Goal: Task Accomplishment & Management: Complete application form

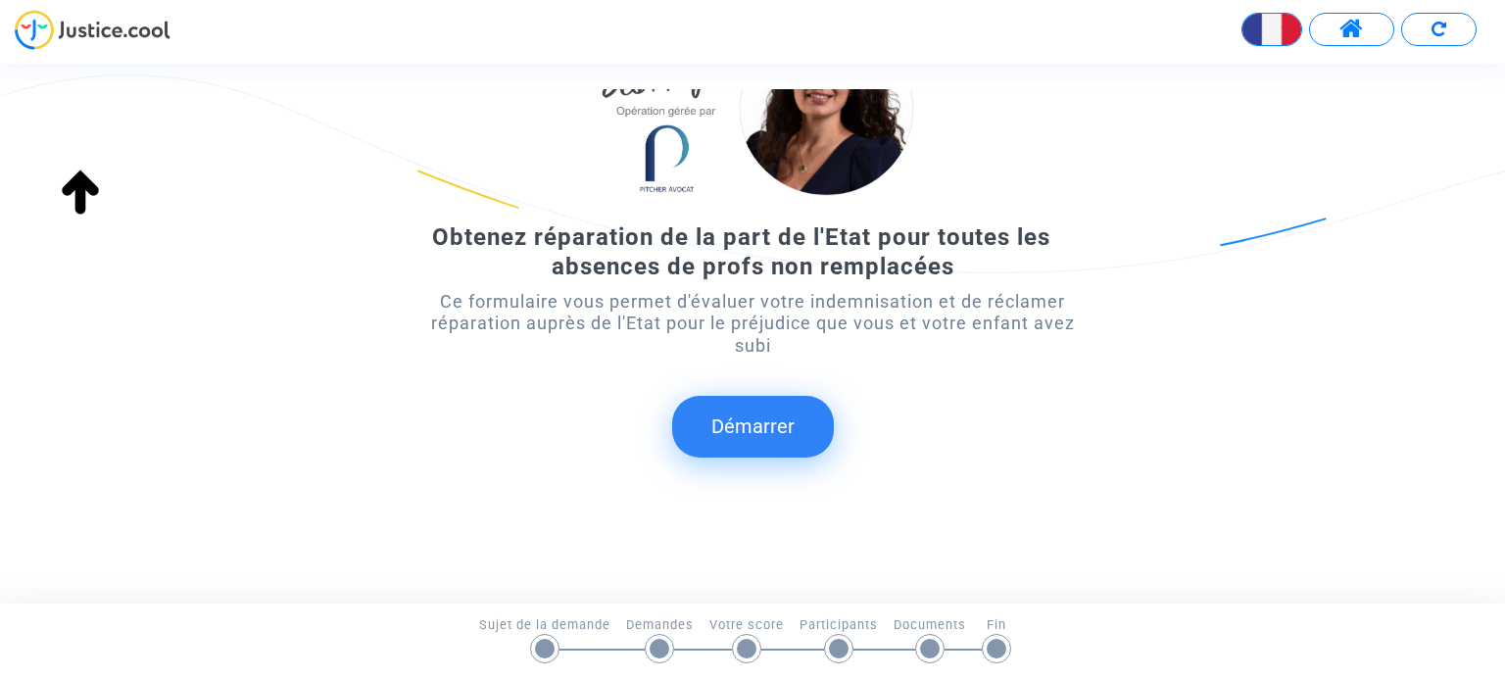
scroll to position [161, 0]
click at [760, 425] on button "Démarrer" at bounding box center [753, 426] width 162 height 61
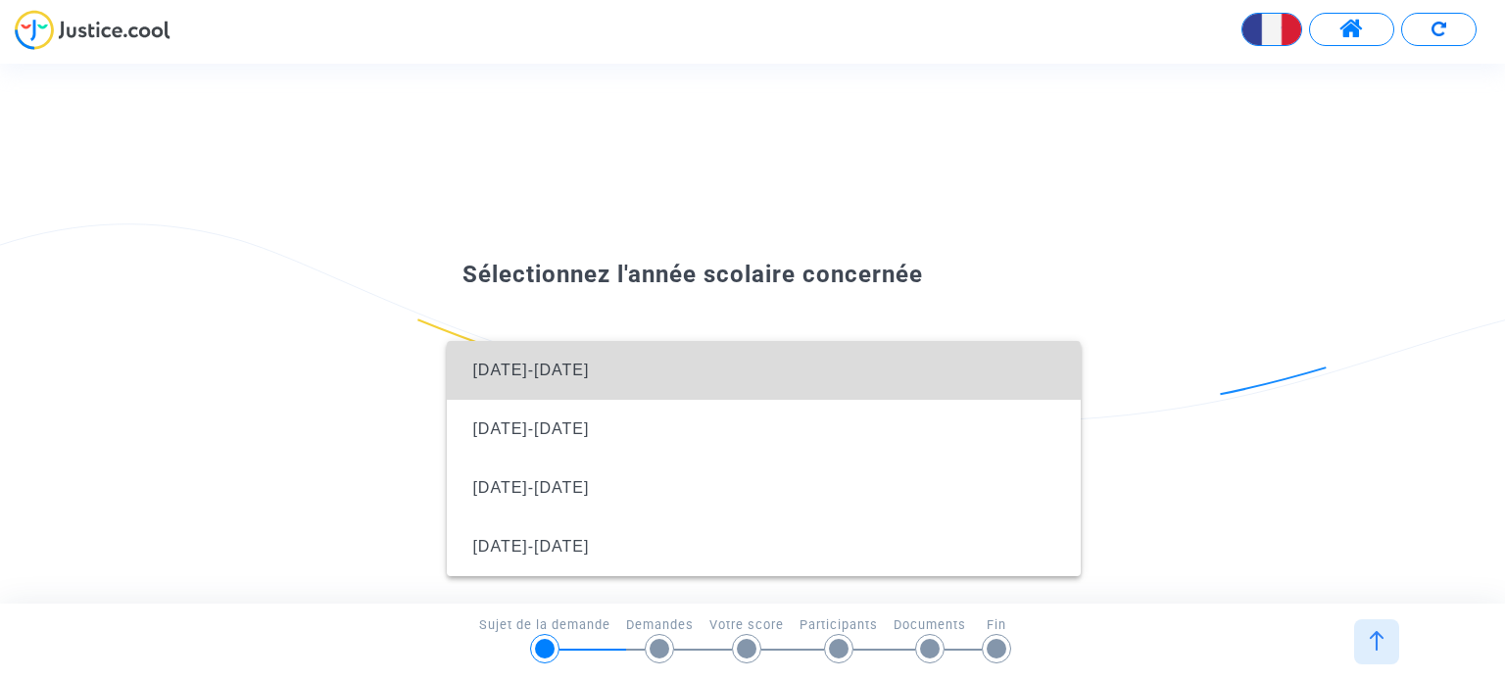
click at [548, 379] on span "[DATE]-[DATE]" at bounding box center [764, 370] width 602 height 59
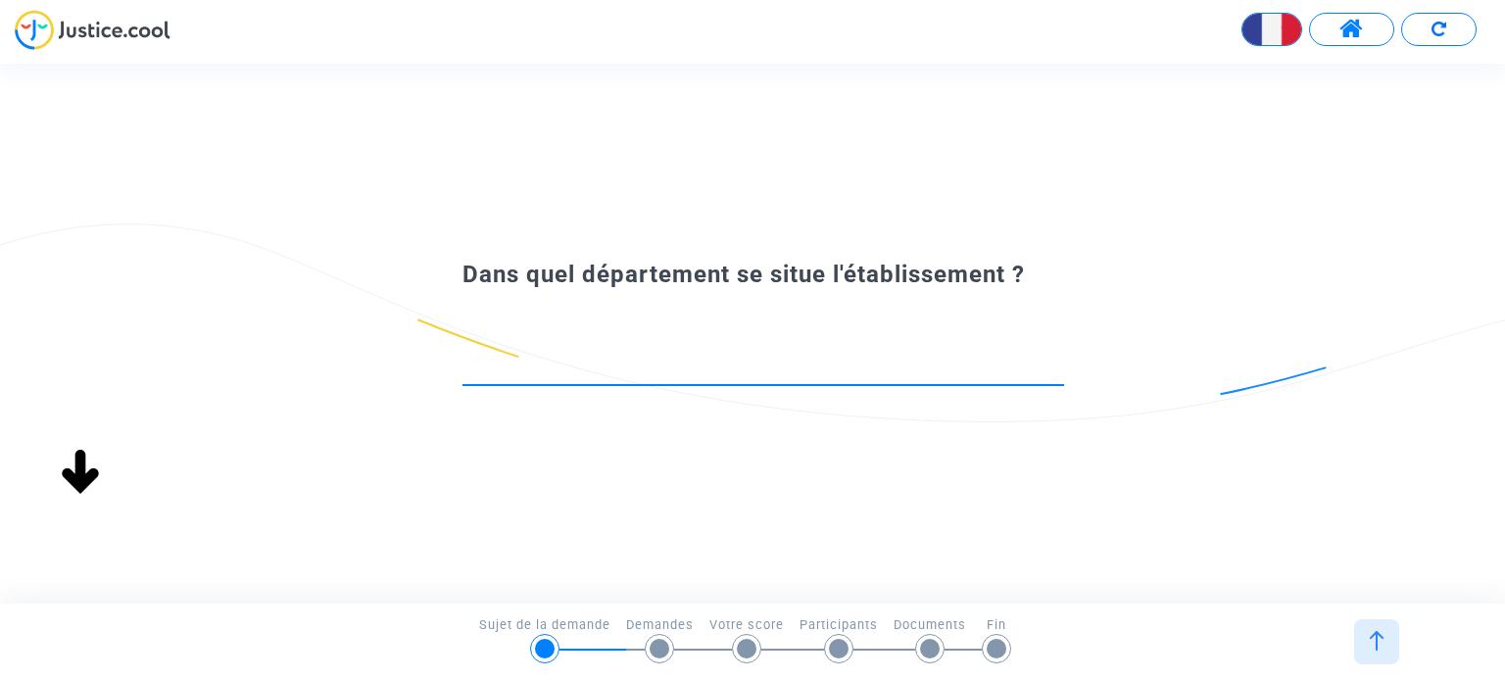
scroll to position [0, 0]
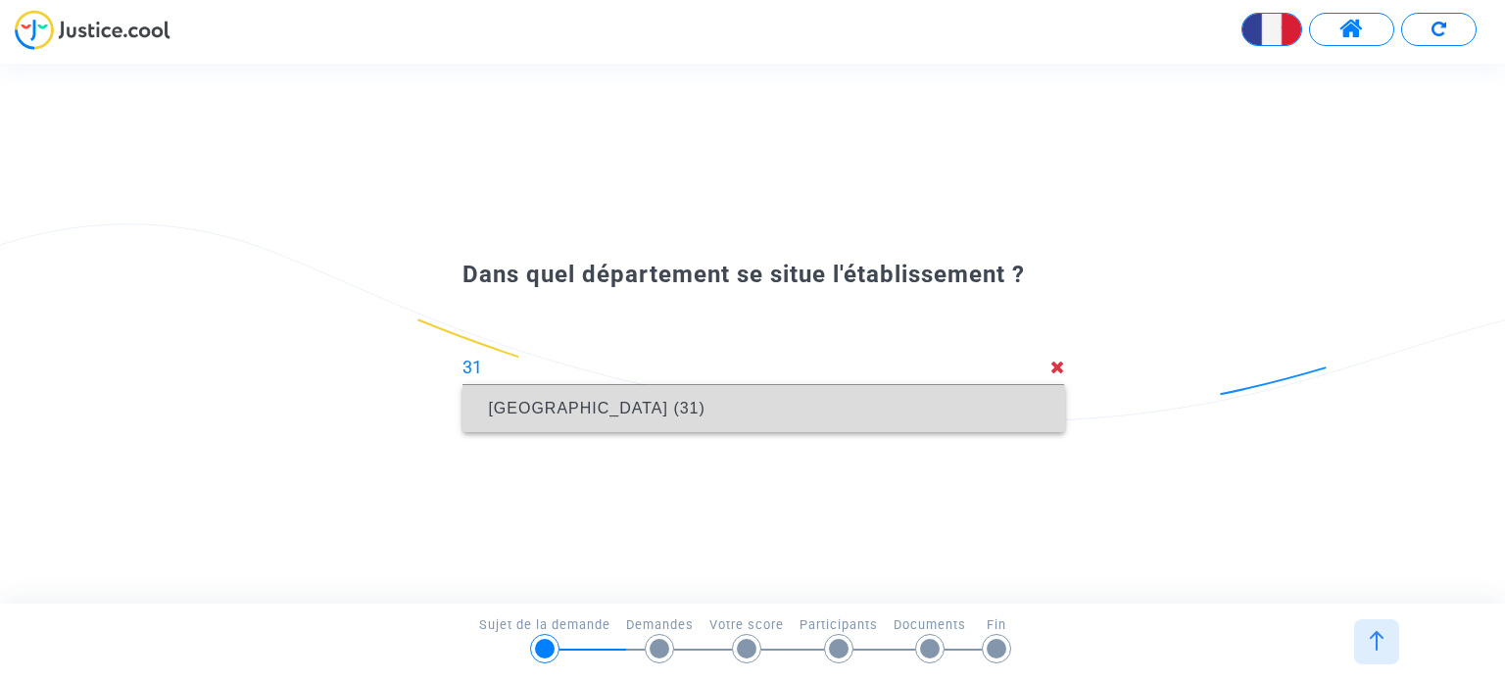
click at [727, 411] on span "[GEOGRAPHIC_DATA] (31)" at bounding box center [763, 408] width 570 height 55
type input "[GEOGRAPHIC_DATA] (31)"
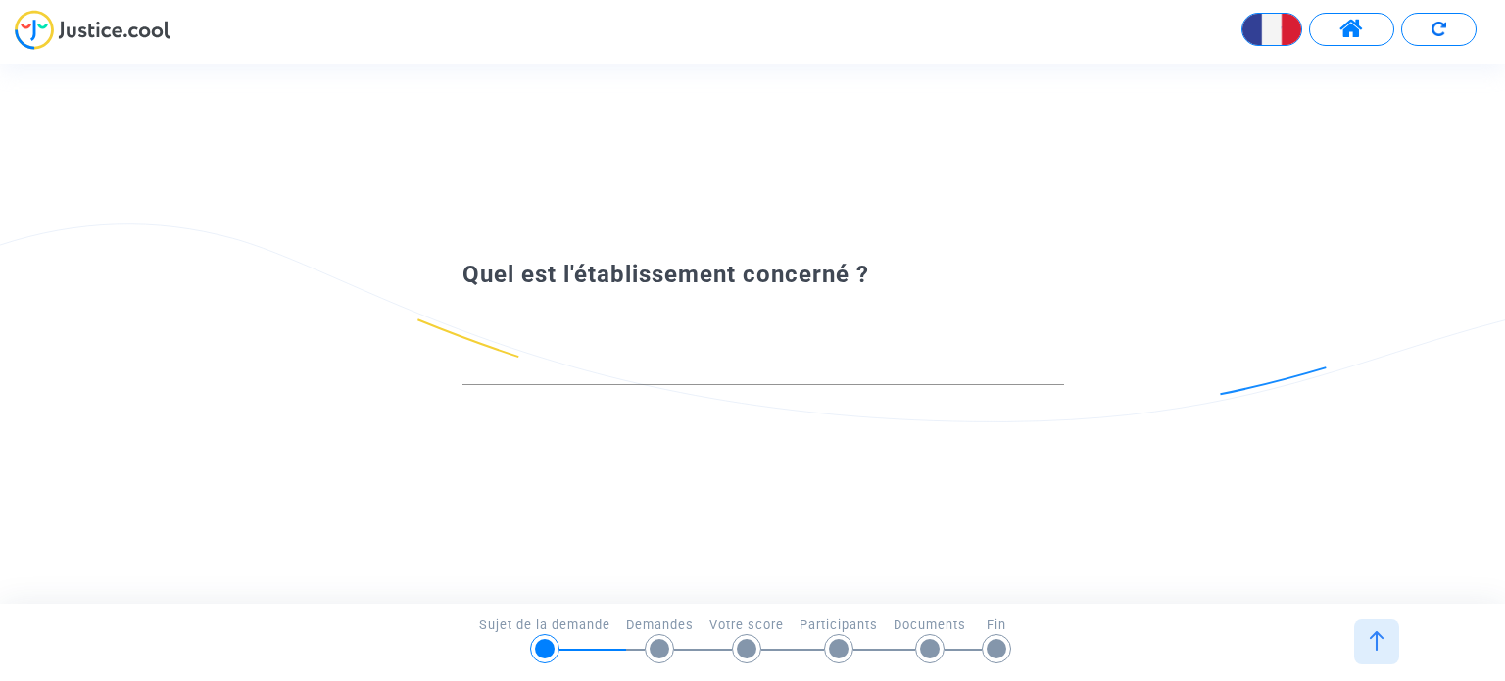
click at [600, 383] on div at bounding box center [764, 360] width 602 height 50
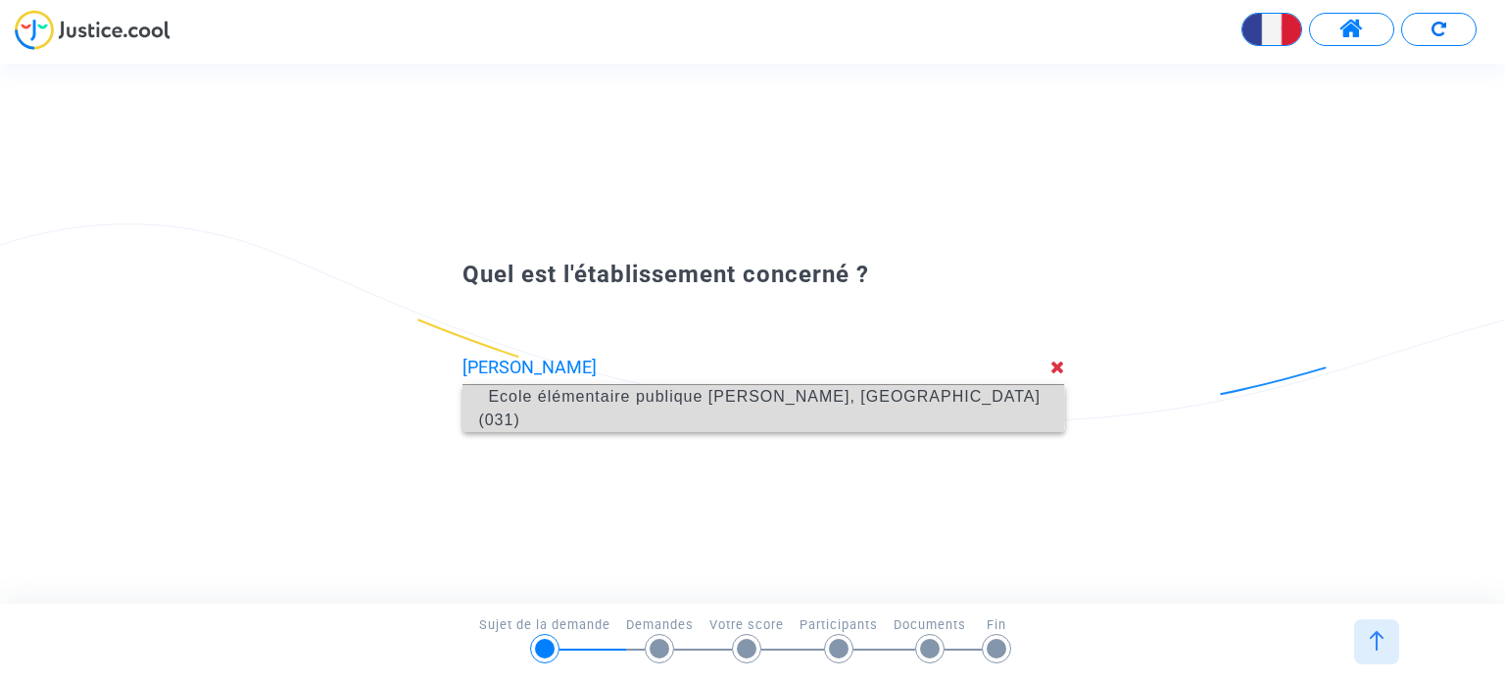
click at [629, 408] on span "Ecole élémentaire publique [PERSON_NAME], [GEOGRAPHIC_DATA] (031)" at bounding box center [759, 408] width 562 height 40
type input "Ecole élémentaire publique [PERSON_NAME], [GEOGRAPHIC_DATA] (031)"
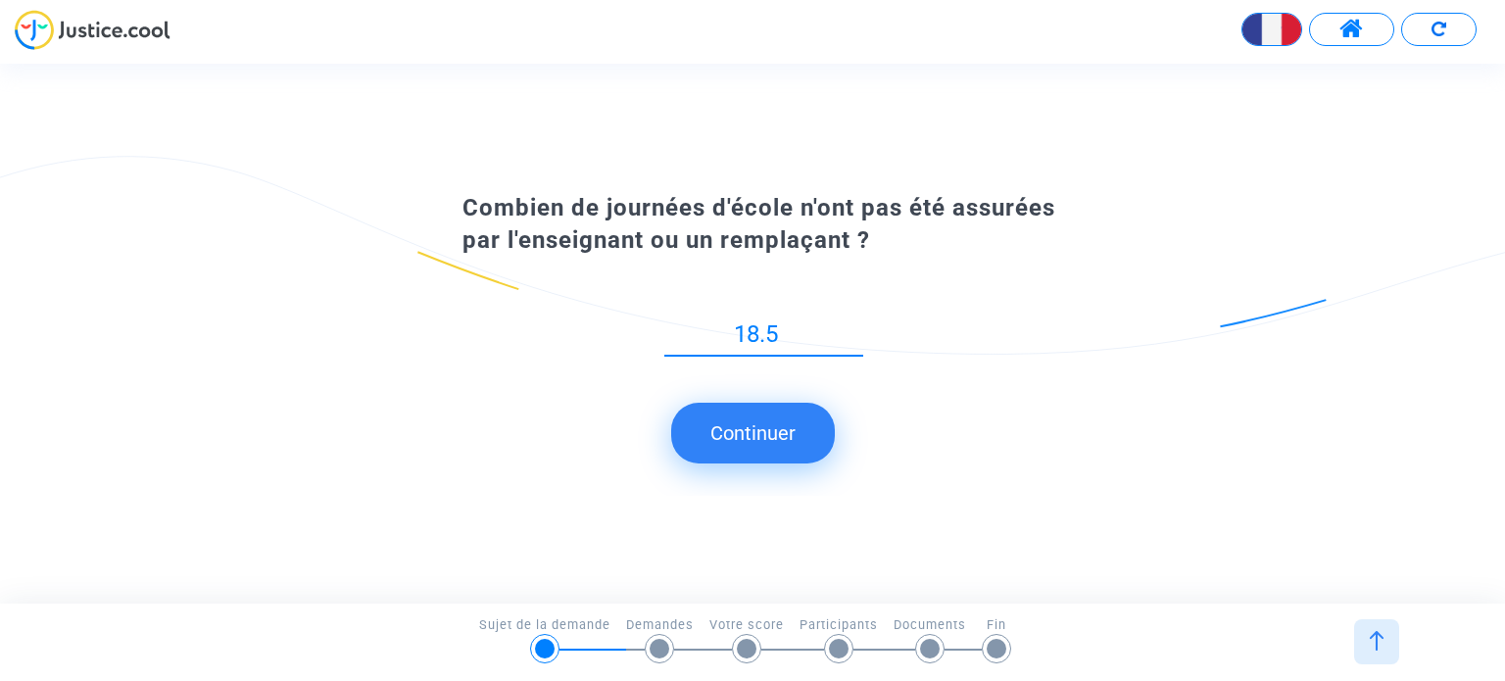
type input "18.5"
click at [749, 446] on button "Continuer" at bounding box center [753, 433] width 164 height 61
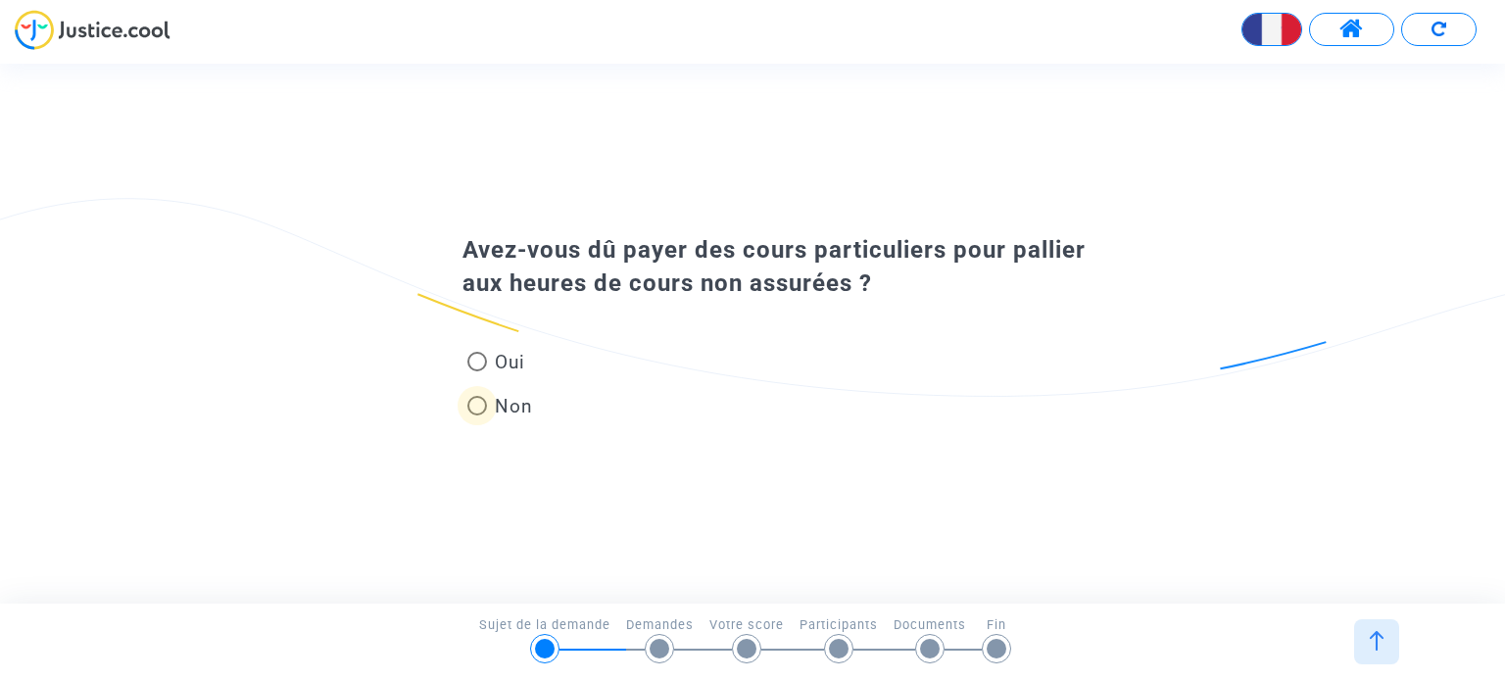
click at [483, 407] on span at bounding box center [478, 406] width 20 height 20
click at [477, 416] on input "Non" at bounding box center [476, 416] width 1 height 1
radio input "true"
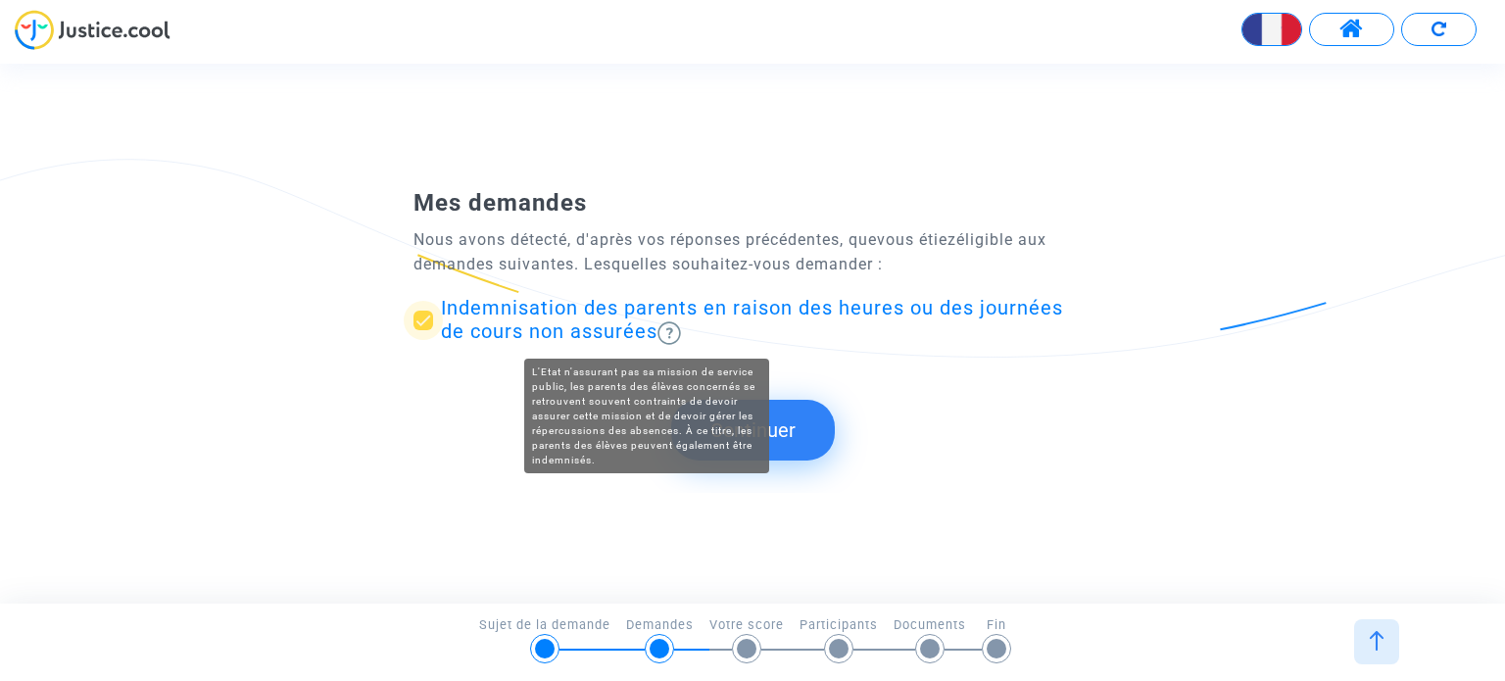
click at [658, 330] on img at bounding box center [670, 333] width 24 height 24
click at [423, 330] on input "Indemnisation des parents en raison des heures ou des journées de cours non ass…" at bounding box center [422, 330] width 1 height 1
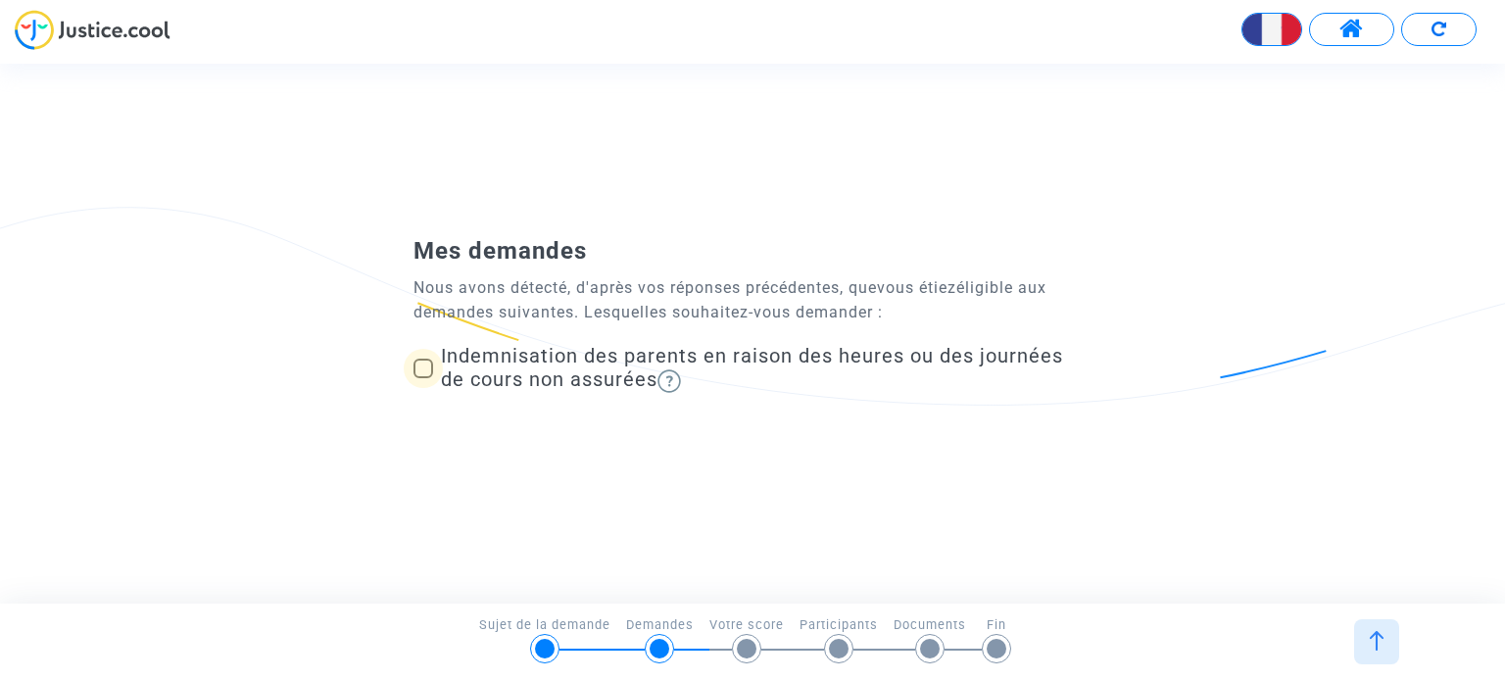
click at [423, 368] on span at bounding box center [424, 369] width 20 height 20
click at [423, 378] on input "Indemnisation des parents en raison des heures ou des journées de cours non ass…" at bounding box center [422, 378] width 1 height 1
checkbox input "true"
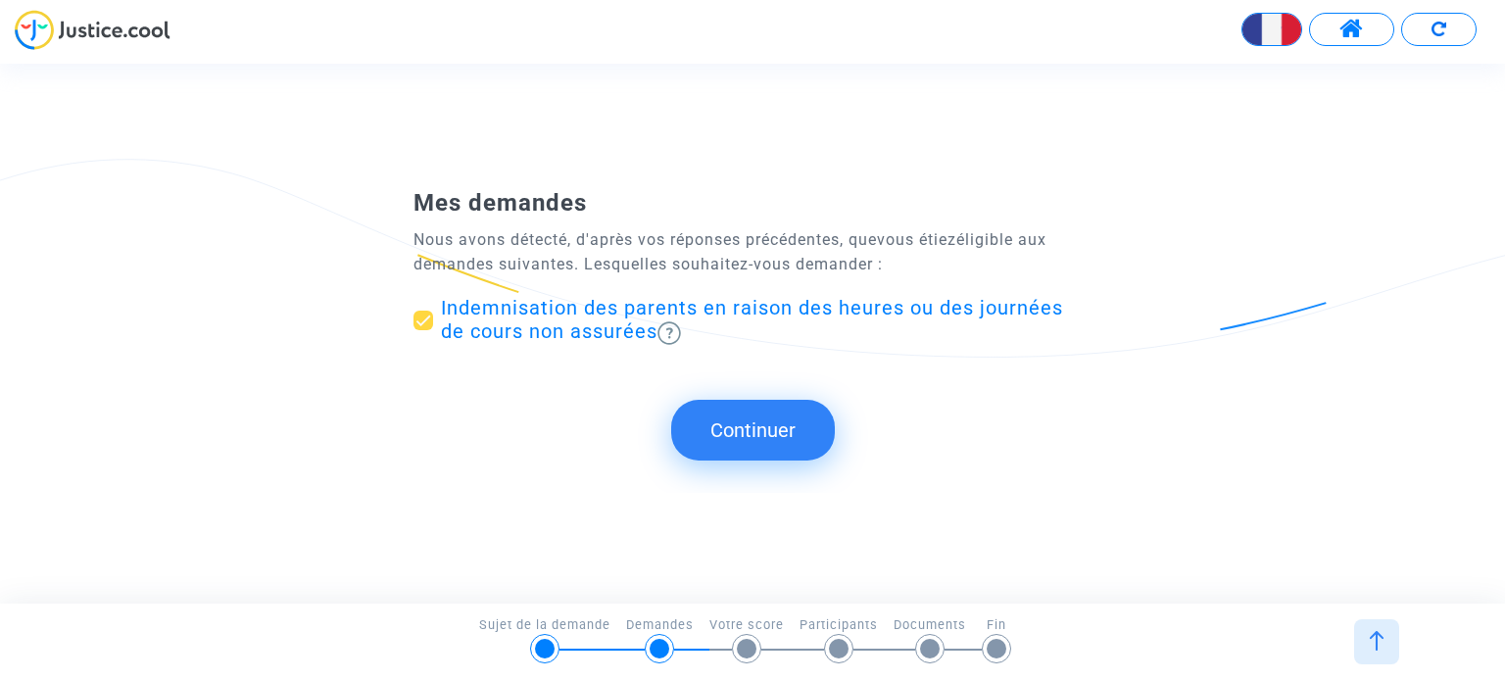
click at [749, 435] on button "Continuer" at bounding box center [753, 430] width 164 height 61
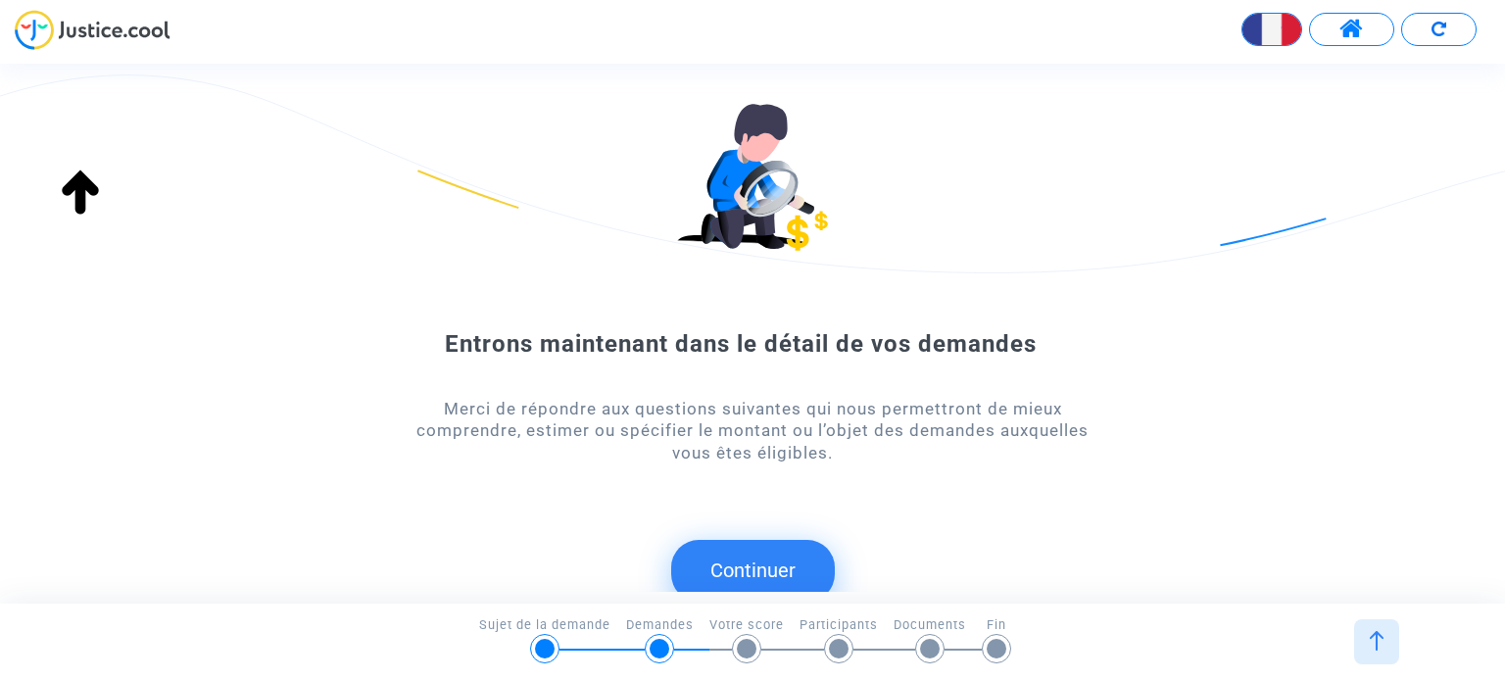
scroll to position [26, 0]
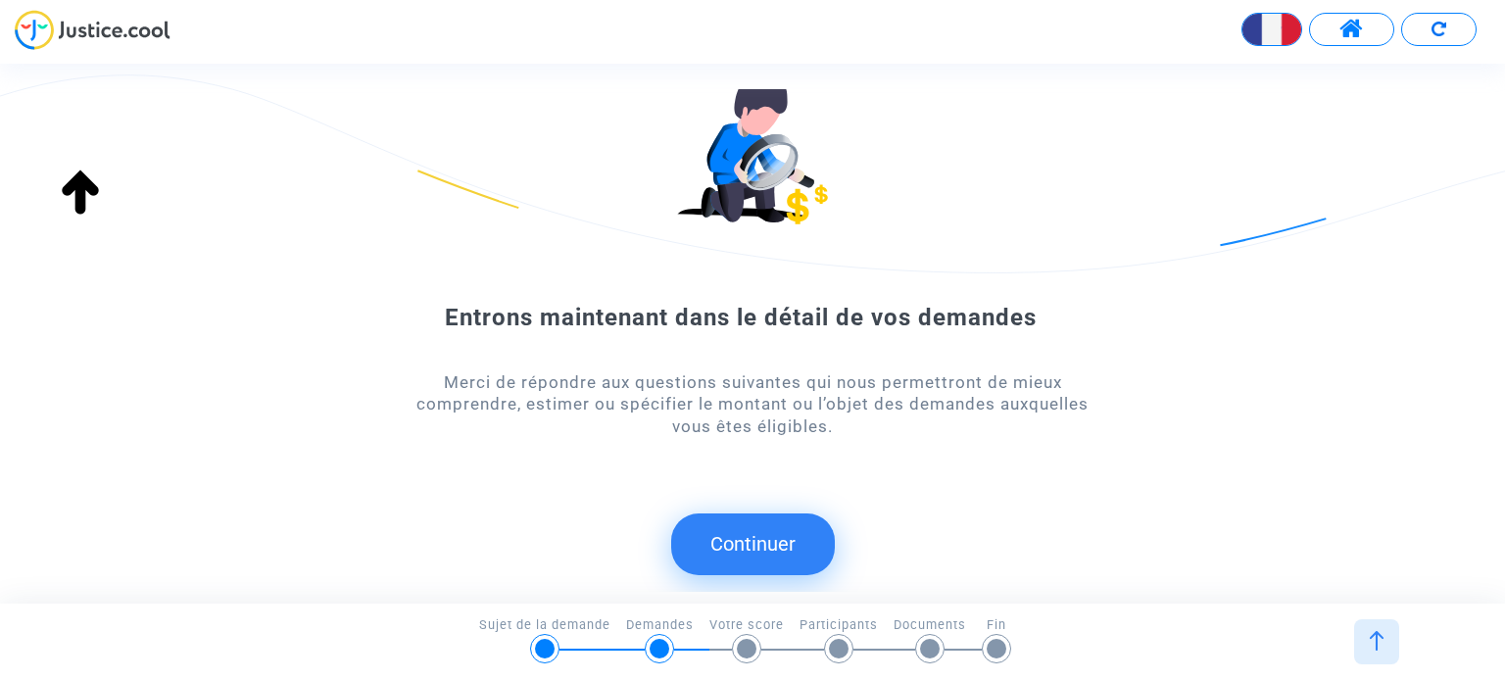
click at [751, 544] on button "Continuer" at bounding box center [753, 544] width 164 height 61
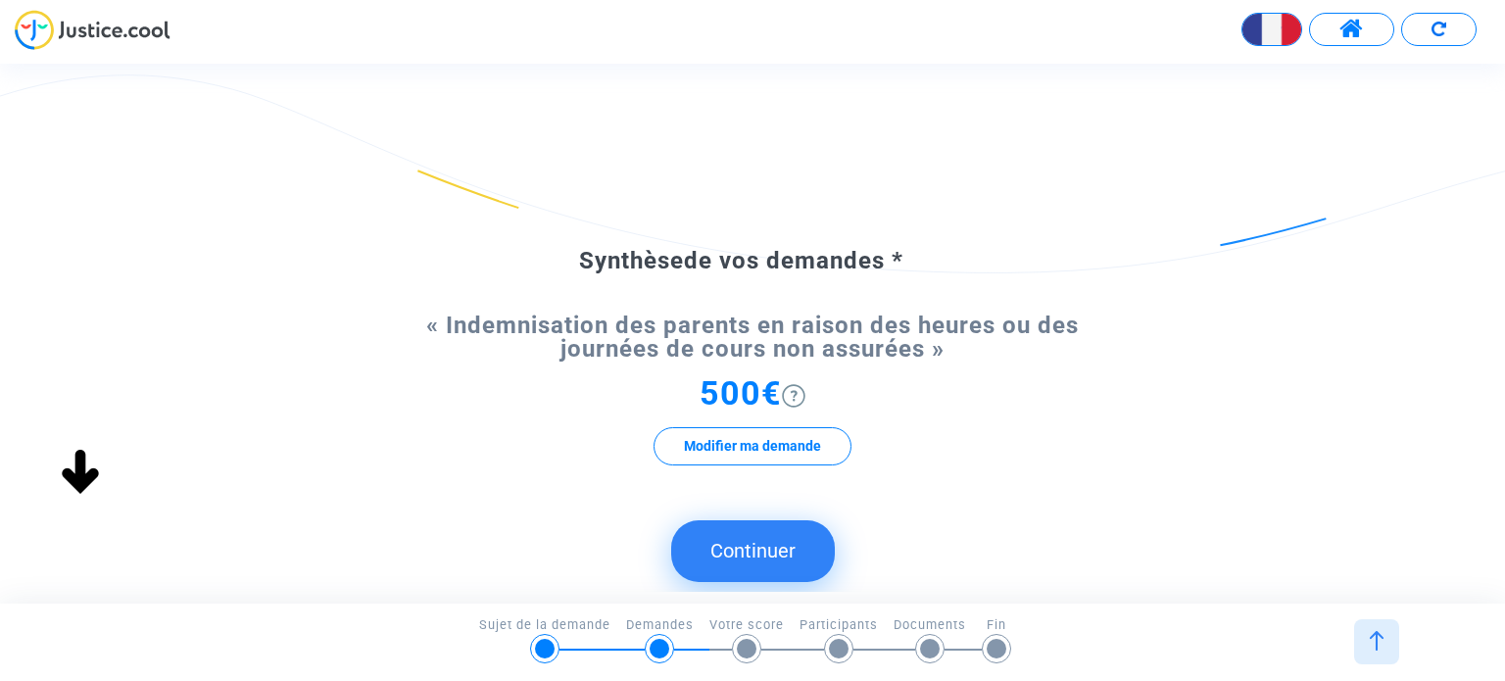
click at [797, 399] on img at bounding box center [794, 396] width 24 height 24
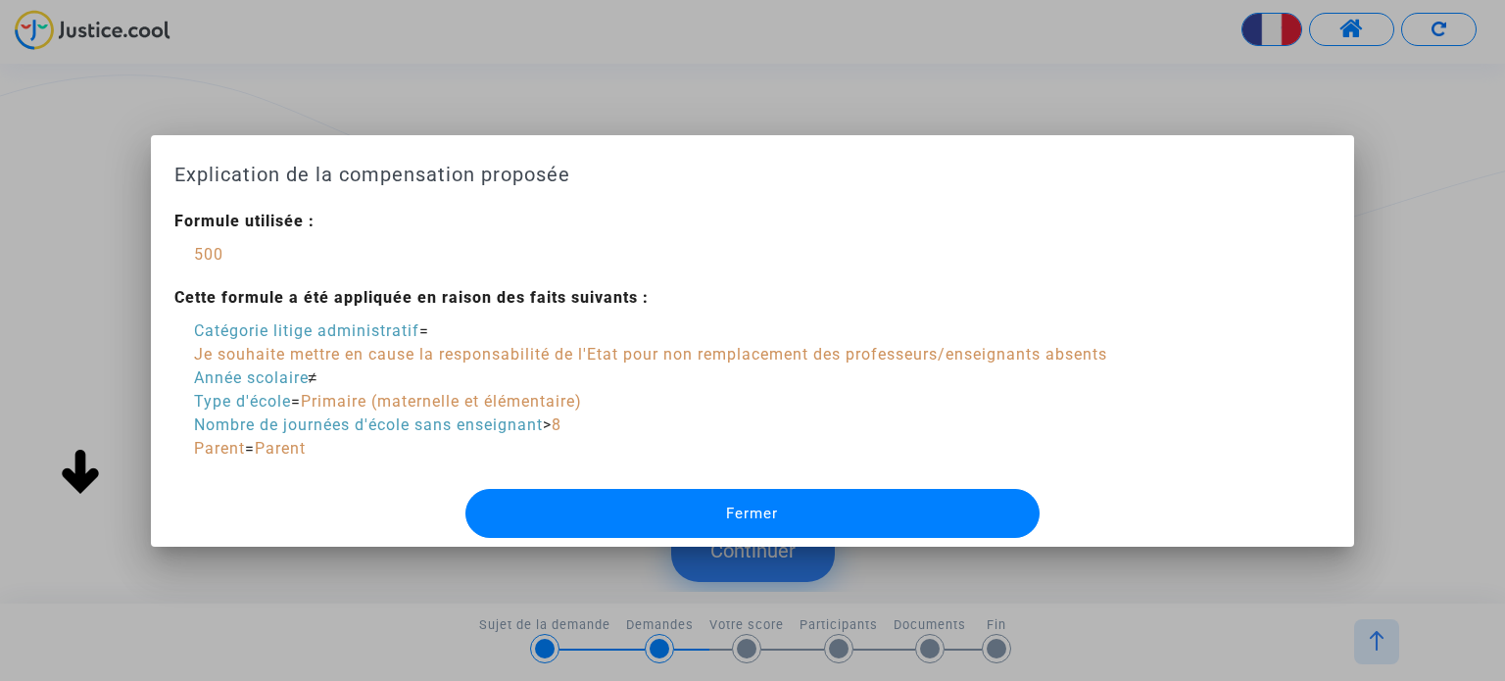
click at [703, 509] on button "Fermer" at bounding box center [753, 513] width 574 height 49
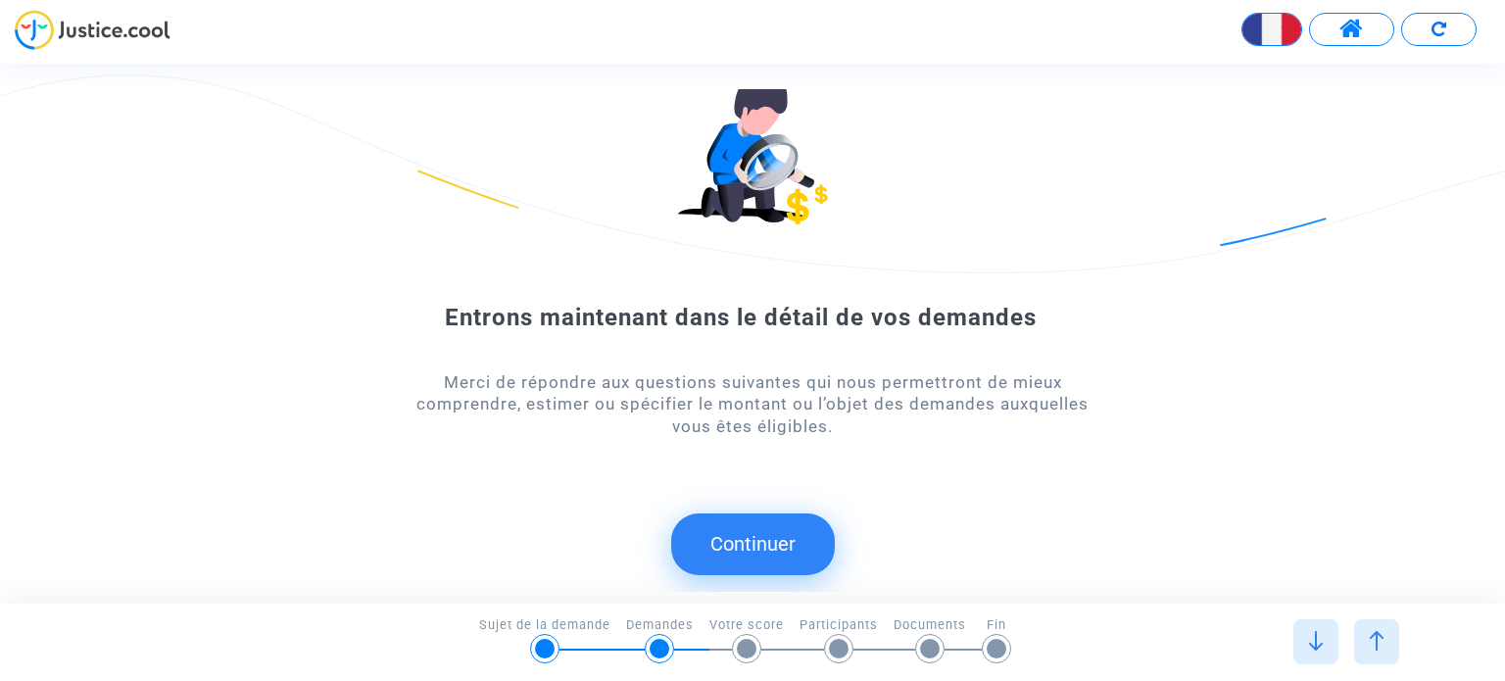
scroll to position [0, 0]
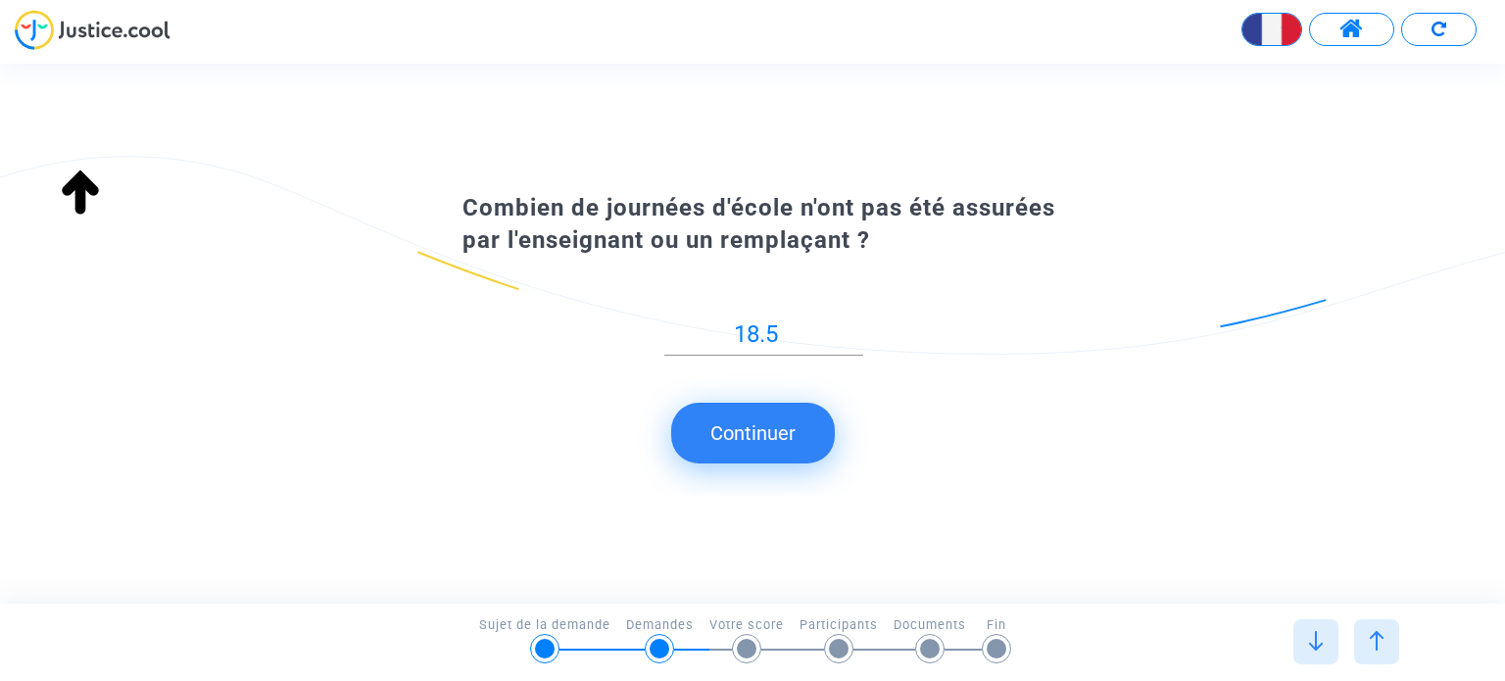
type input "Ecole élémentaire publique [PERSON_NAME], [GEOGRAPHIC_DATA] (031)"
drag, startPoint x: 791, startPoint y: 337, endPoint x: 635, endPoint y: 335, distance: 155.8
click at [635, 335] on div "18.5" at bounding box center [764, 339] width 602 height 77
type input "30"
click at [746, 438] on button "Continuer" at bounding box center [753, 433] width 164 height 61
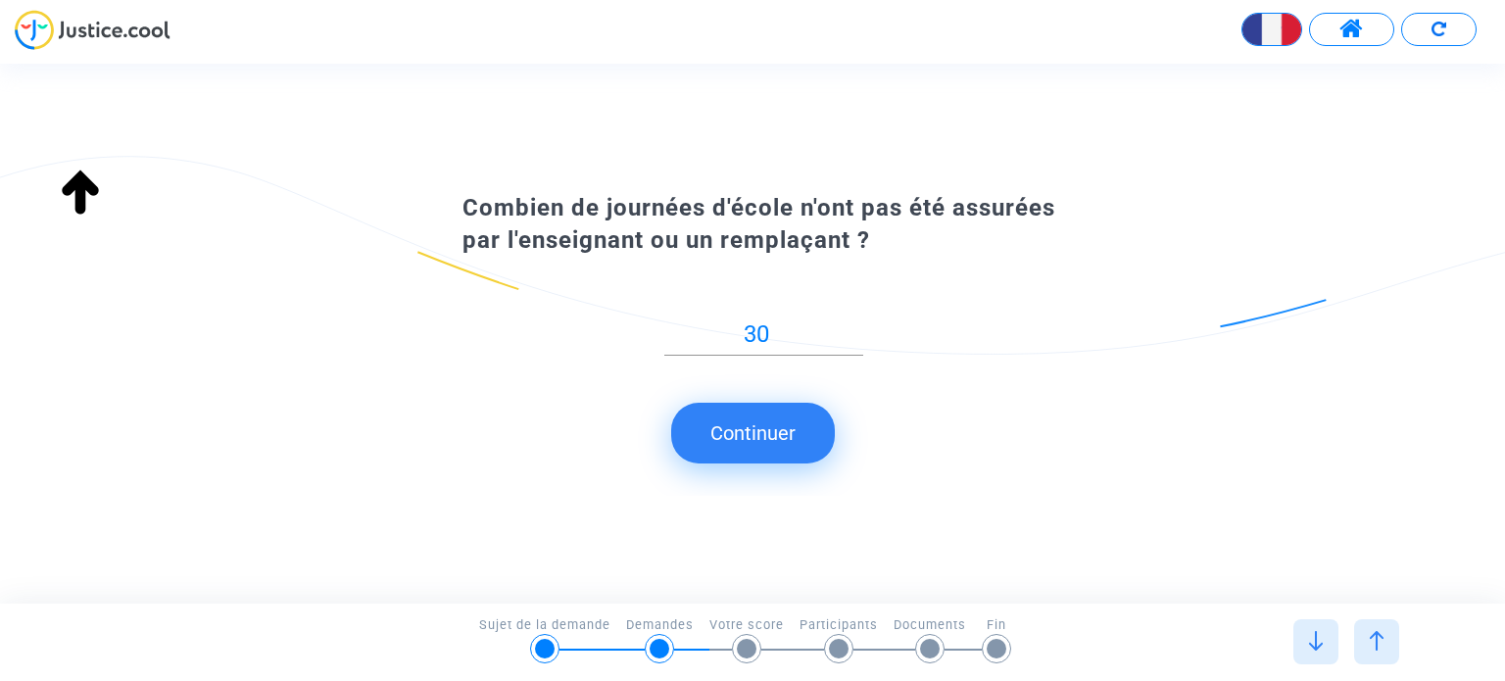
type input "Ecole élémentaire publique [PERSON_NAME], [GEOGRAPHIC_DATA] (031)"
click at [757, 332] on input "30" at bounding box center [764, 334] width 199 height 26
type input "50"
click at [772, 436] on button "Continuer" at bounding box center [753, 433] width 164 height 61
type input "Ecole élémentaire publique [PERSON_NAME], [GEOGRAPHIC_DATA] (031)"
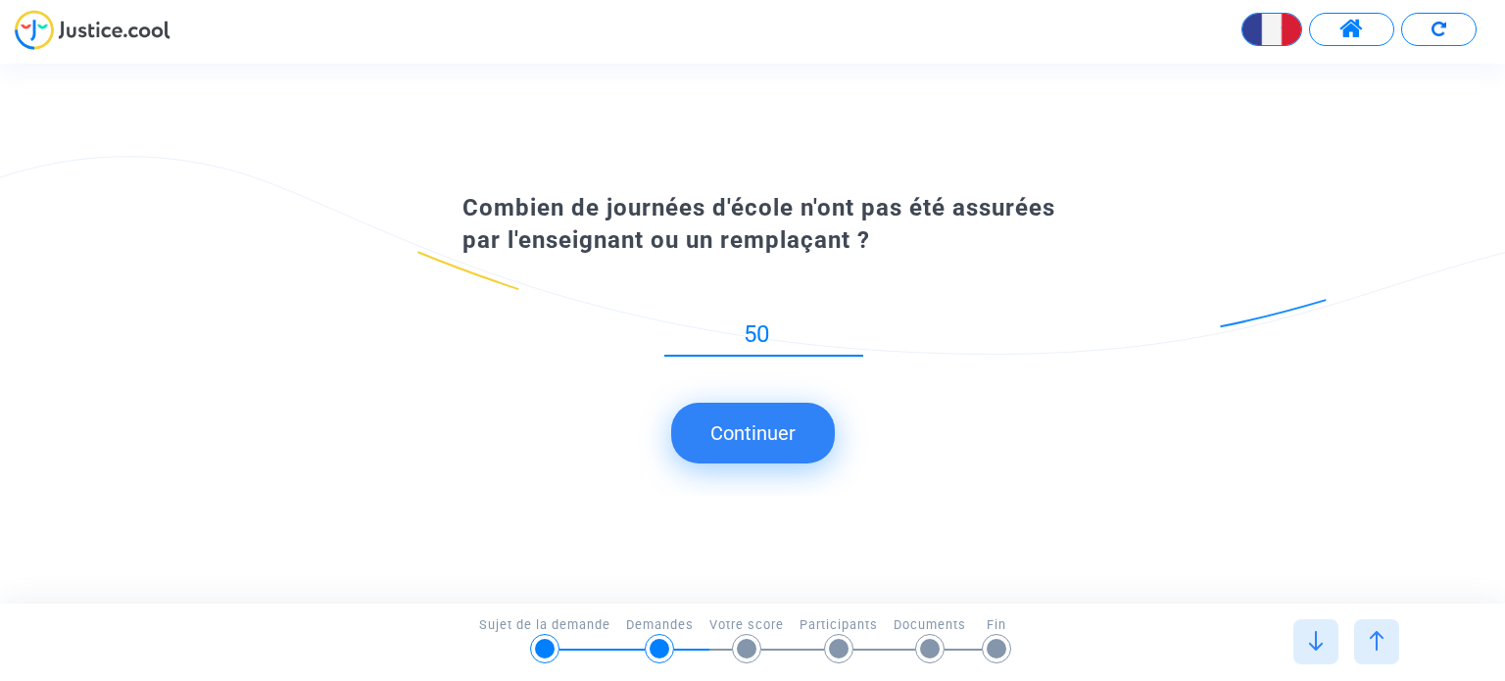
click at [776, 338] on input "50" at bounding box center [764, 334] width 199 height 26
type input "5"
type input "10"
click at [768, 433] on button "Continuer" at bounding box center [753, 433] width 164 height 61
type input "Ecole élémentaire publique [PERSON_NAME], [GEOGRAPHIC_DATA] (031)"
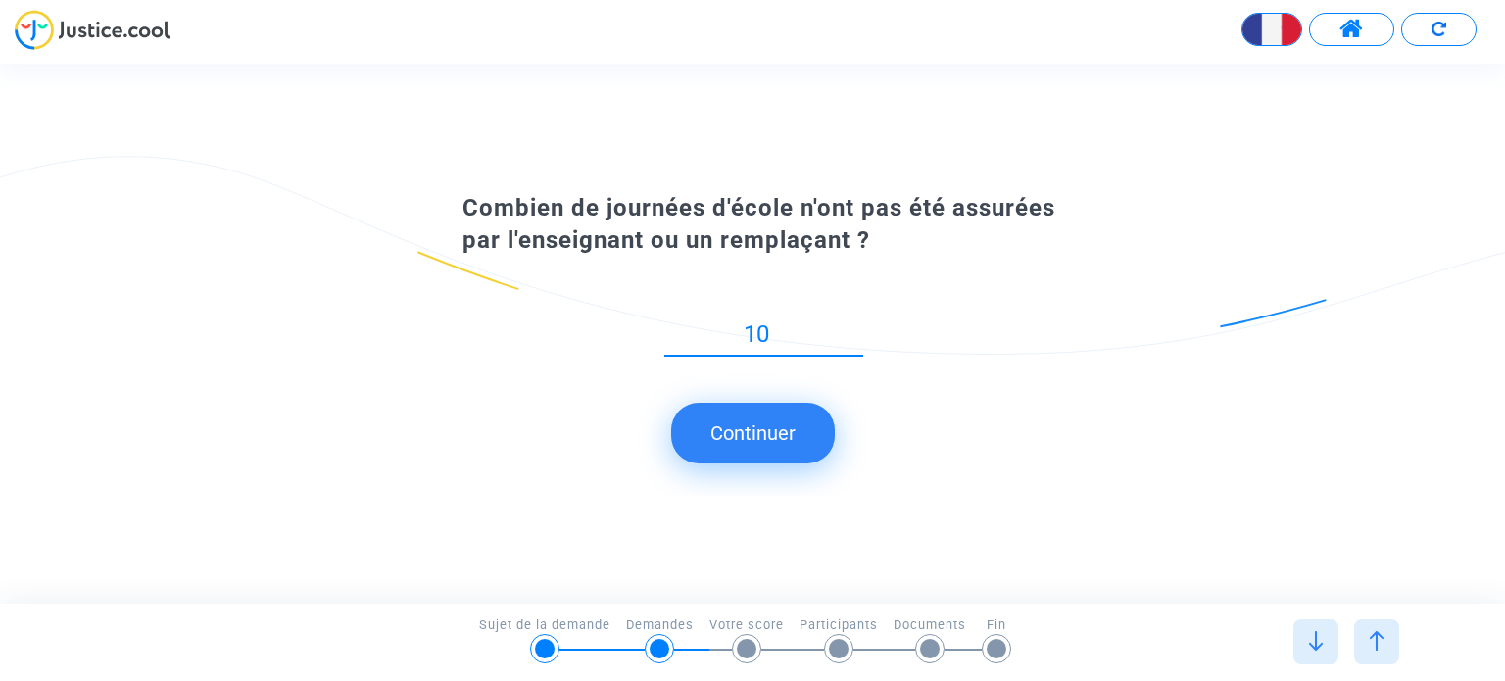
drag, startPoint x: 778, startPoint y: 329, endPoint x: 586, endPoint y: 354, distance: 193.7
click at [586, 354] on div "10" at bounding box center [764, 339] width 602 height 77
type input "18.5"
click at [723, 419] on button "Continuer" at bounding box center [753, 433] width 164 height 61
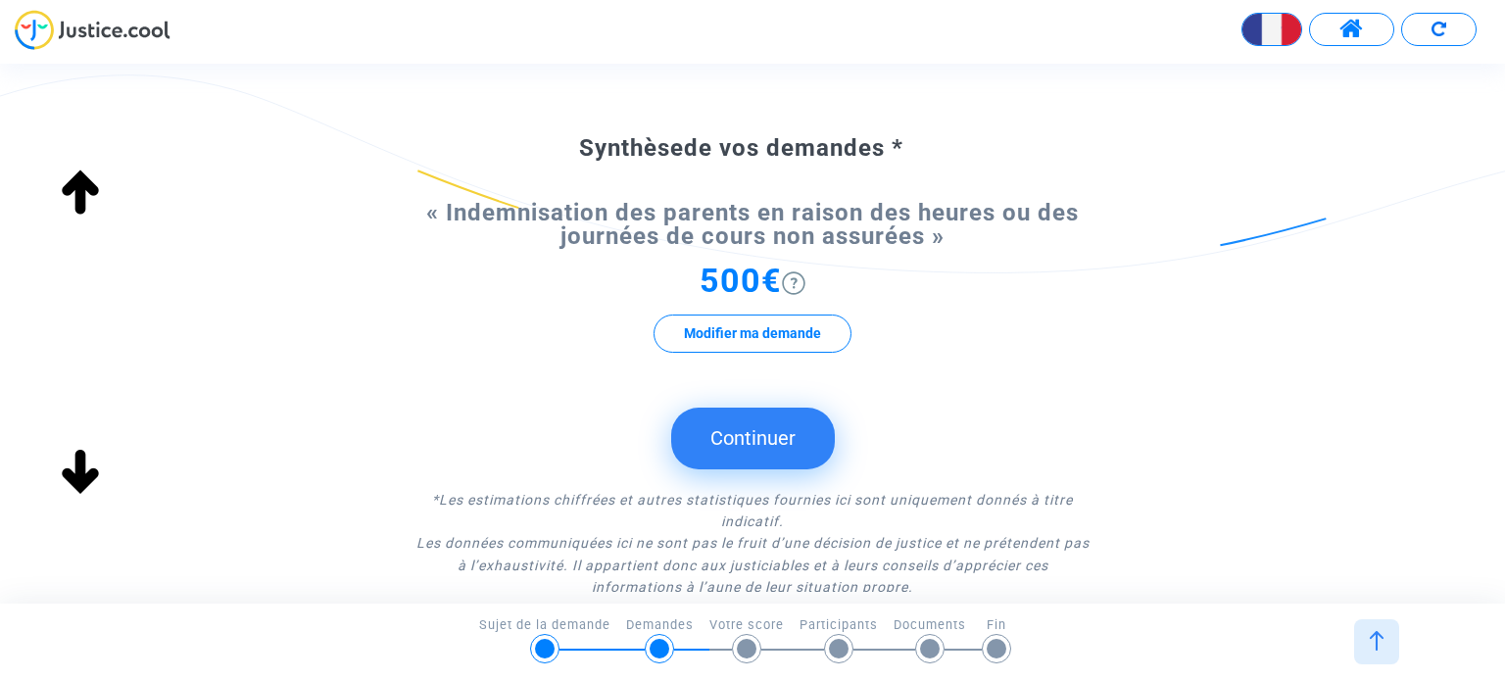
scroll to position [236, 0]
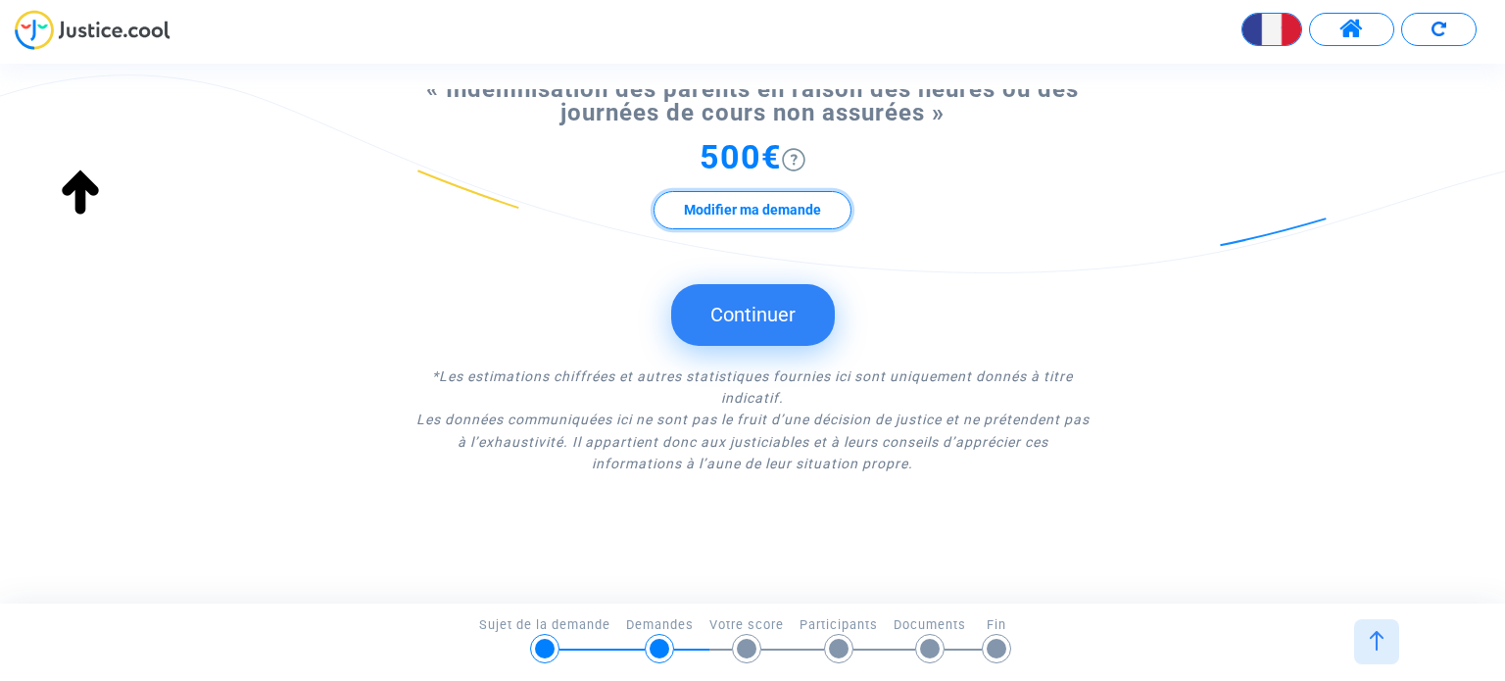
click at [773, 223] on button "Modifier ma demande" at bounding box center [753, 210] width 198 height 38
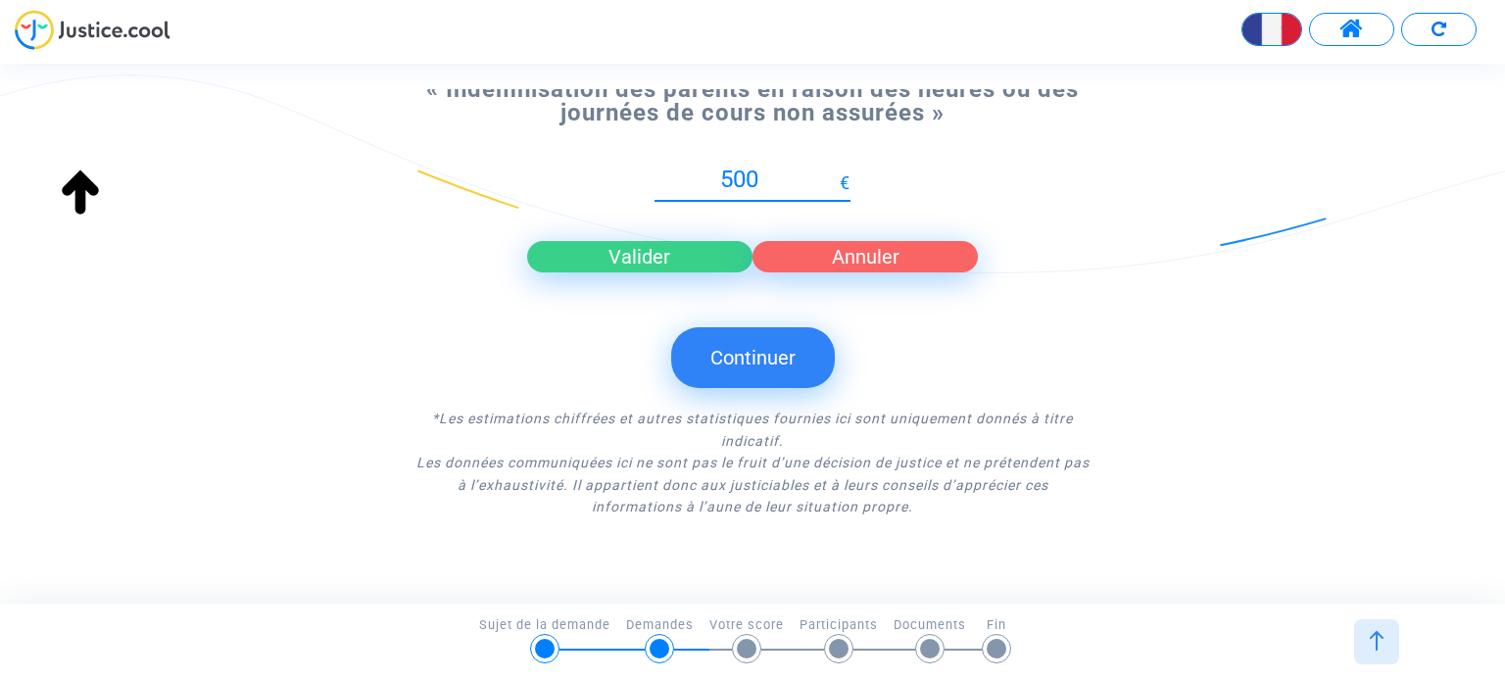
scroll to position [245, 0]
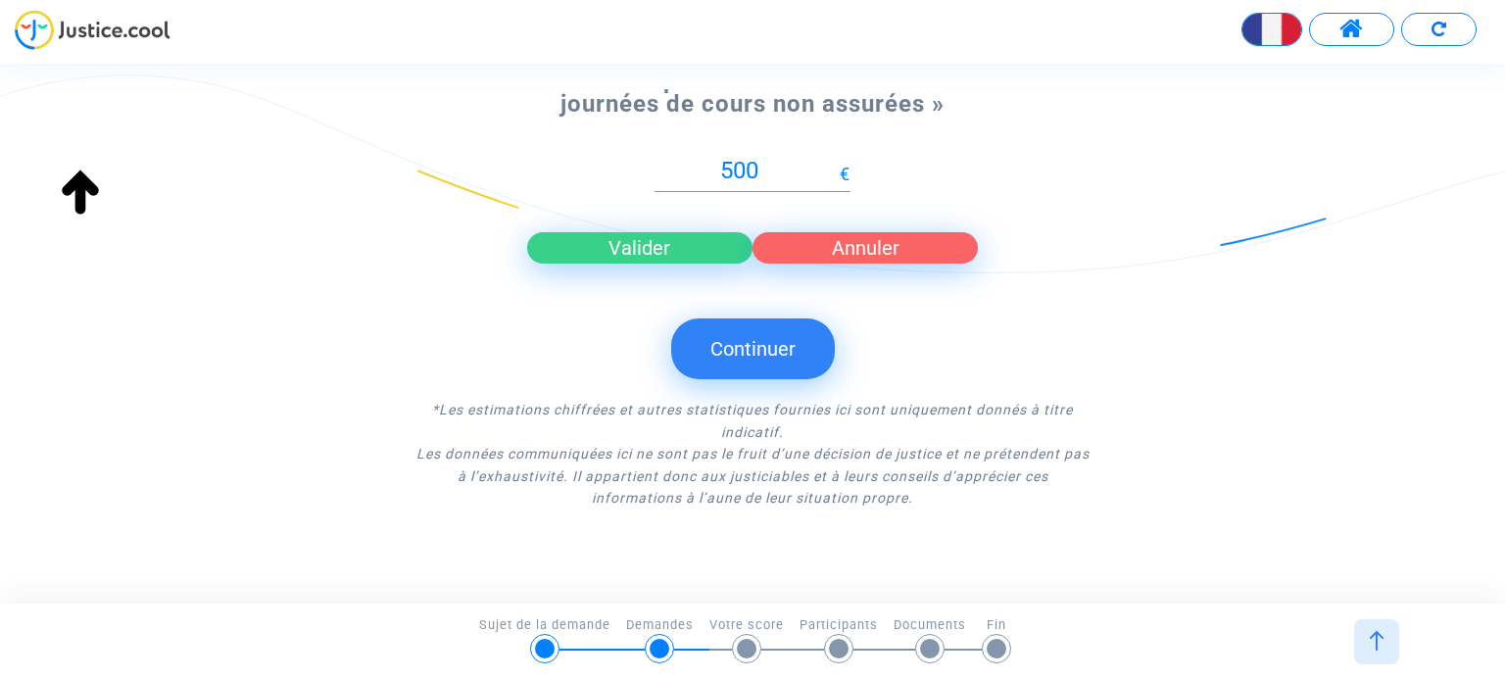
click at [743, 381] on form "Synthèse de vos demandes * « Indemnisation des parents en raison des heures ou …" at bounding box center [752, 255] width 677 height 508
click at [769, 355] on button "Continuer" at bounding box center [753, 349] width 164 height 61
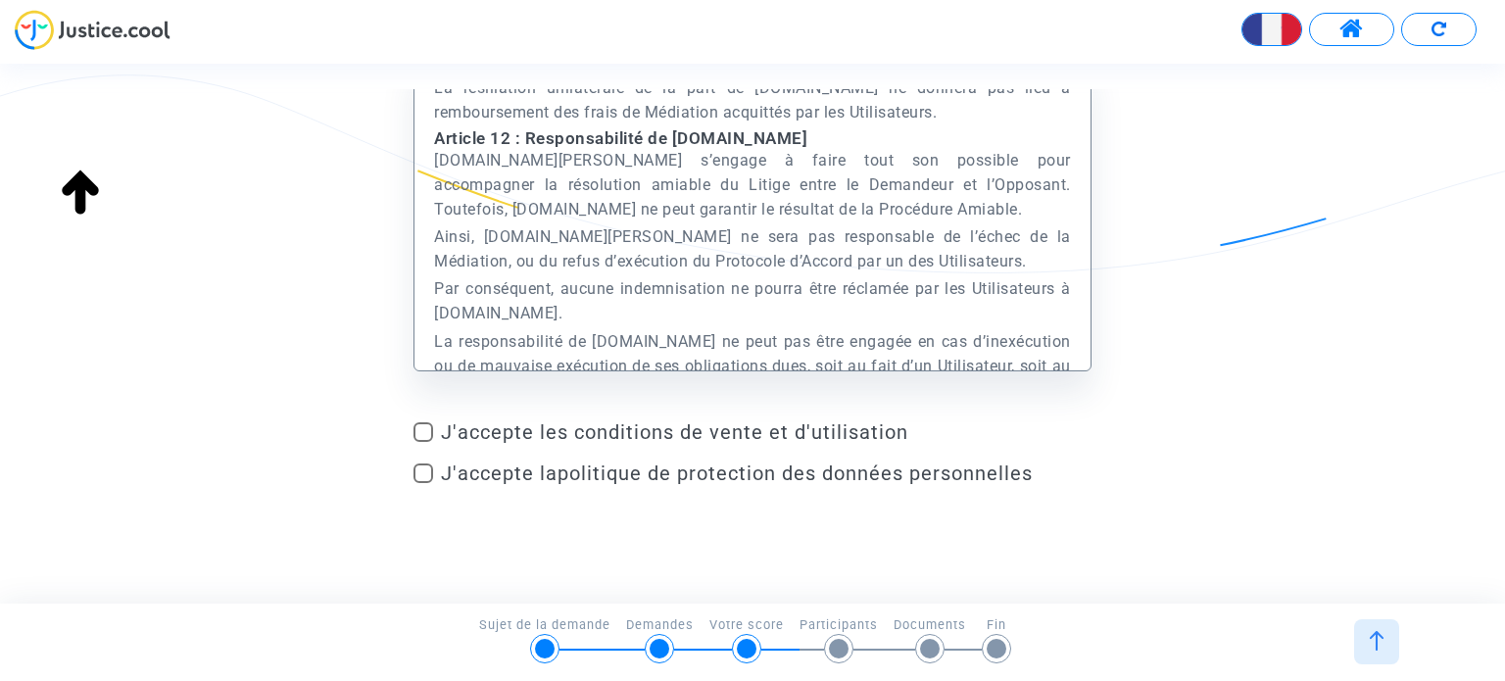
scroll to position [34151, 0]
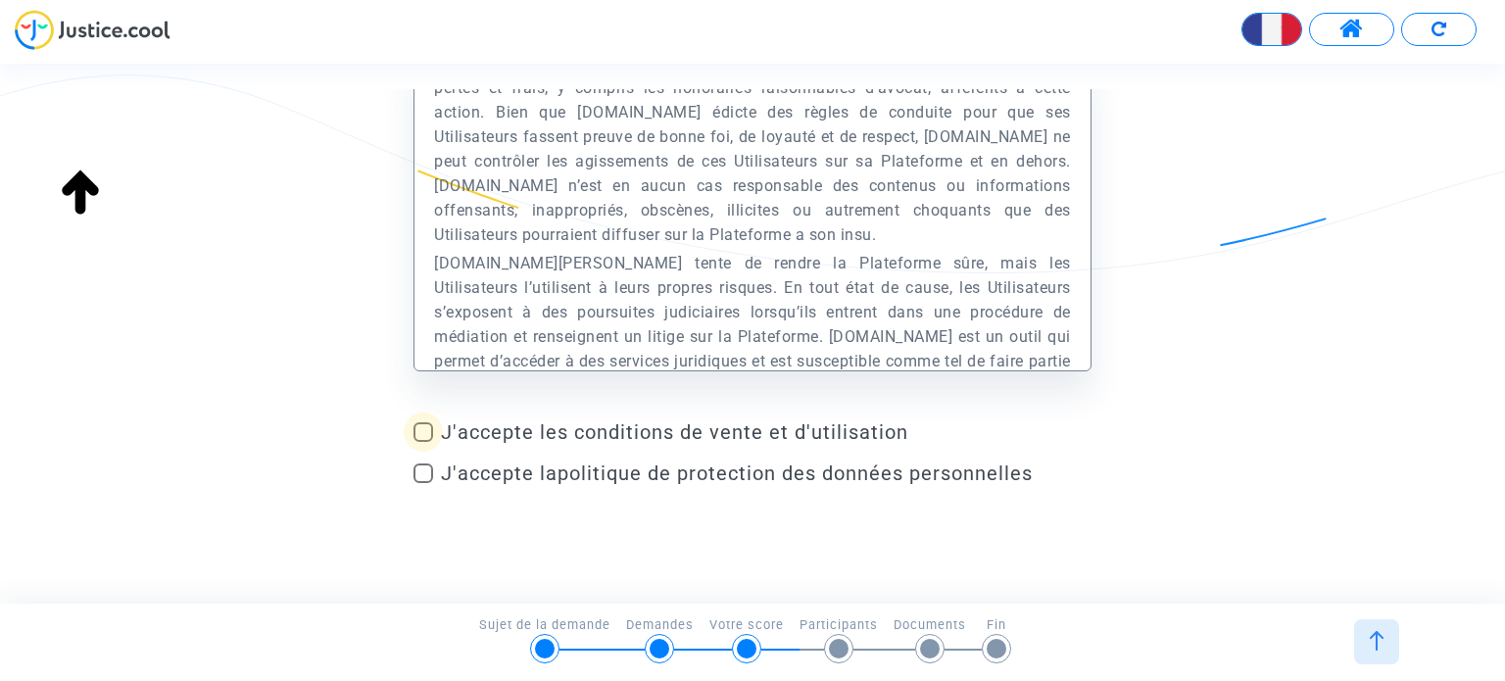
click at [423, 430] on span at bounding box center [424, 432] width 20 height 20
click at [423, 442] on input "J'accepte les conditions de vente et d'utilisation" at bounding box center [422, 442] width 1 height 1
checkbox input "true"
click at [421, 472] on span at bounding box center [424, 474] width 20 height 20
click at [422, 483] on input "J'accepte la politique de protection des données personnelles" at bounding box center [422, 483] width 1 height 1
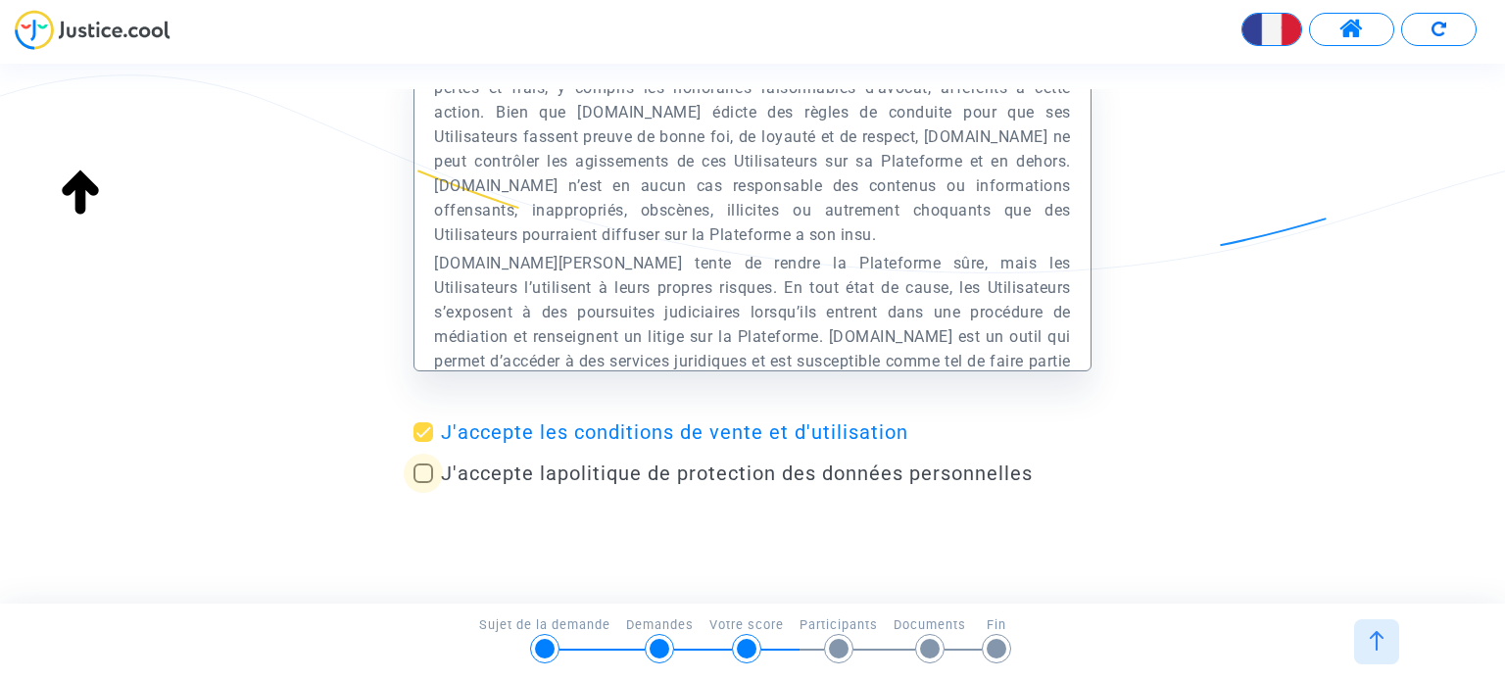
checkbox input "true"
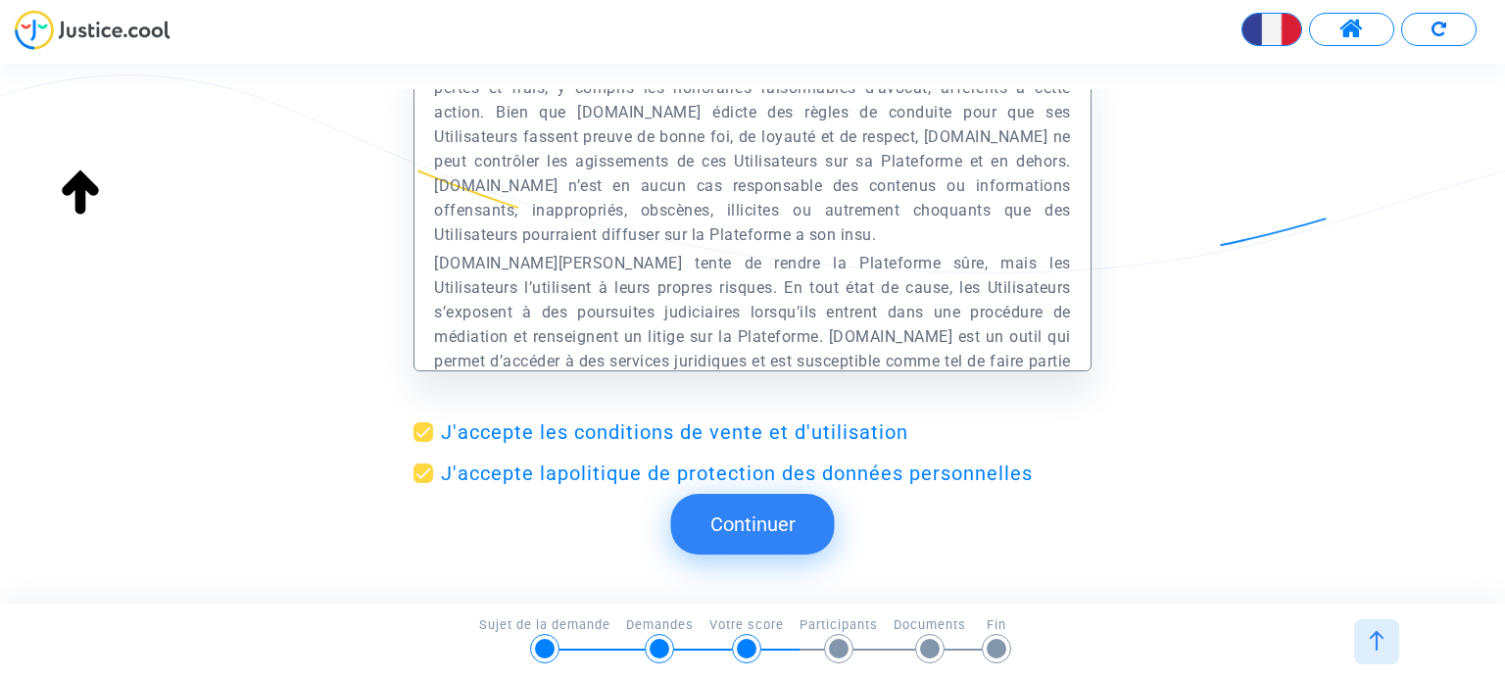
scroll to position [157, 0]
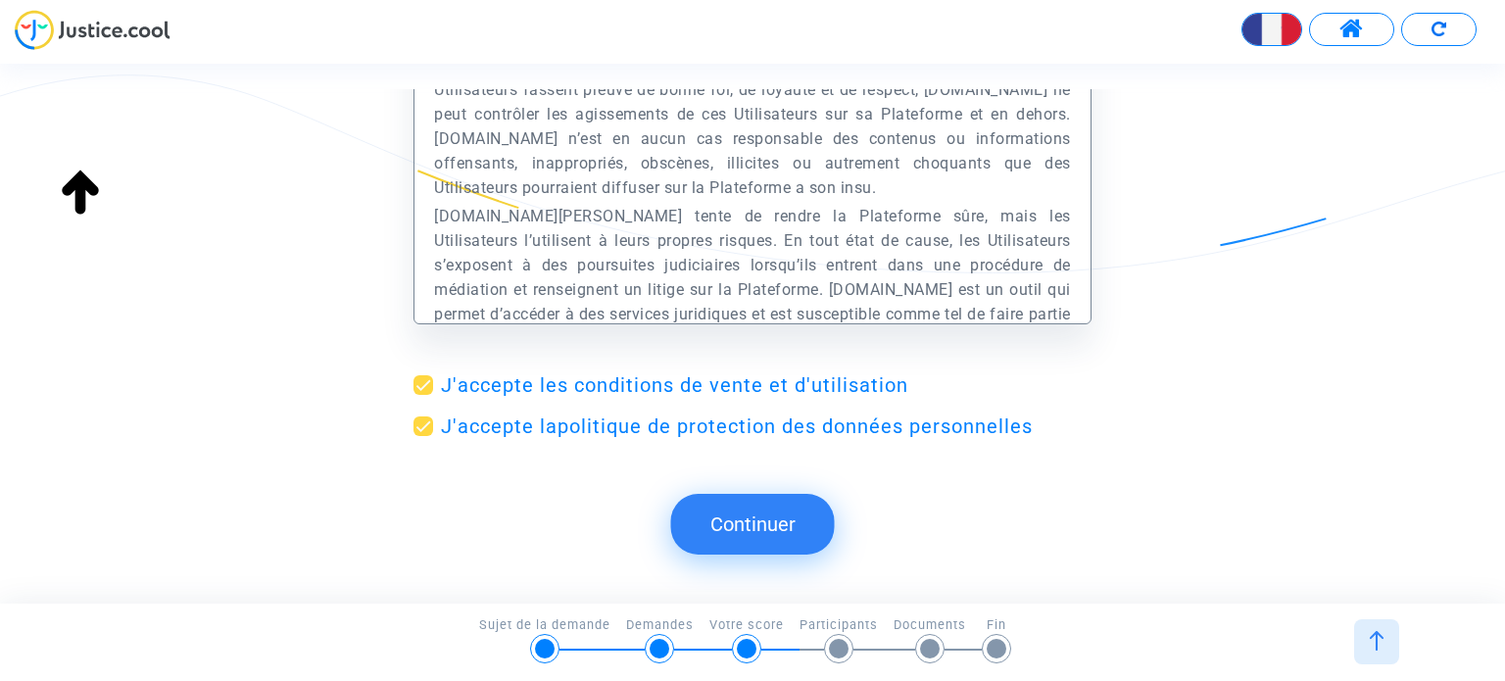
click at [731, 519] on button "Continuer" at bounding box center [753, 524] width 164 height 61
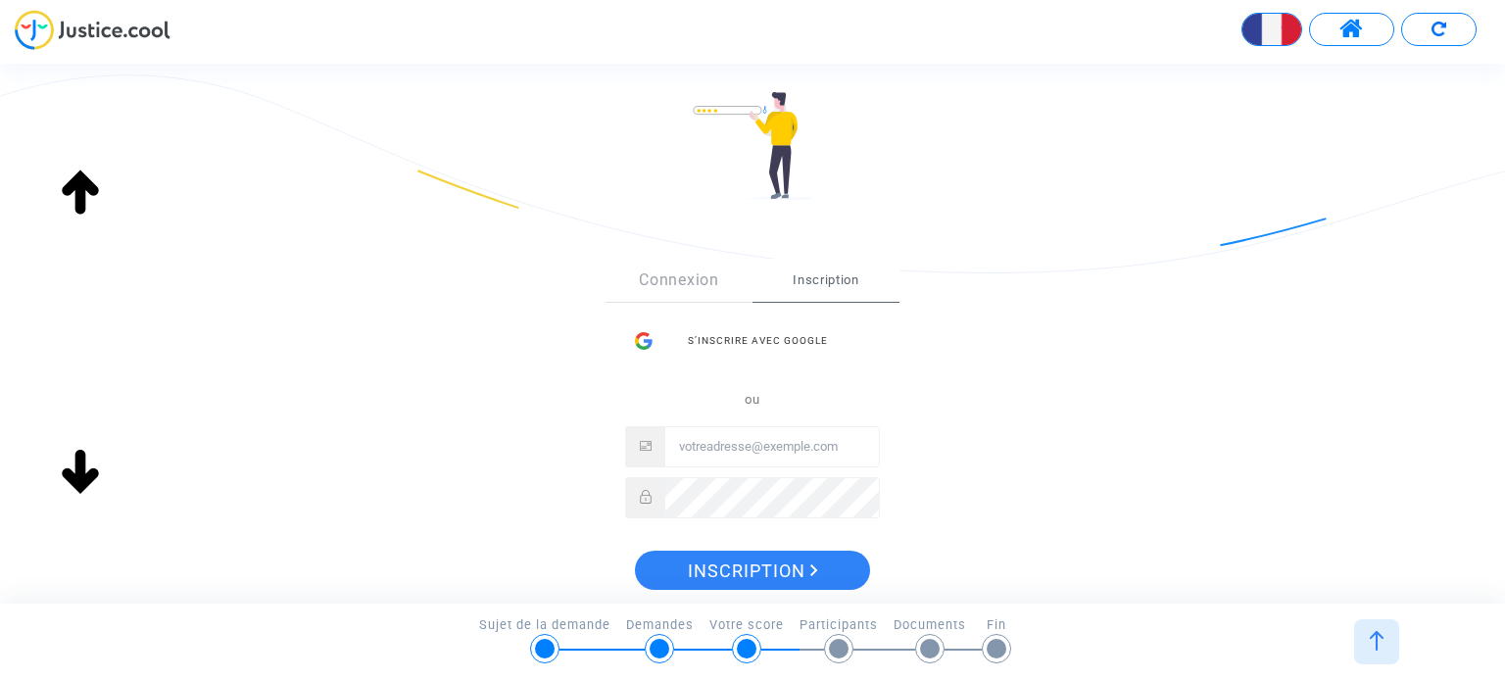
scroll to position [174, 0]
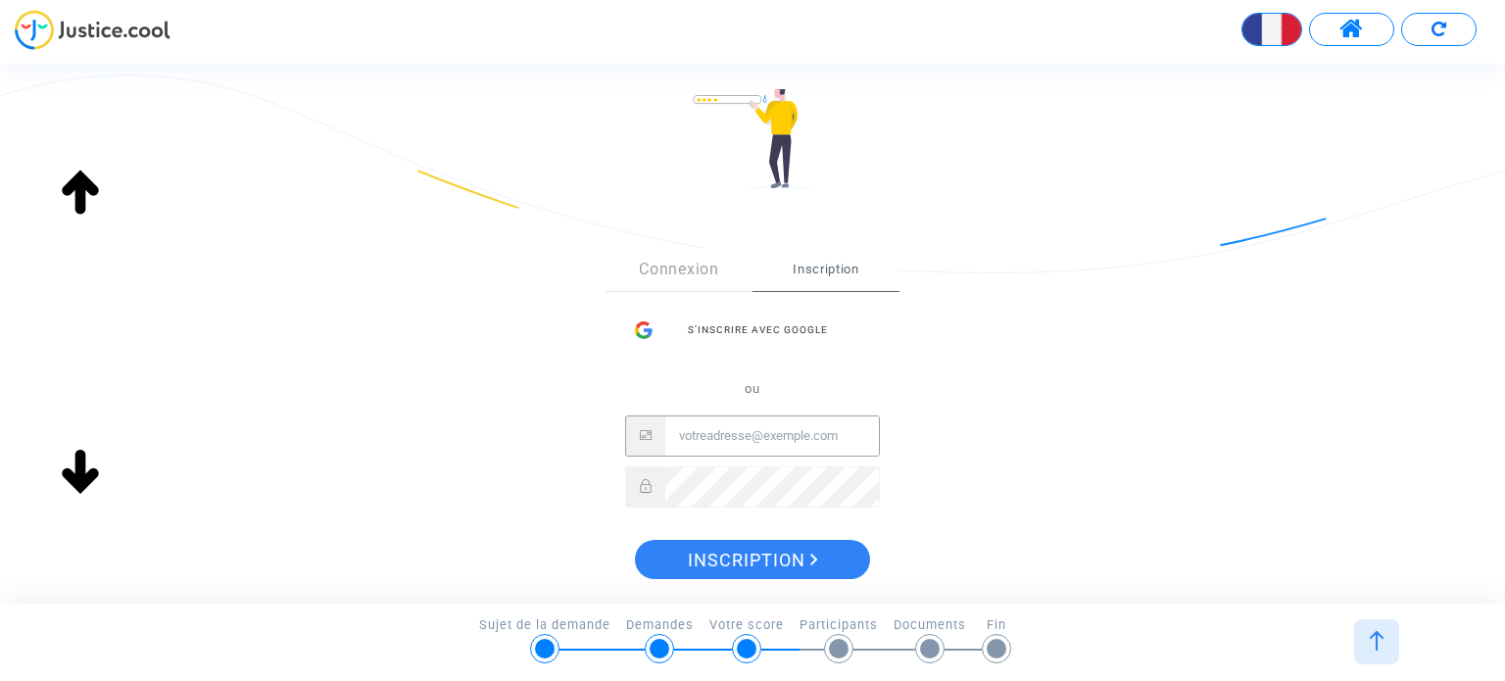
click at [791, 439] on input "Email" at bounding box center [772, 436] width 214 height 39
type input "[PERSON_NAME][EMAIL_ADDRESS][DOMAIN_NAME]"
click at [650, 485] on icon at bounding box center [646, 486] width 12 height 14
click at [744, 560] on span "Inscription" at bounding box center [753, 560] width 130 height 41
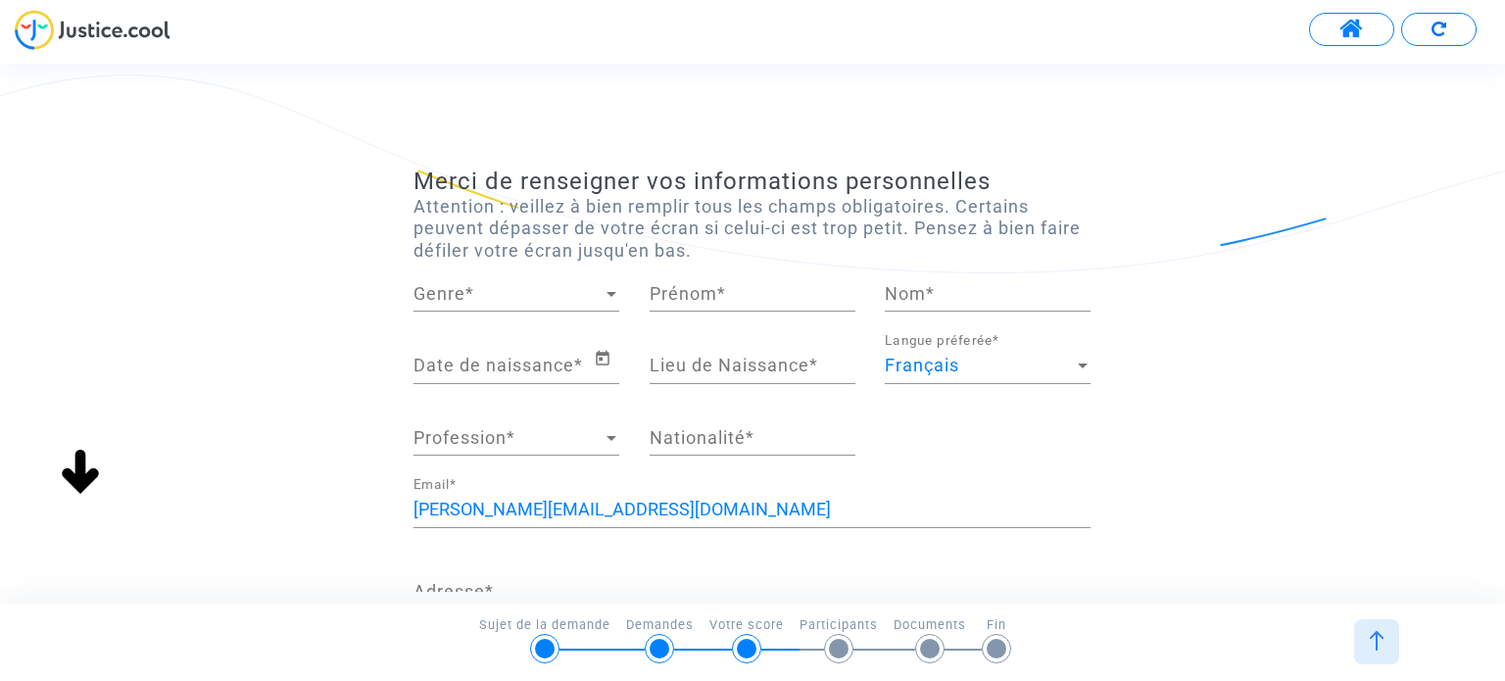
click at [479, 293] on span "Genre" at bounding box center [508, 294] width 188 height 20
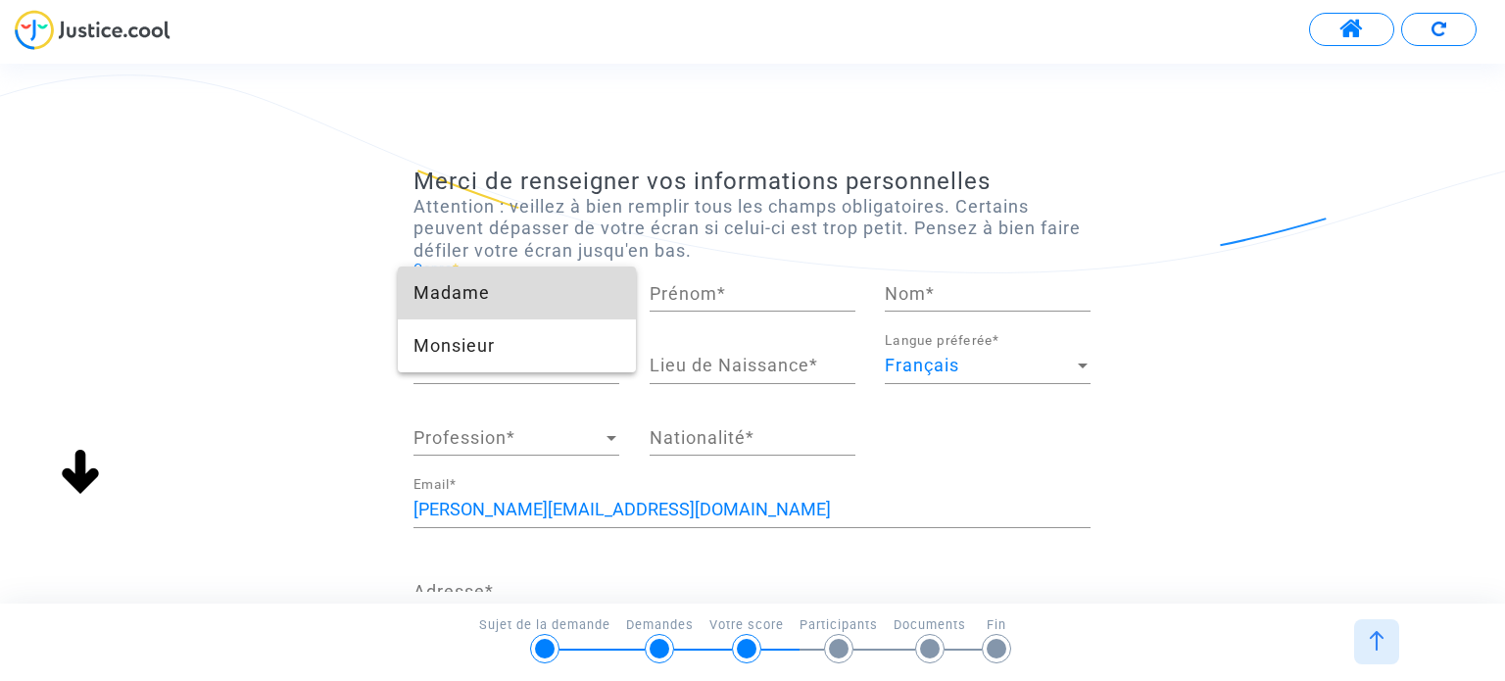
click at [490, 281] on span "Madame" at bounding box center [517, 293] width 206 height 53
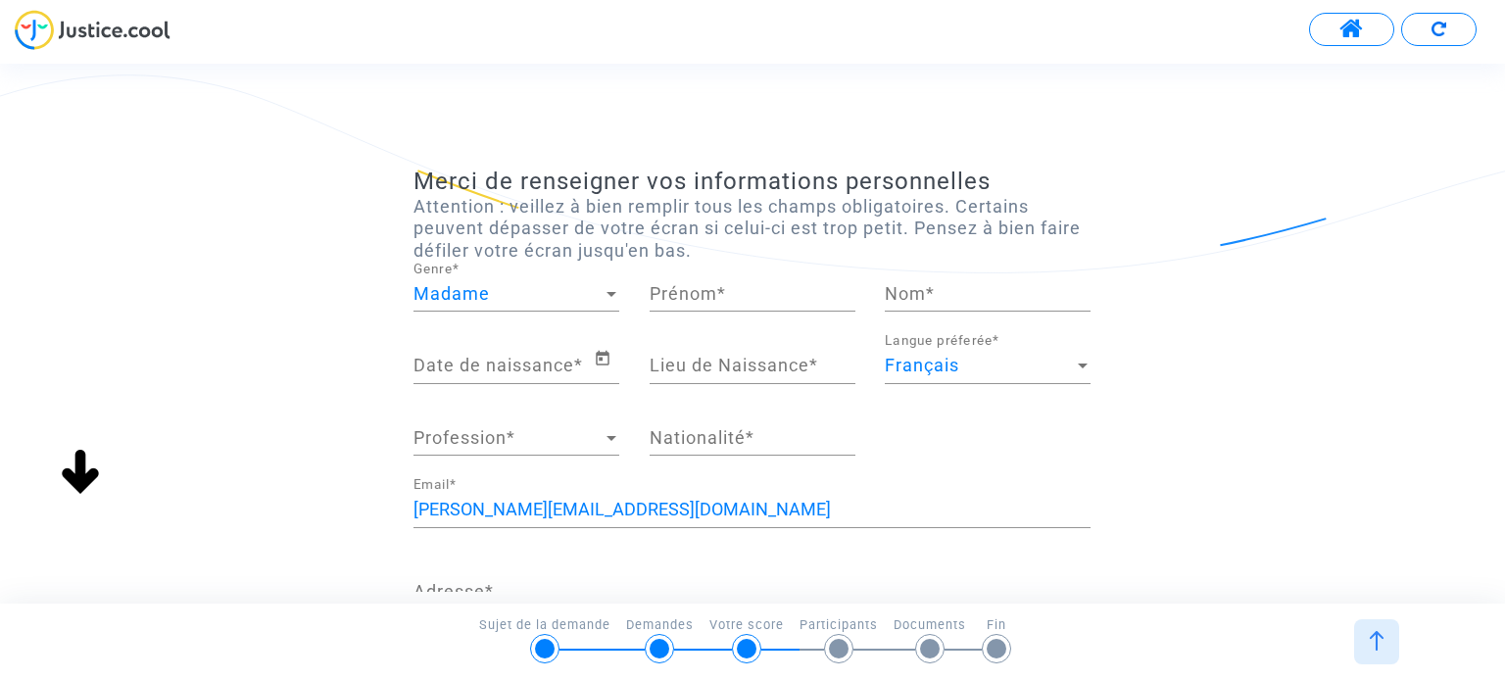
click at [745, 274] on div "Prénom *" at bounding box center [753, 287] width 206 height 50
type input "Pauline"
type input "DESSEAUX"
click at [597, 360] on icon "Open calendar" at bounding box center [603, 359] width 18 height 24
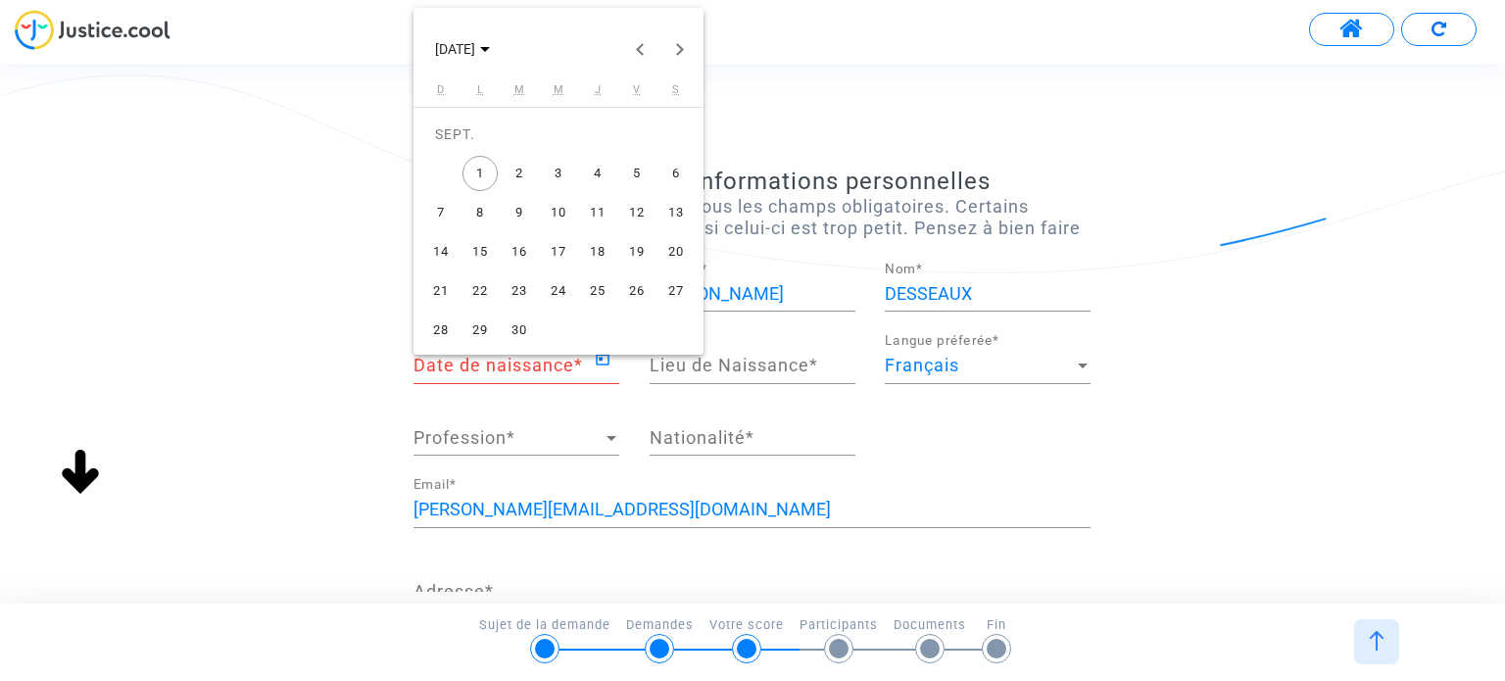
click at [464, 370] on div at bounding box center [752, 340] width 1505 height 681
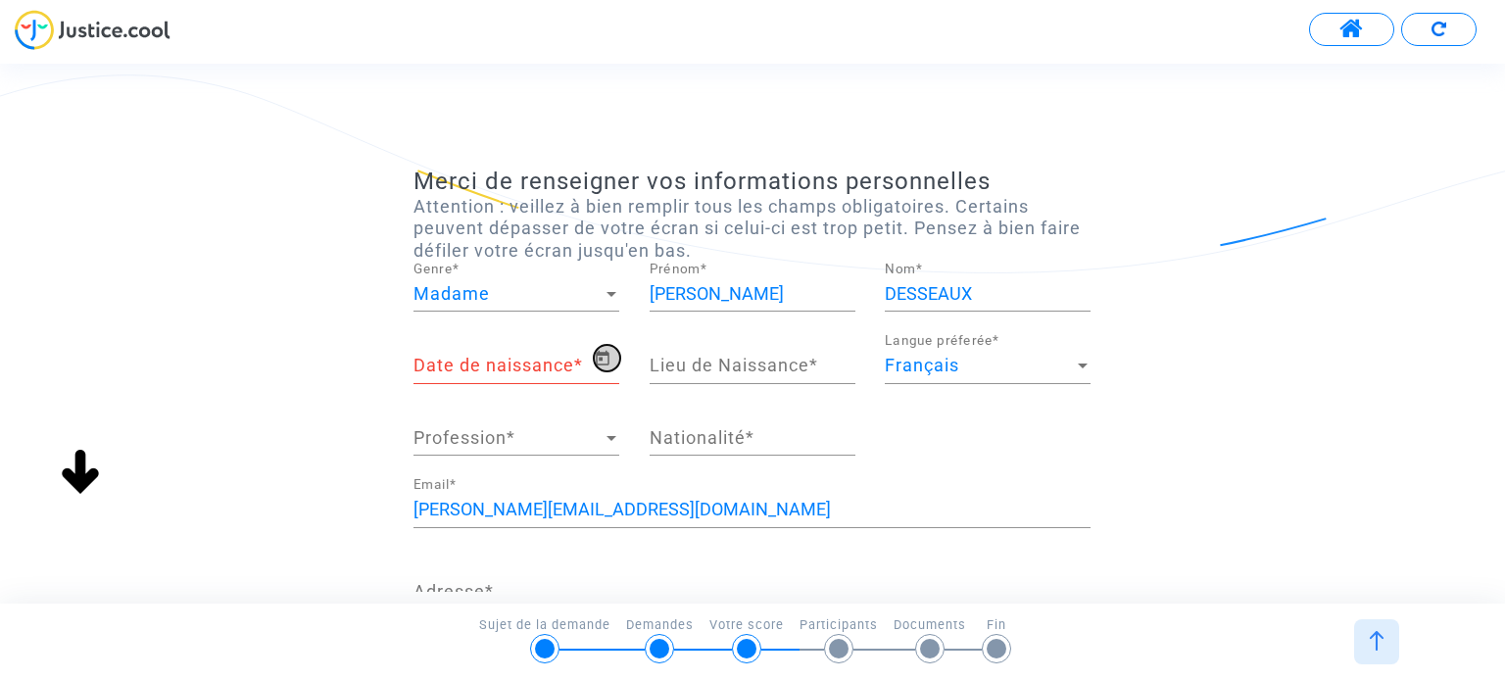
click at [607, 358] on icon "Open calendar" at bounding box center [603, 359] width 18 height 24
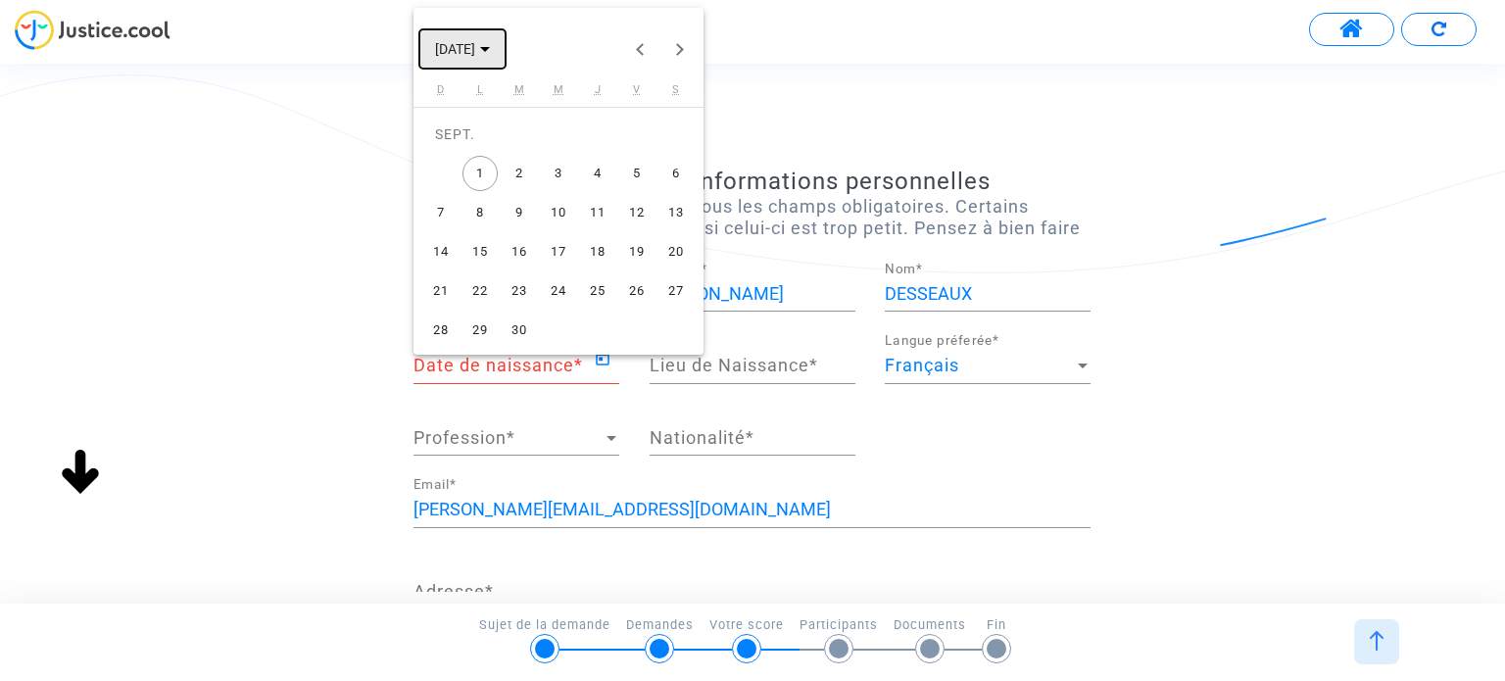
click at [490, 49] on span "SEPT. 2025" at bounding box center [462, 48] width 55 height 16
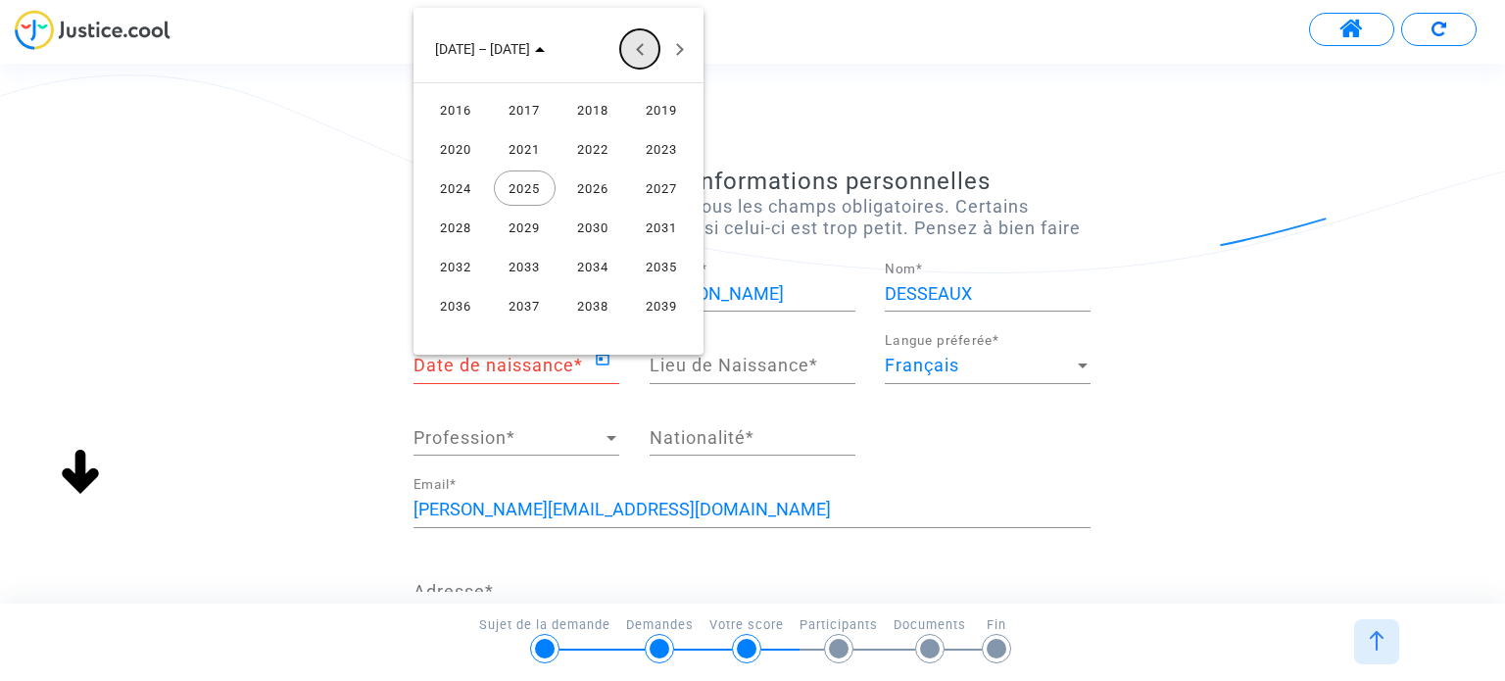
click at [632, 46] on button "Previous 24 years" at bounding box center [639, 48] width 39 height 39
click at [633, 52] on button "Previous 24 years" at bounding box center [639, 48] width 39 height 39
click at [641, 266] on div "1987" at bounding box center [662, 266] width 62 height 35
click at [651, 144] on div "AVR." at bounding box center [662, 148] width 62 height 35
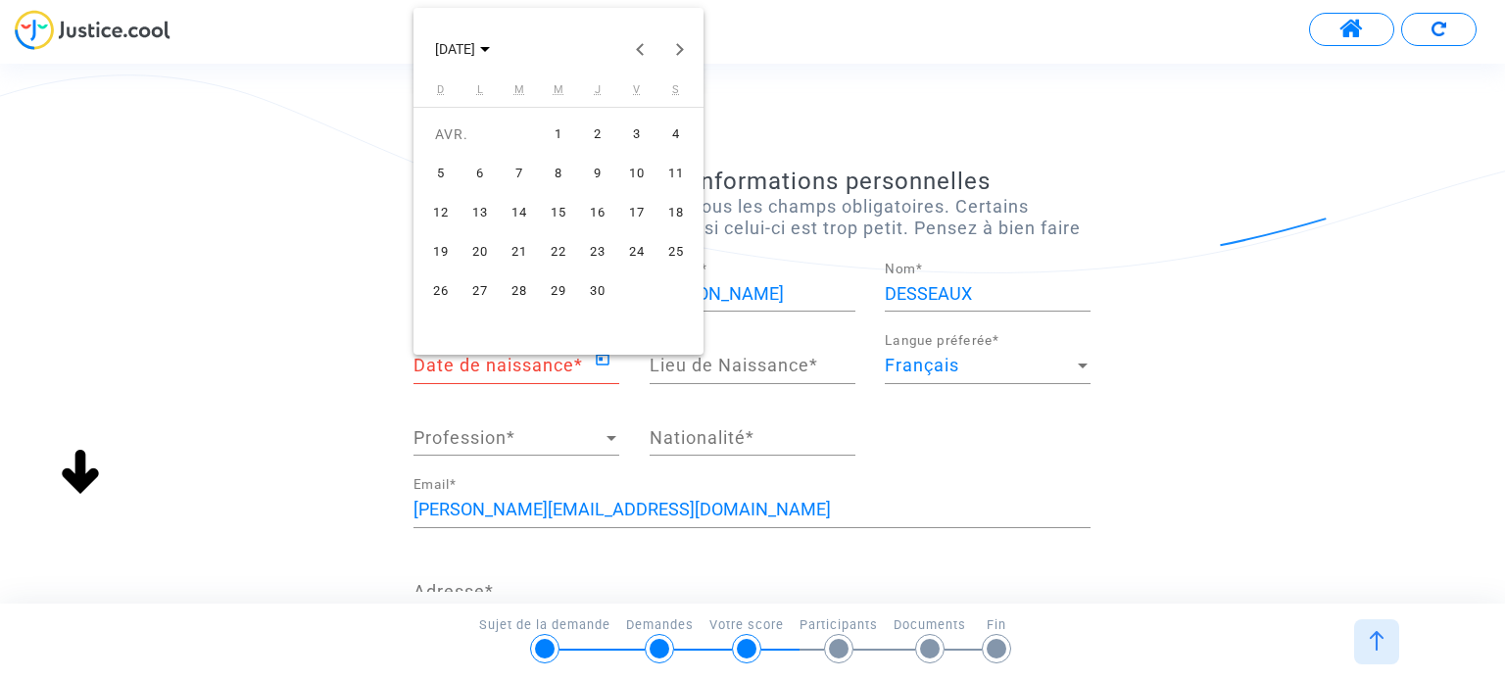
click at [438, 246] on div "19" at bounding box center [440, 251] width 35 height 35
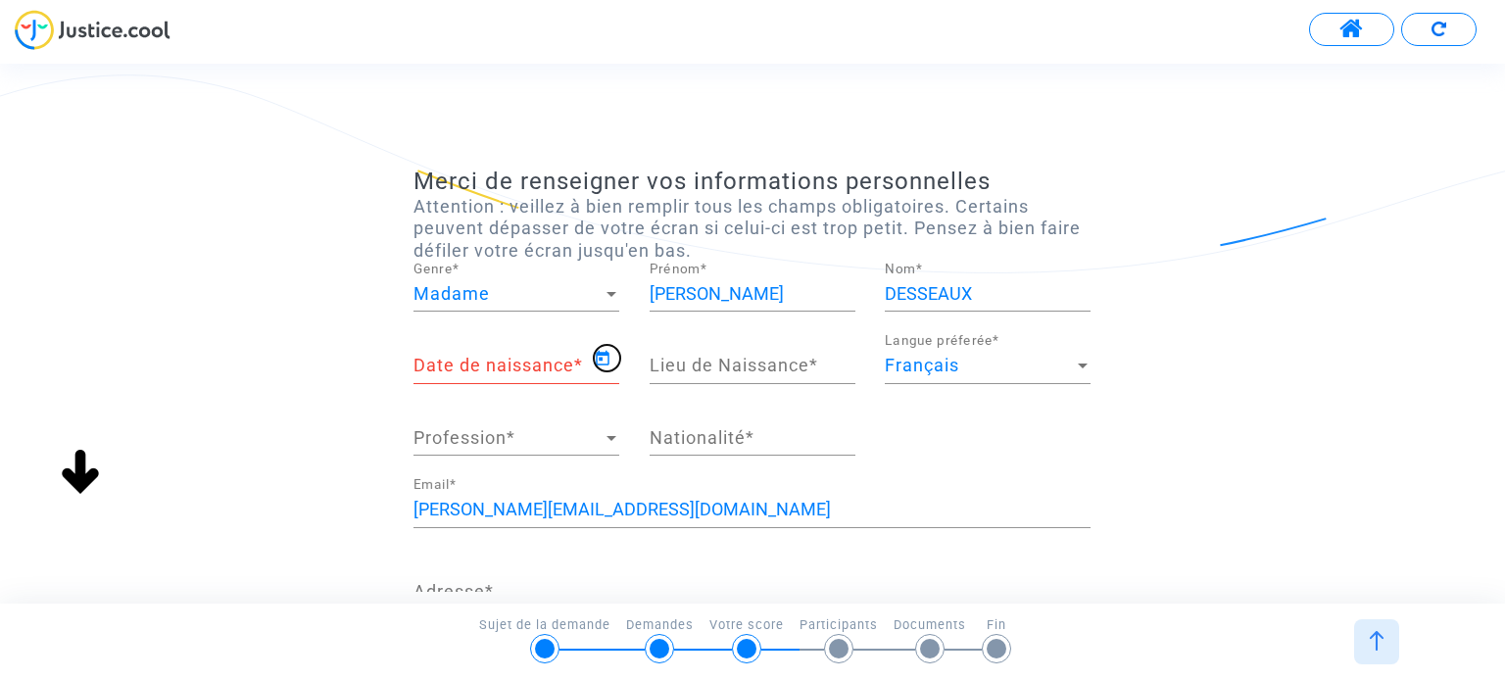
type input "19/04/1987"
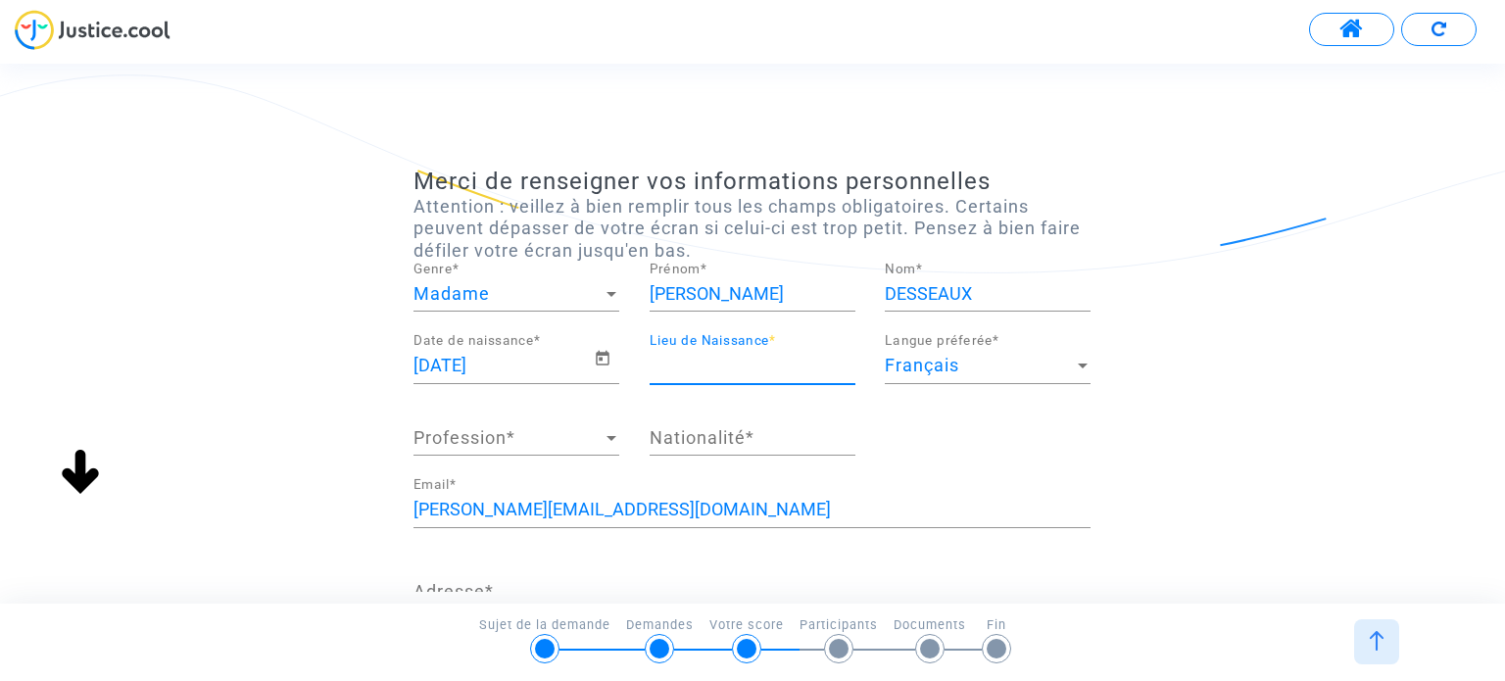
click at [771, 371] on input "Lieu de Naissance *" at bounding box center [753, 366] width 206 height 20
type input "Tarbes"
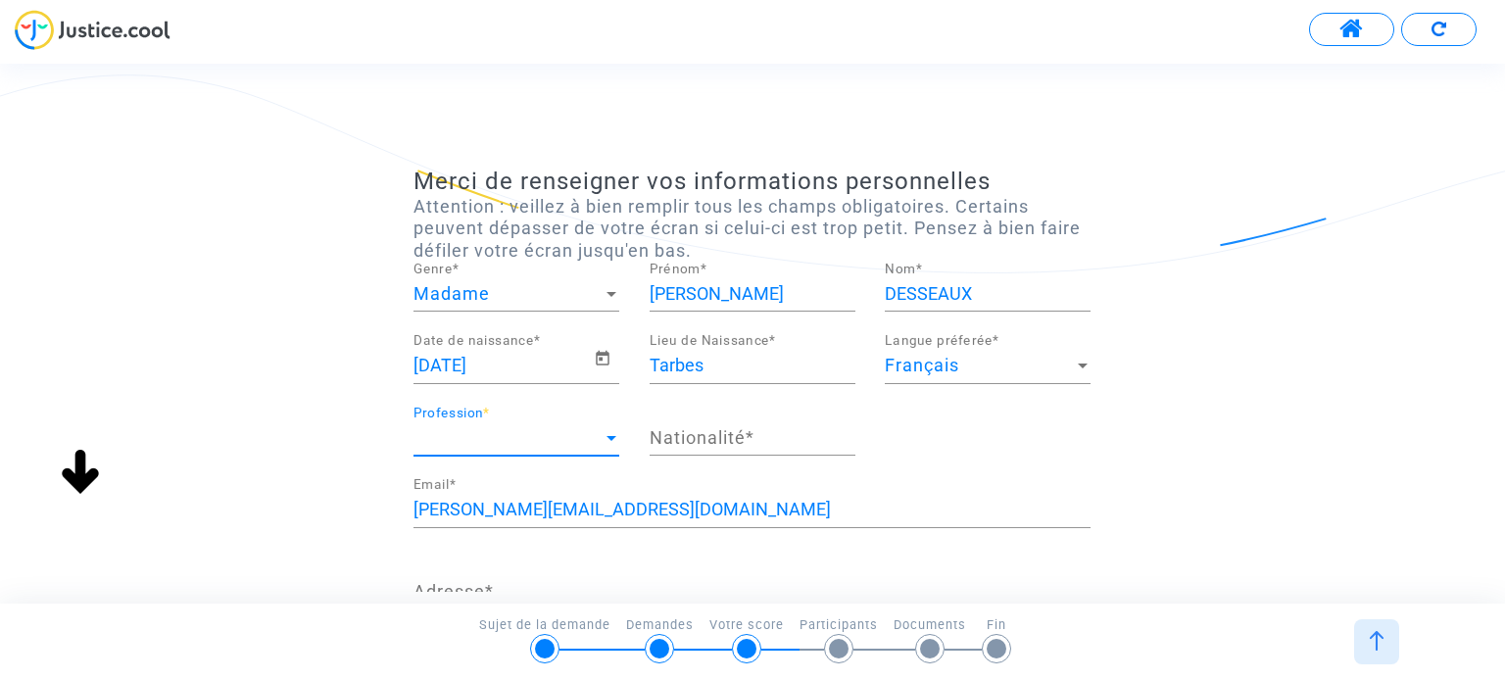
click at [462, 434] on span "Profession" at bounding box center [508, 438] width 188 height 20
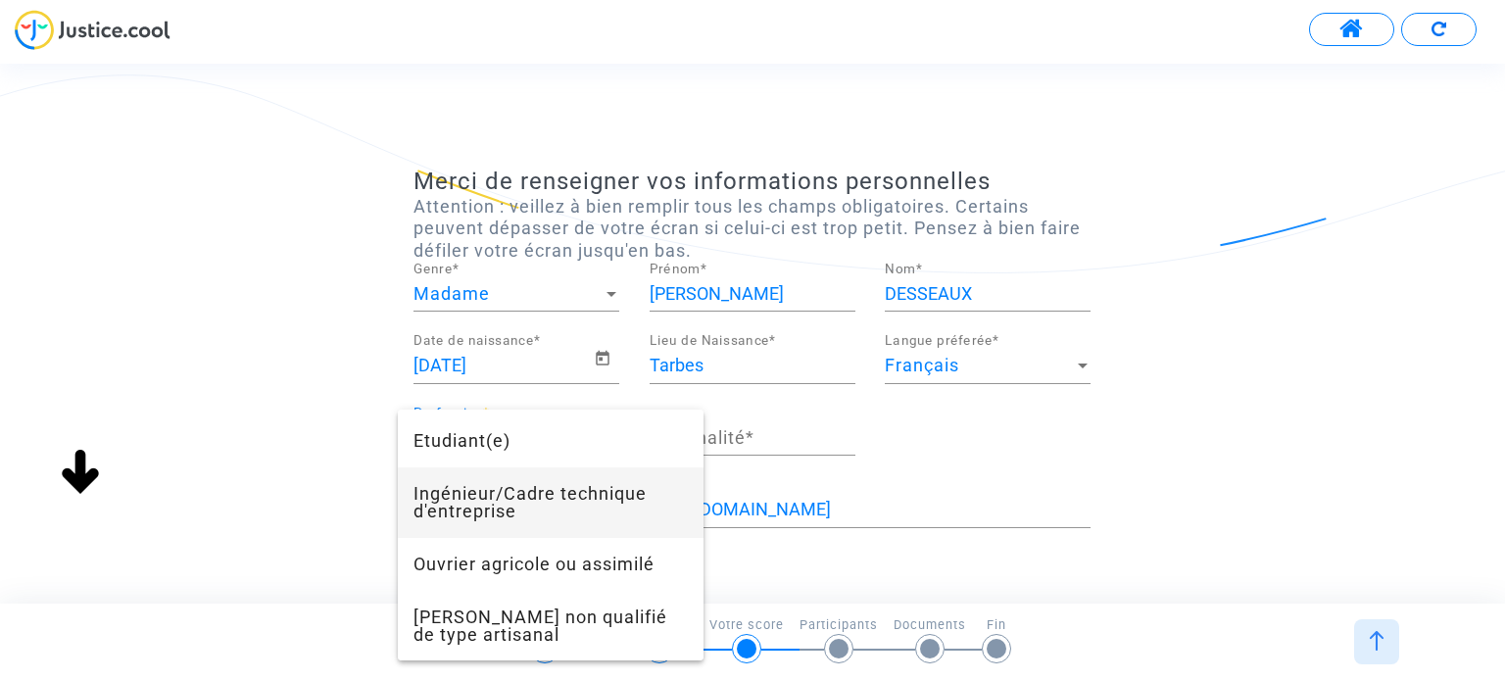
scroll to position [702, 0]
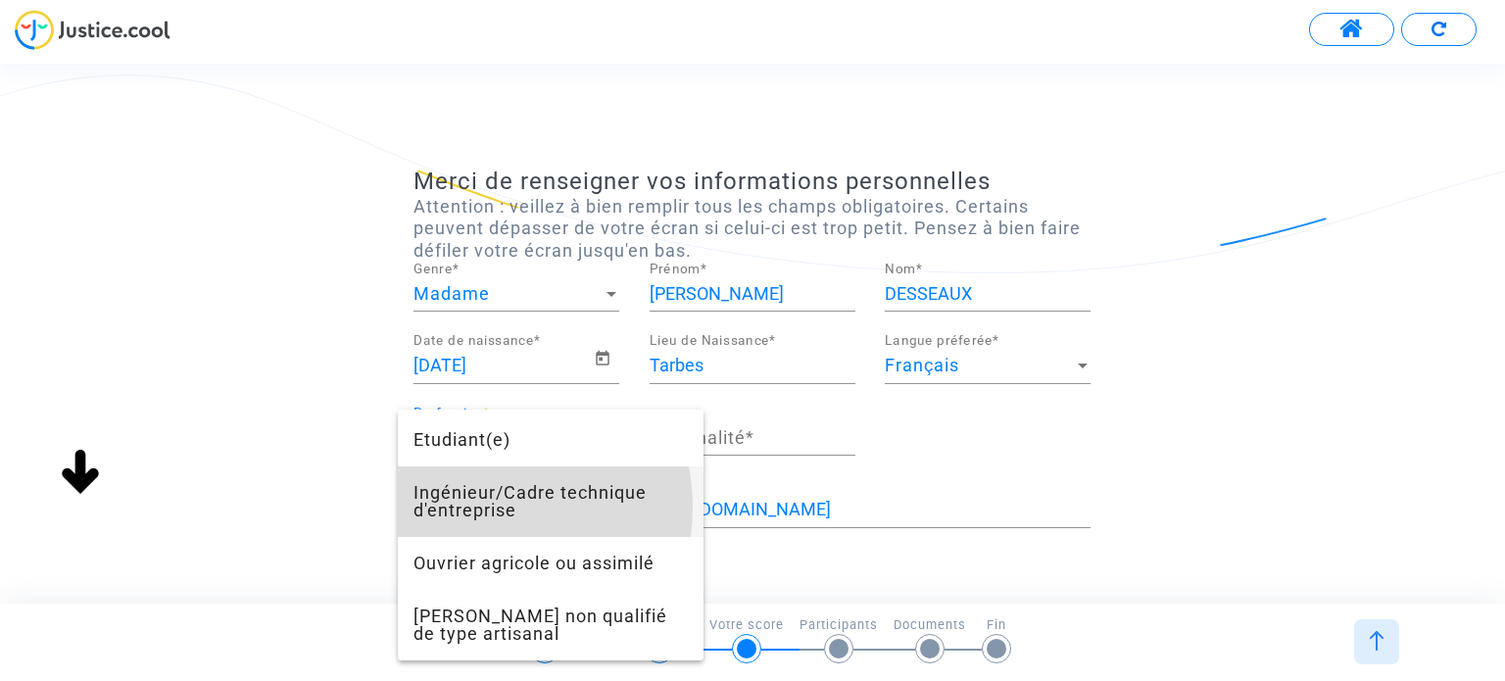
click at [475, 525] on span "Ingénieur/Cadre technique d'entreprise" at bounding box center [551, 502] width 274 height 71
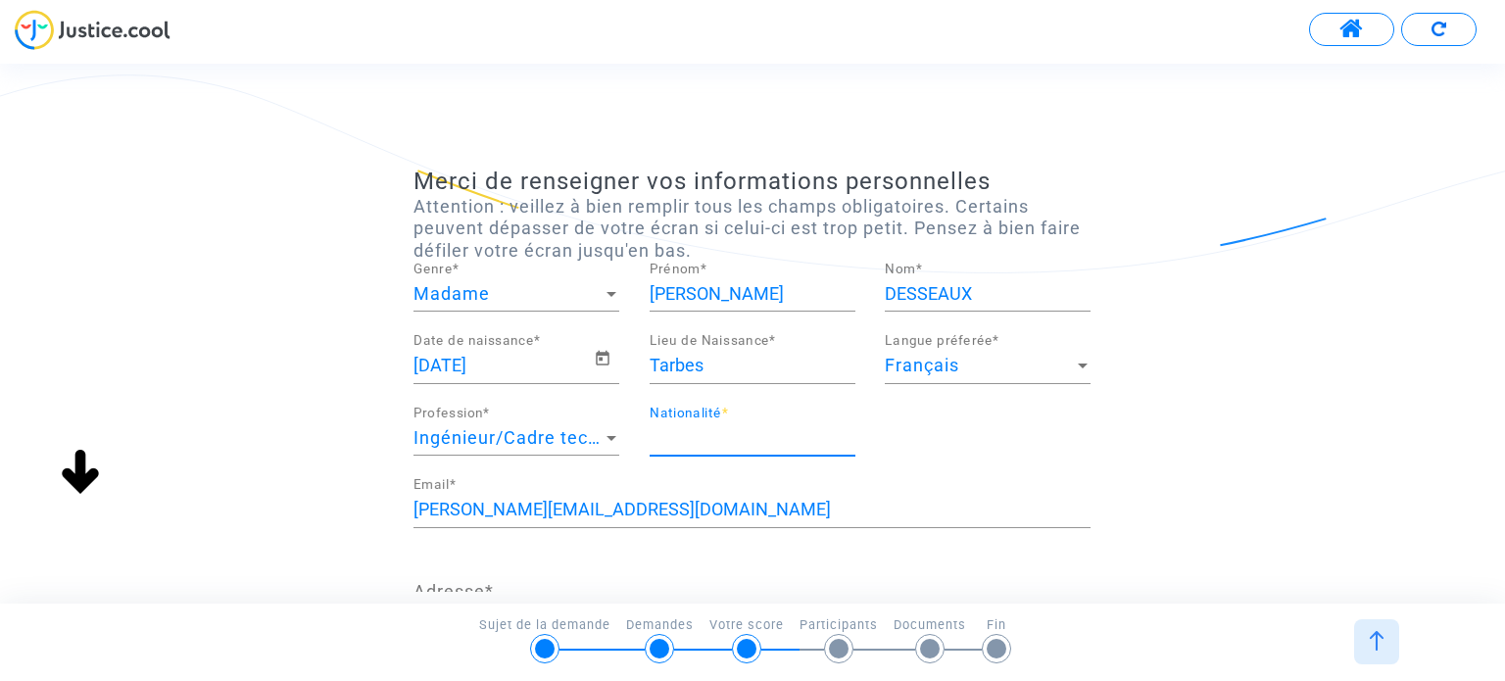
click at [689, 431] on input "Nationalité *" at bounding box center [753, 438] width 206 height 20
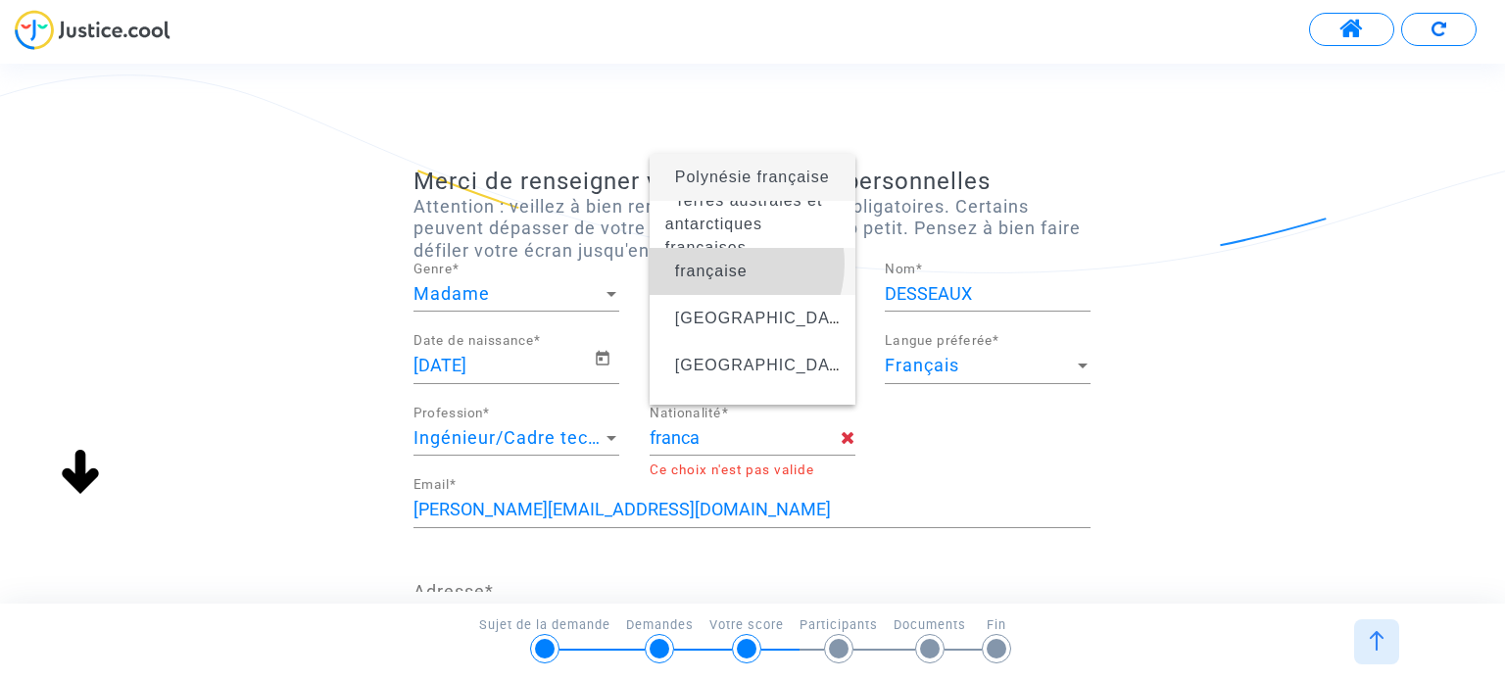
click at [725, 264] on span "française" at bounding box center [711, 271] width 73 height 17
type input "française"
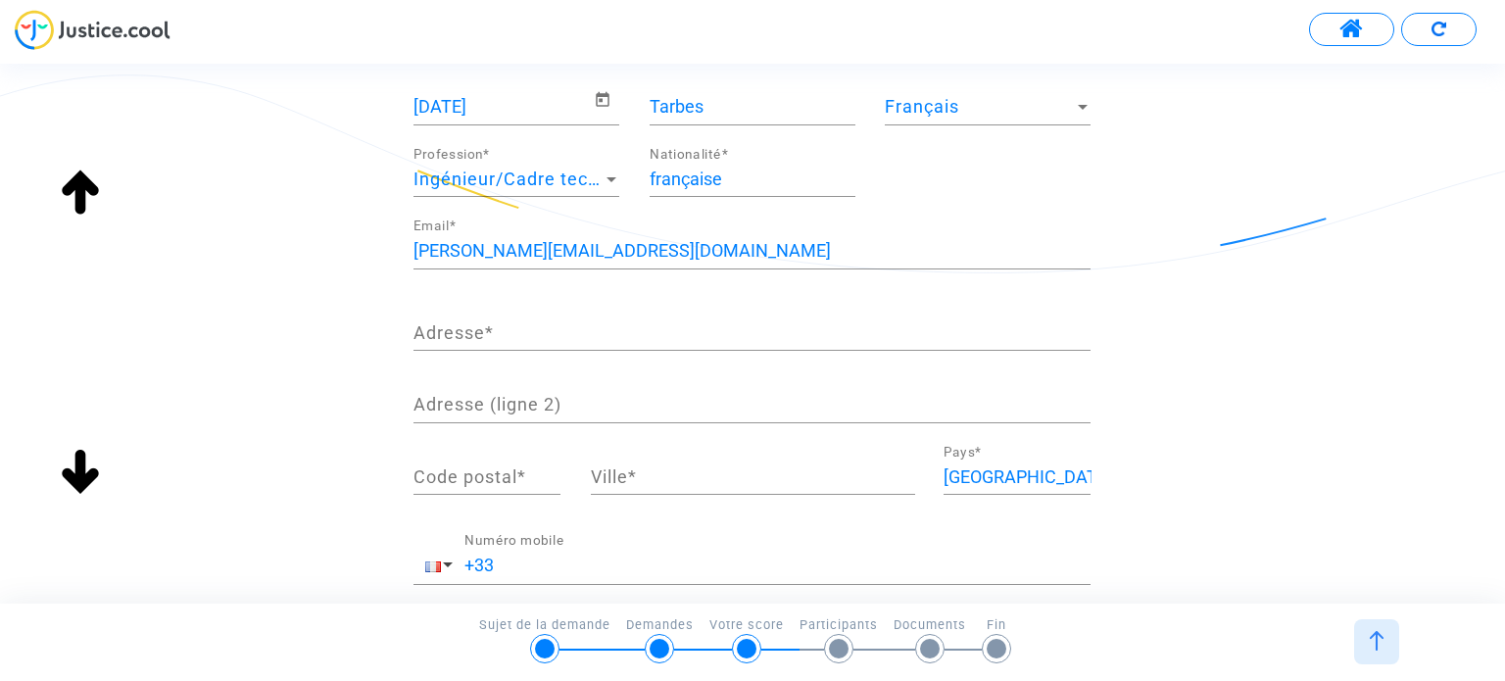
scroll to position [289, 0]
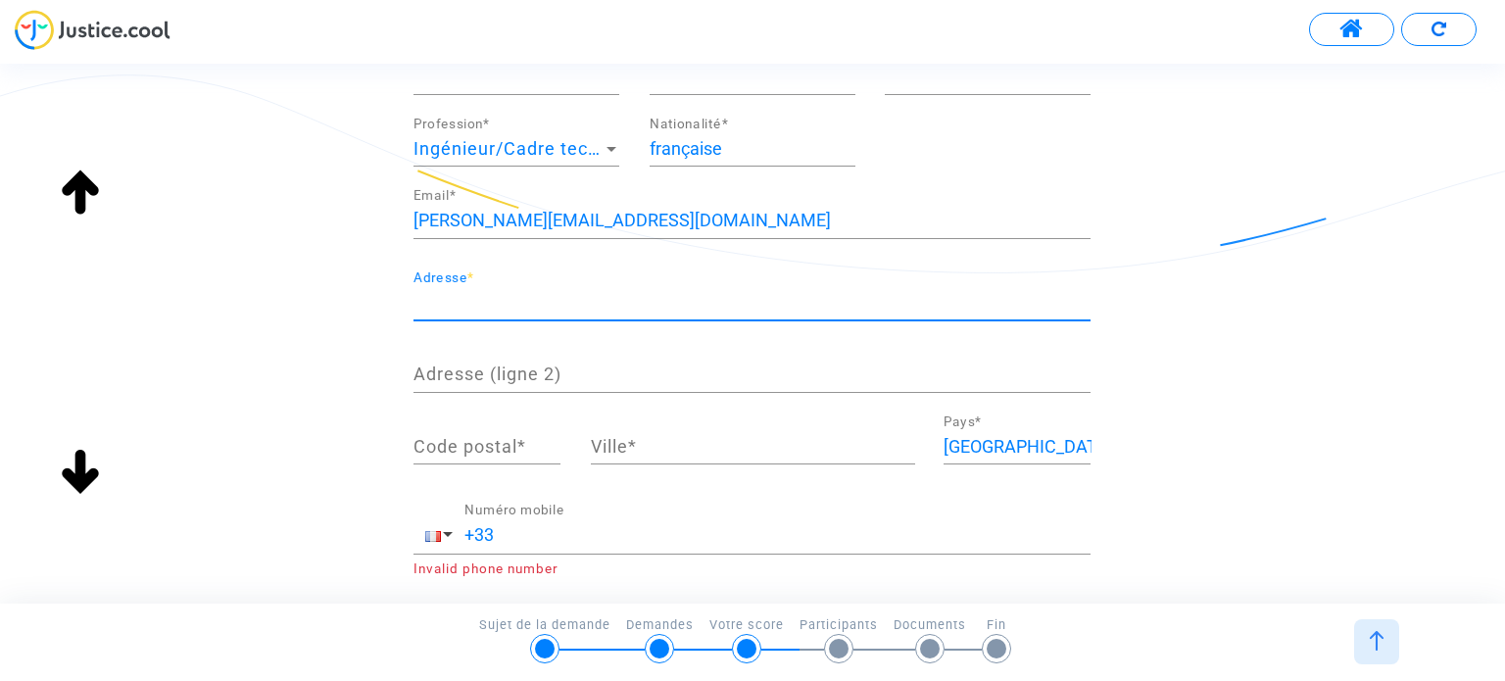
click at [538, 304] on input "Adresse *" at bounding box center [752, 303] width 677 height 20
type input "5 clos du mandillet"
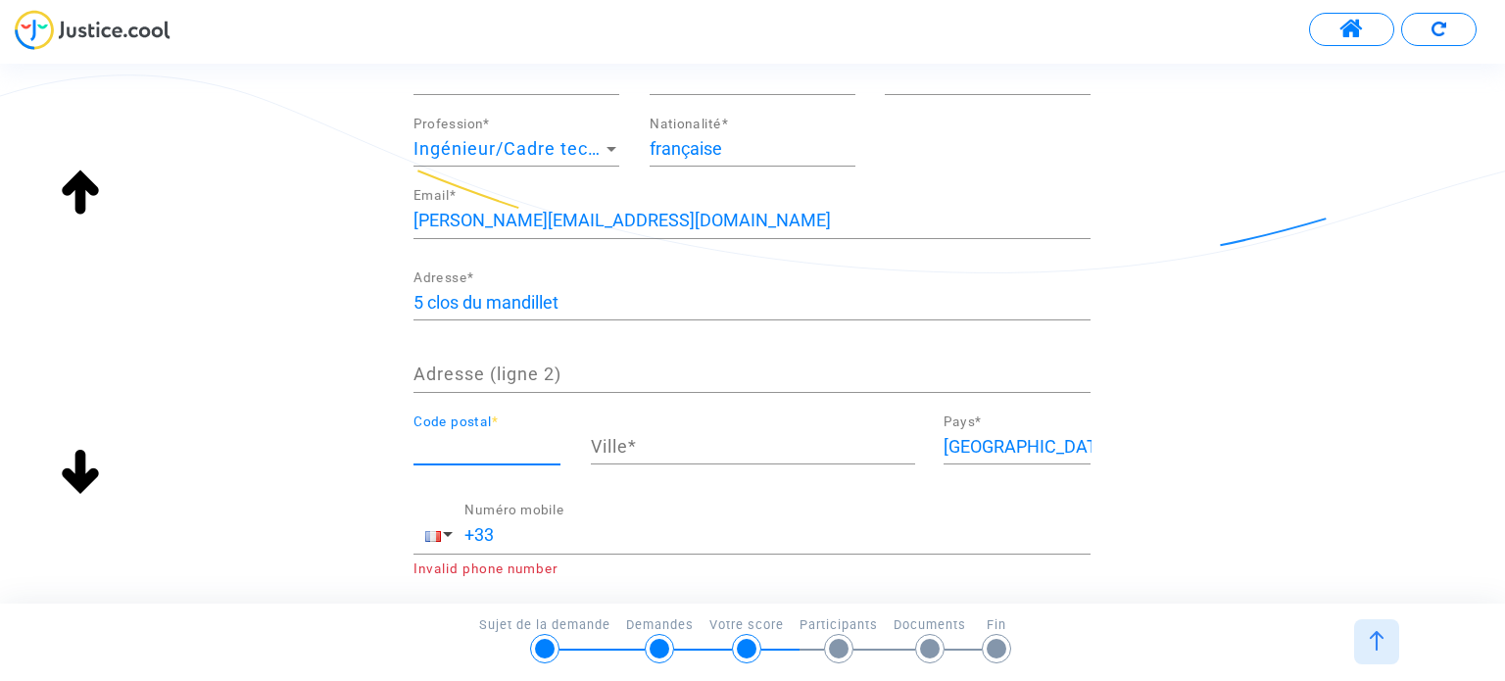
click at [518, 437] on input "Code postal *" at bounding box center [487, 447] width 147 height 20
type input "31700"
click at [723, 455] on div "Ville *" at bounding box center [753, 440] width 324 height 50
click at [705, 441] on input "Ville *" at bounding box center [753, 447] width 324 height 20
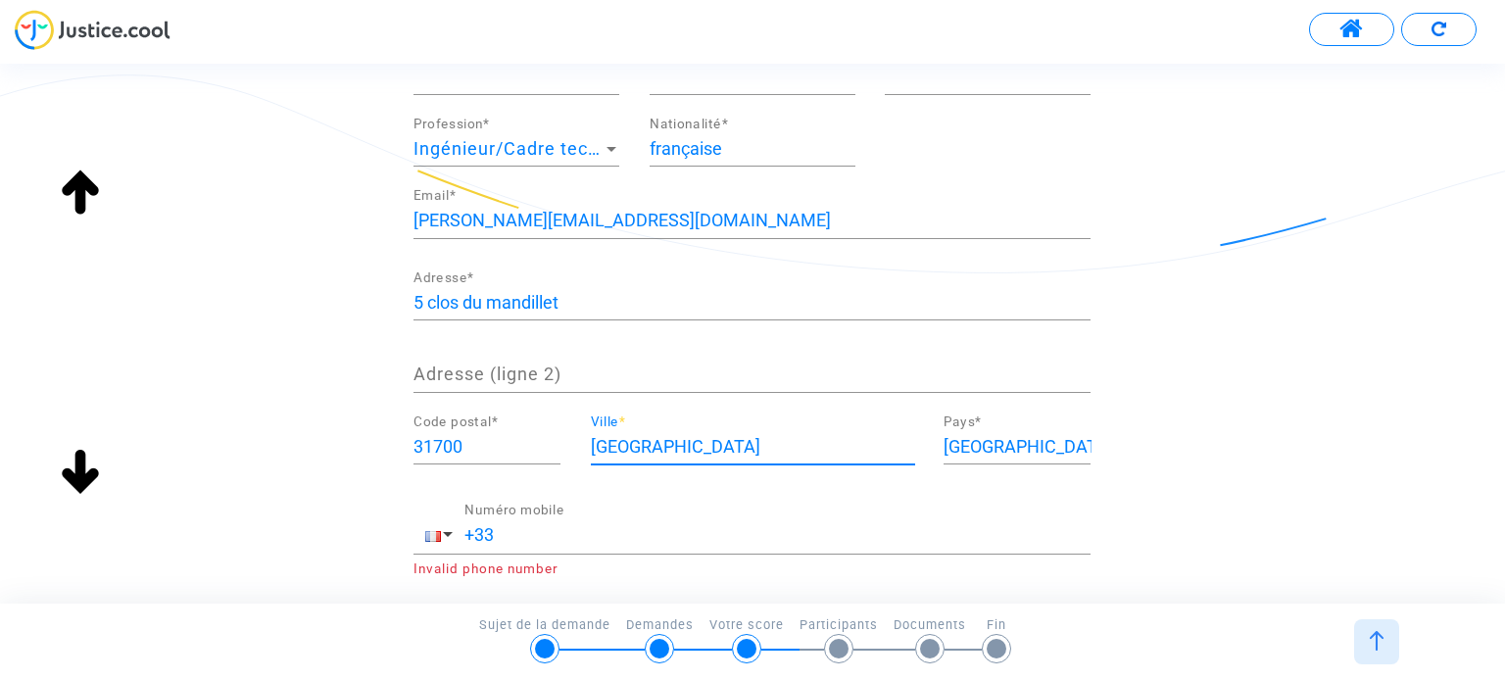
type input "Mondonville"
click at [565, 546] on div "+33 Numéro mobile" at bounding box center [778, 529] width 626 height 50
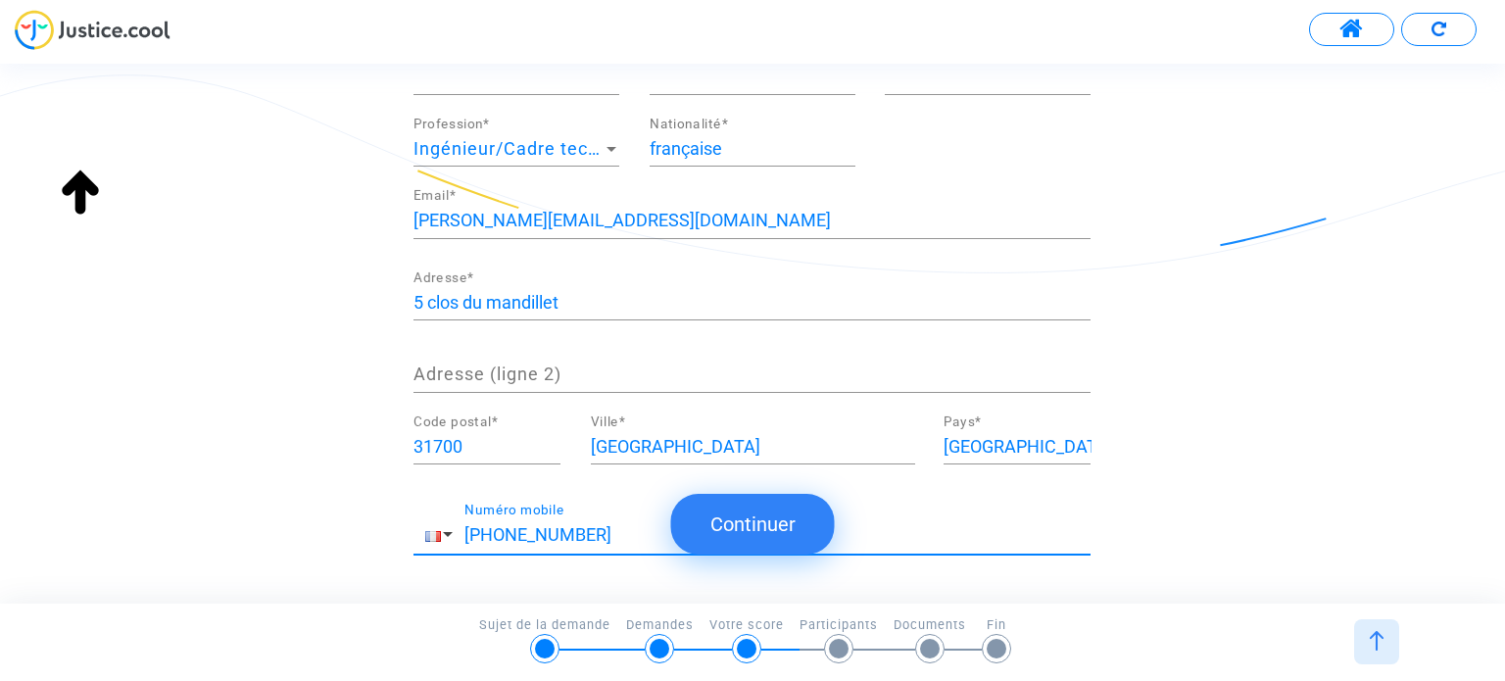
type input "+33 750835410"
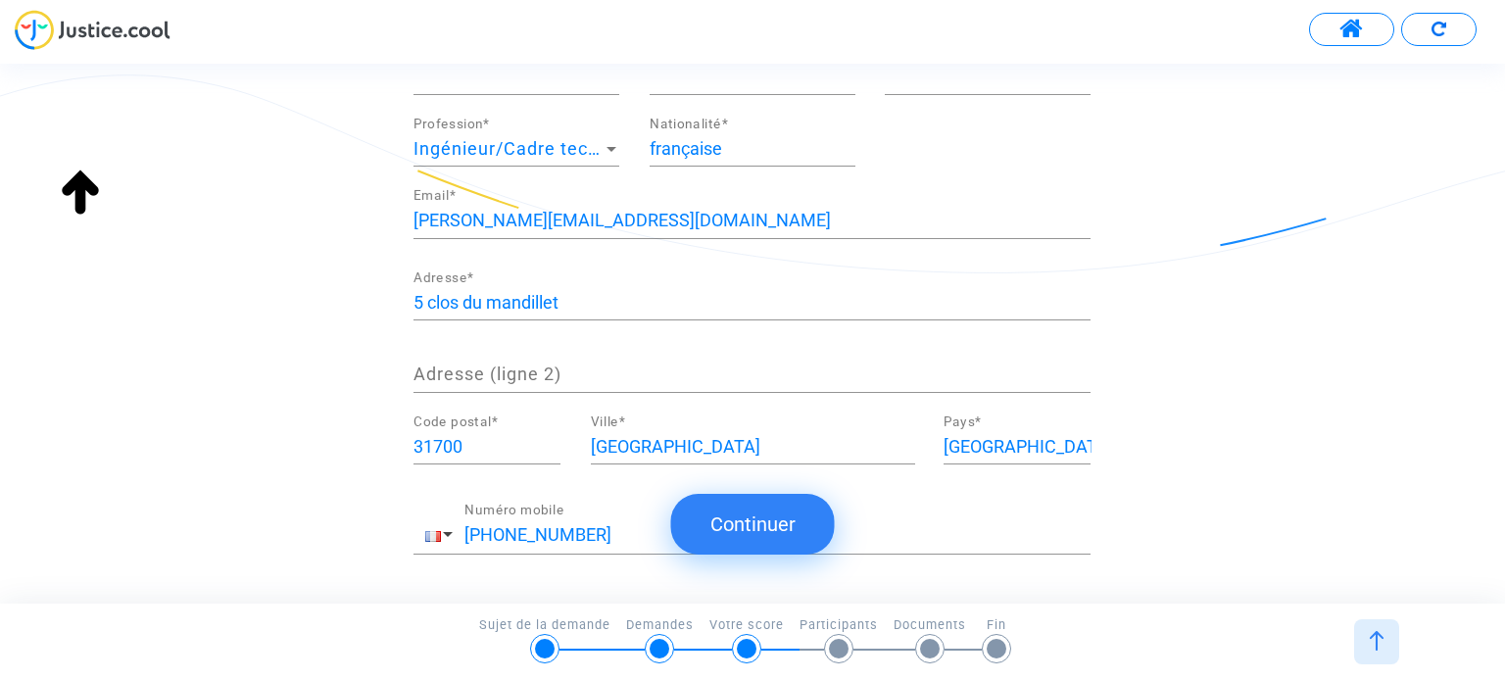
click at [753, 520] on button "Continuer" at bounding box center [753, 524] width 164 height 61
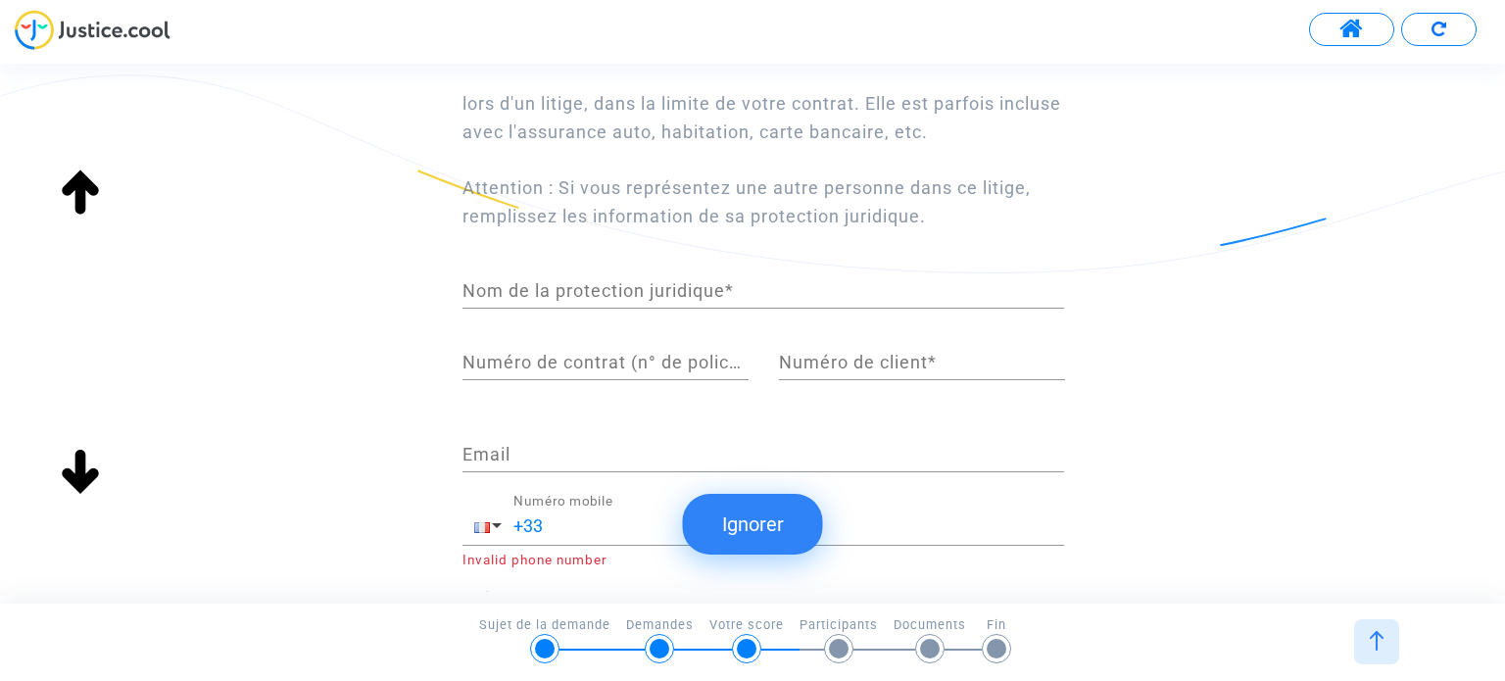
scroll to position [202, 0]
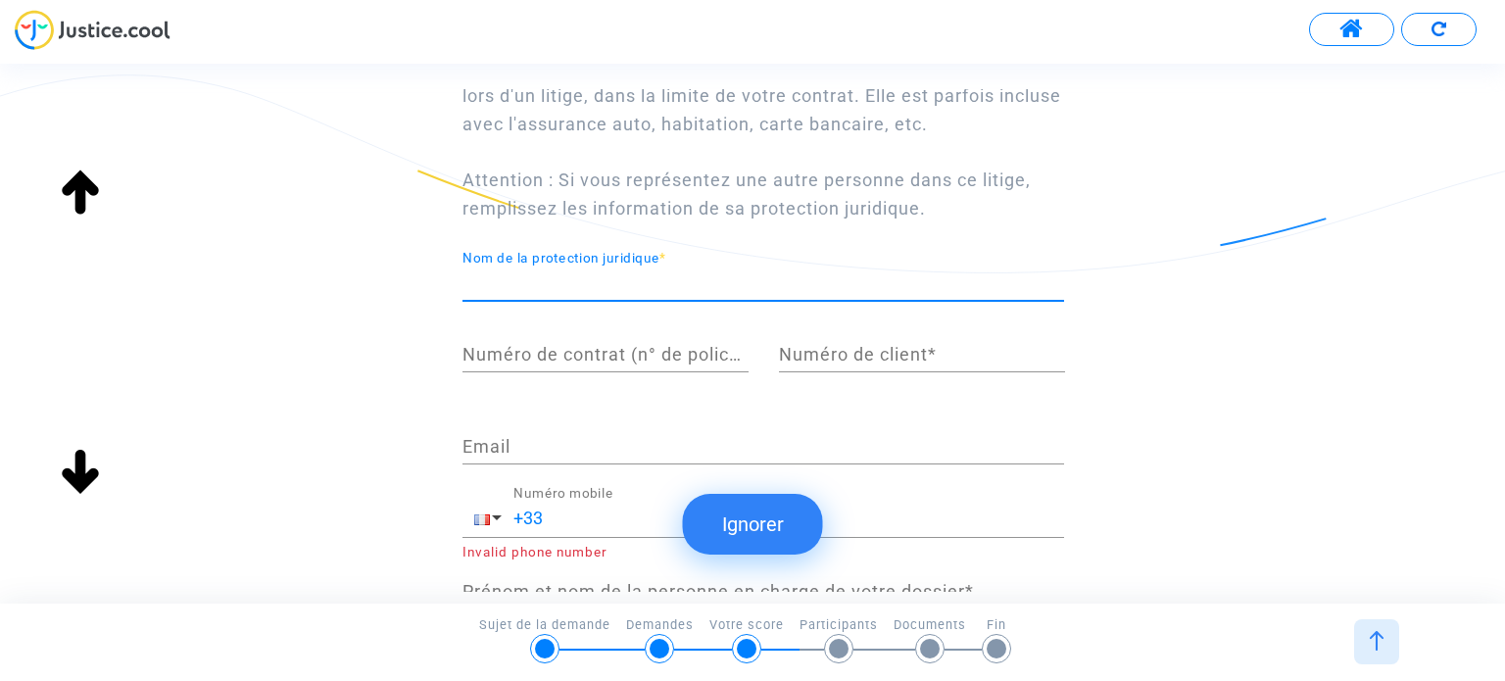
click at [652, 289] on input "Nom de la protection juridique *" at bounding box center [764, 283] width 602 height 20
click at [326, 307] on div "Si vous avez une assurance protection juridique, remplissez les informations su…" at bounding box center [752, 302] width 1505 height 672
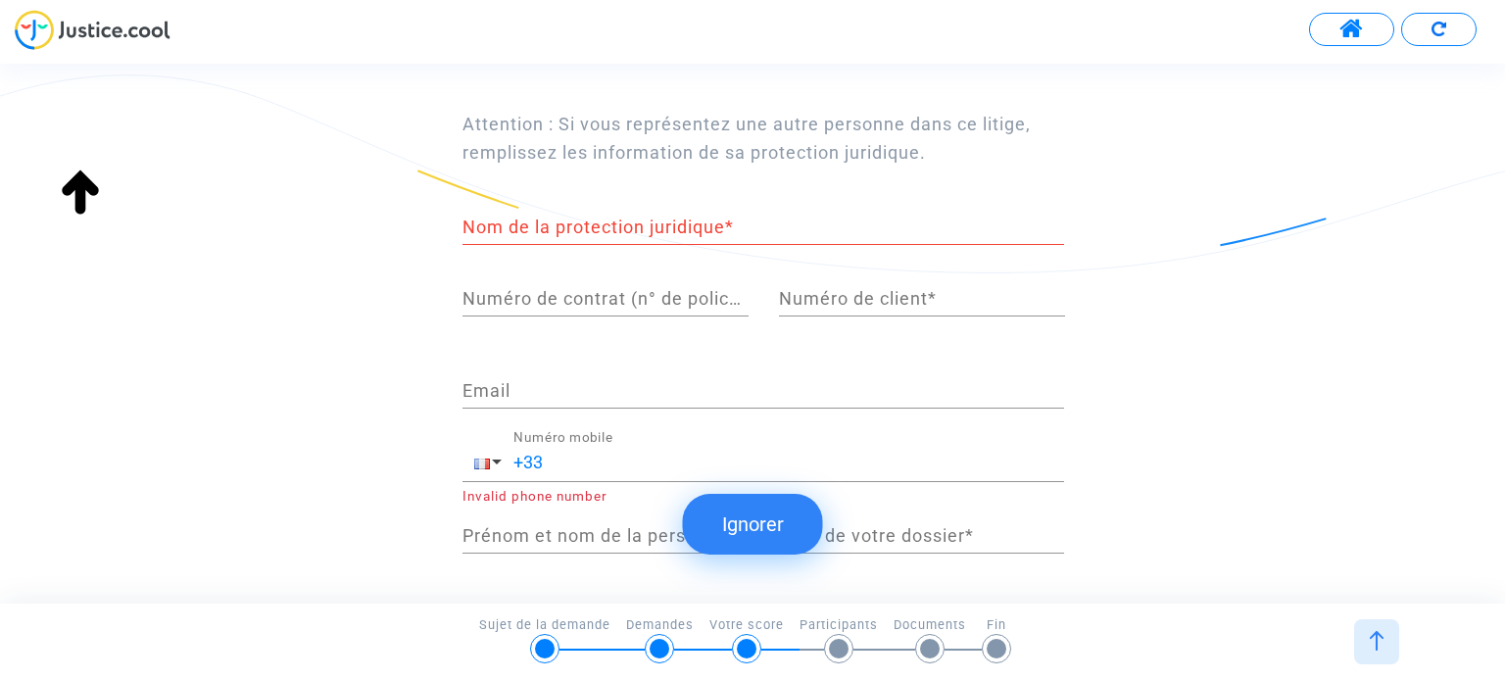
scroll to position [259, 0]
click at [636, 226] on input "Nom de la protection juridique *" at bounding box center [764, 227] width 602 height 20
click at [341, 335] on div "Si vous avez une assurance protection juridique, remplissez les informations su…" at bounding box center [752, 245] width 1505 height 672
click at [588, 227] on input "Nom de la protection juridique *" at bounding box center [764, 227] width 602 height 20
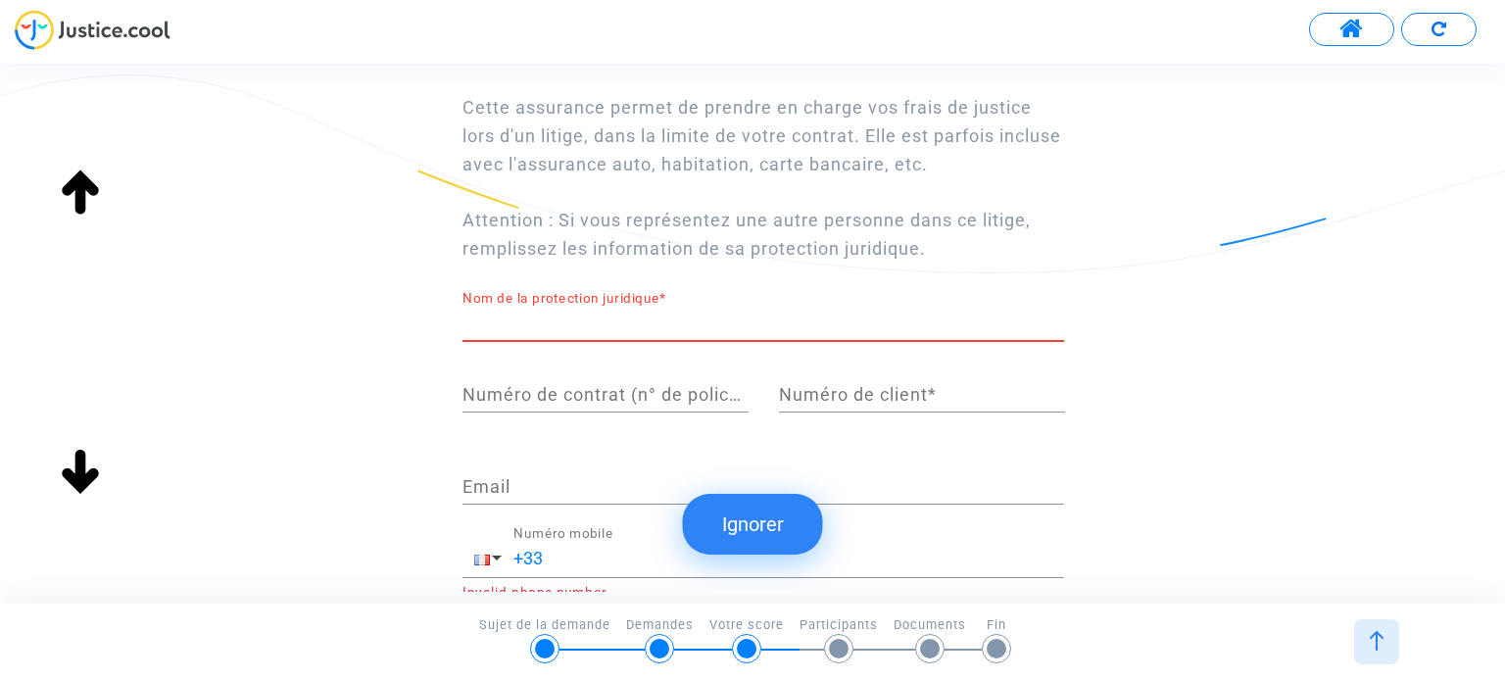
scroll to position [161, 0]
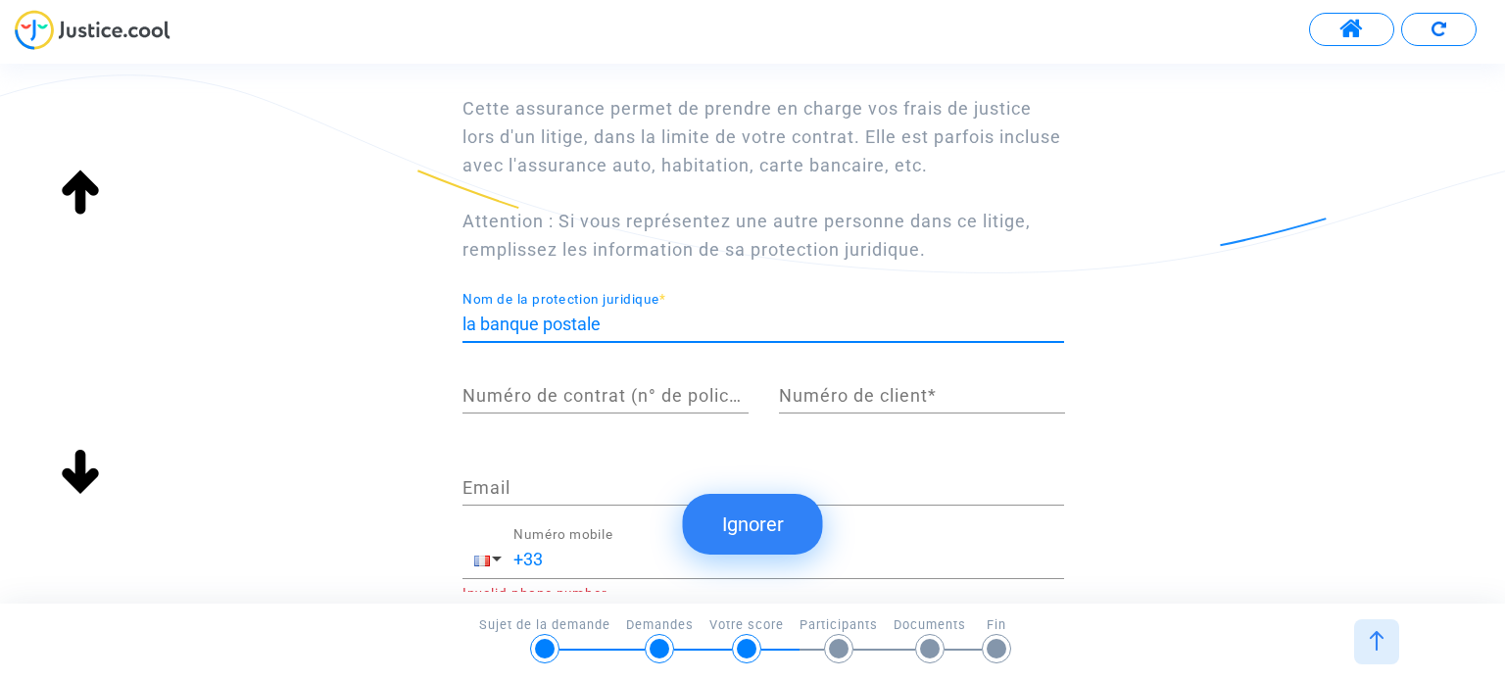
type input "la banque postale"
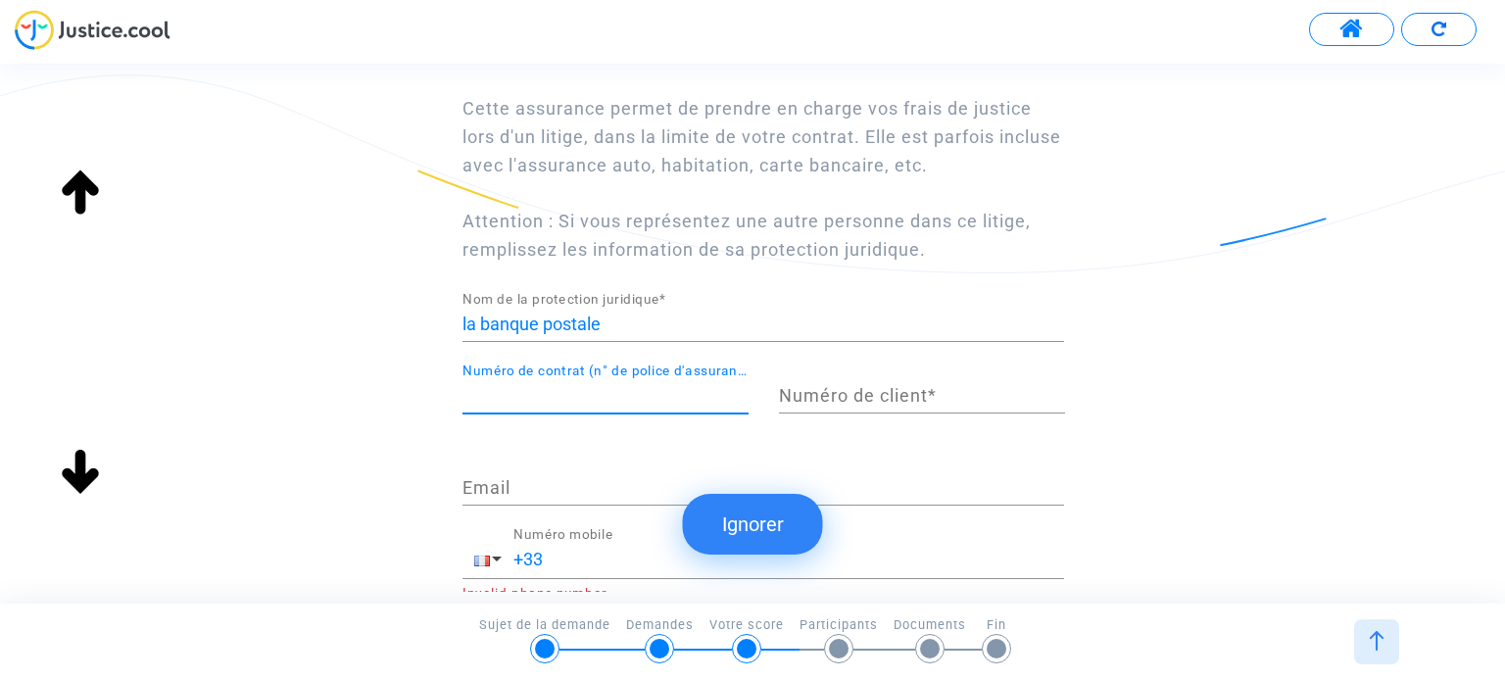
click at [576, 395] on input "Numéro de contrat (n° de police d'assurance) *" at bounding box center [606, 396] width 286 height 20
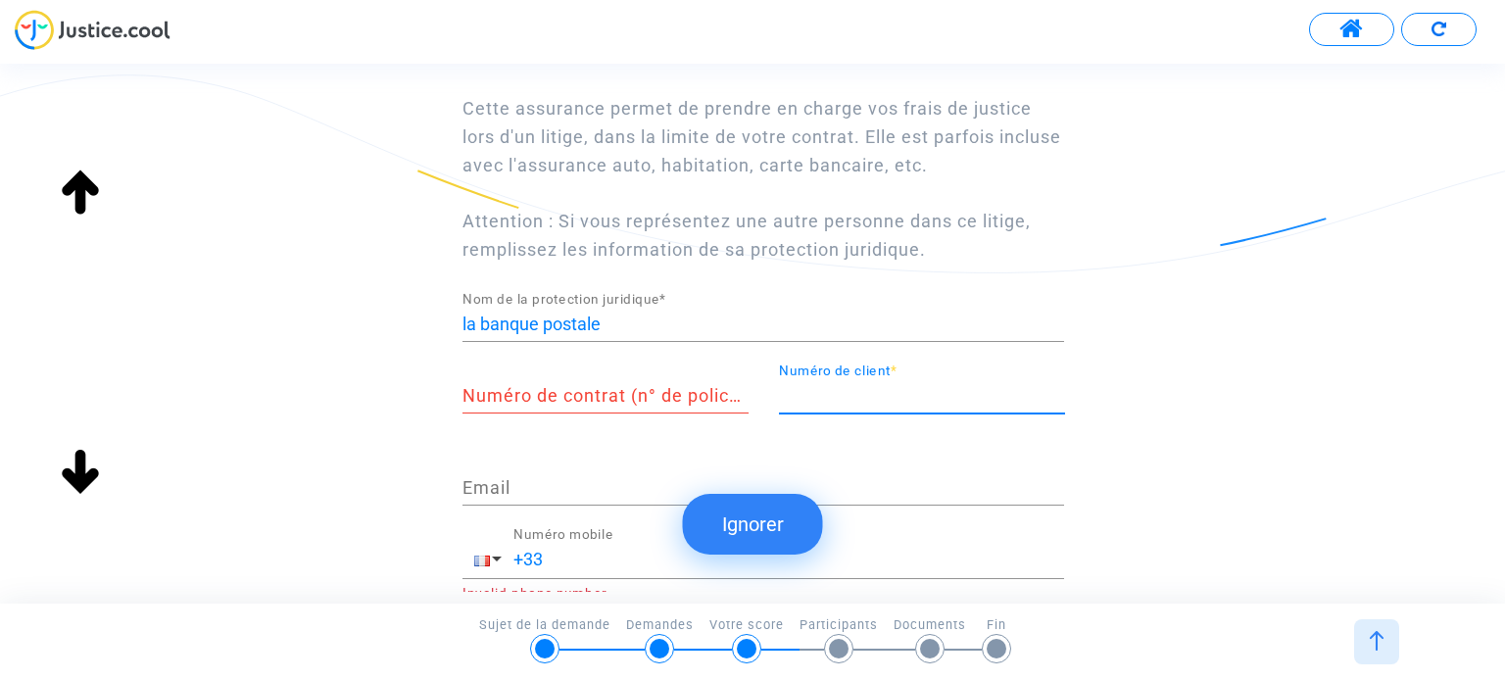
click at [856, 393] on input "Numéro de client *" at bounding box center [922, 396] width 286 height 20
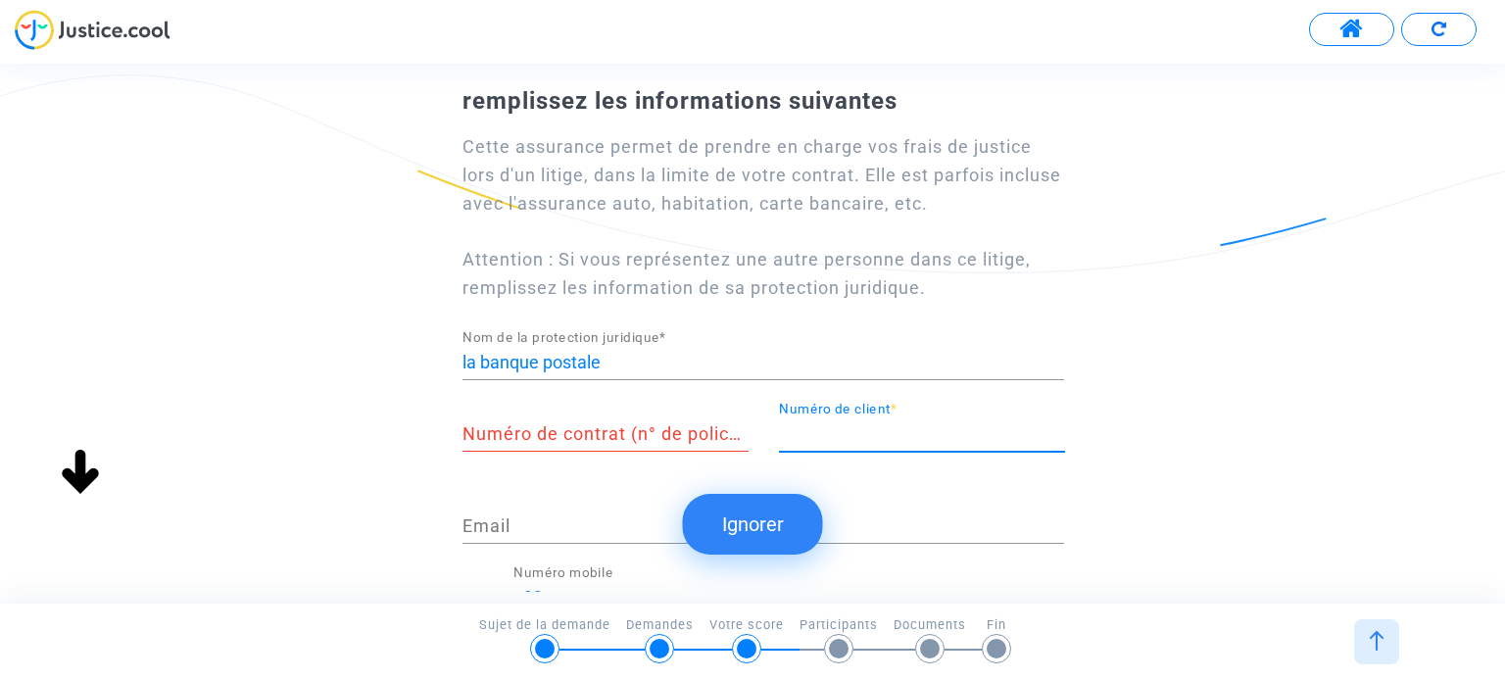
scroll to position [0, 0]
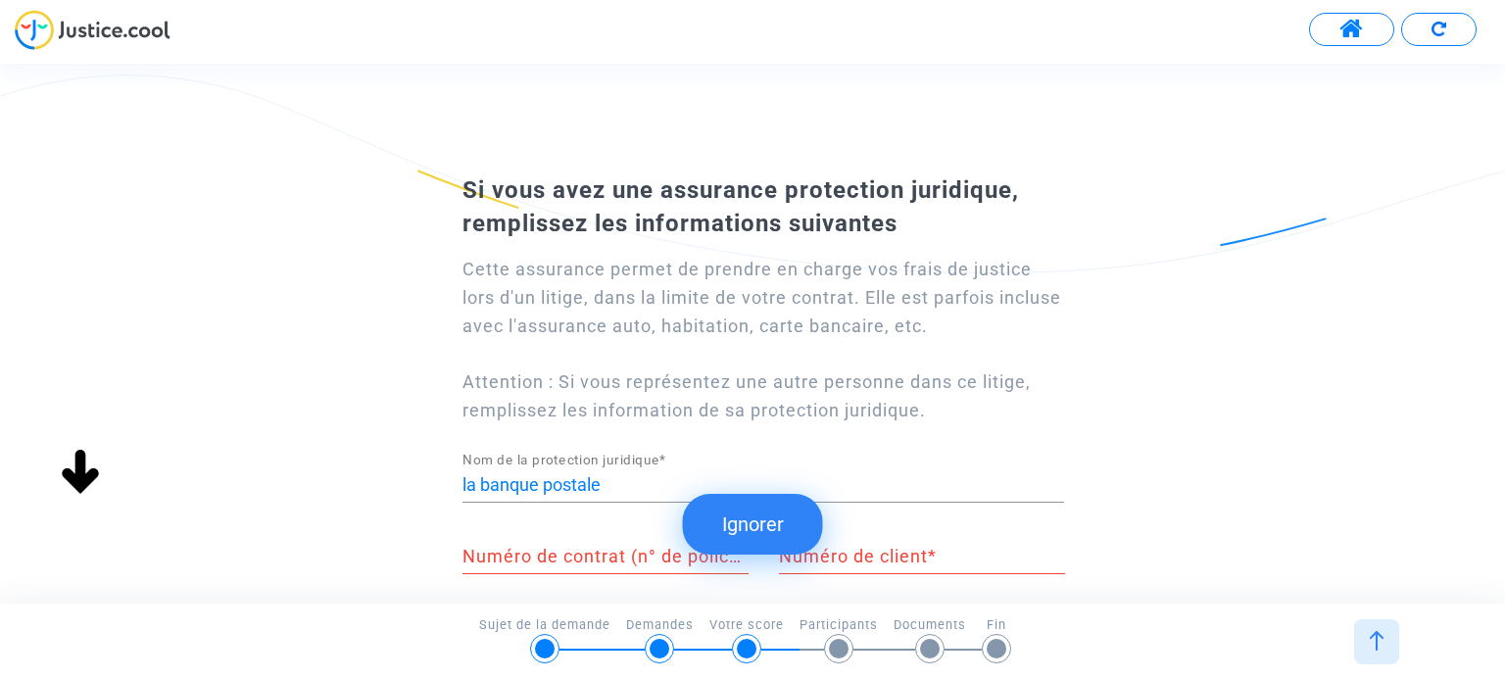
click at [784, 524] on button "Ignorer" at bounding box center [753, 524] width 140 height 61
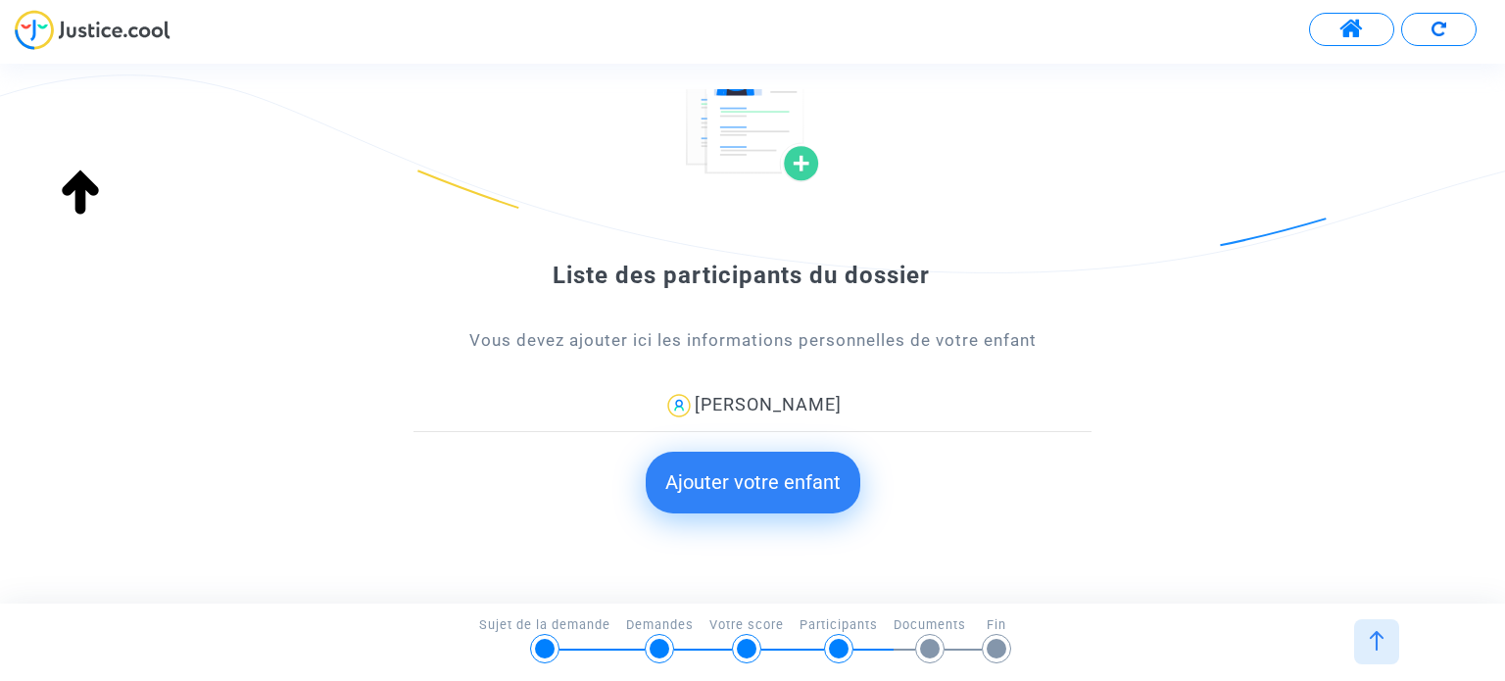
scroll to position [133, 0]
click at [759, 491] on button "Ajouter votre enfant" at bounding box center [753, 481] width 215 height 61
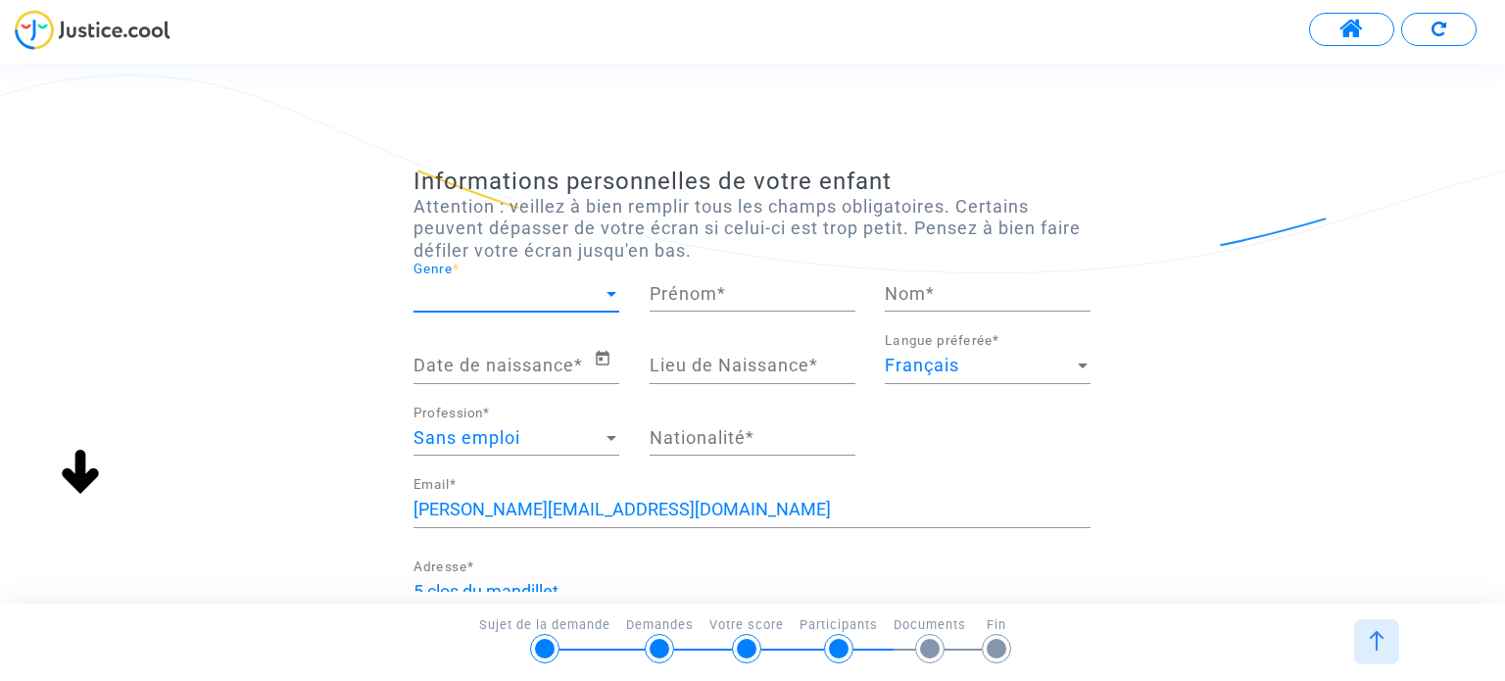
click at [520, 296] on span "Genre" at bounding box center [508, 294] width 188 height 20
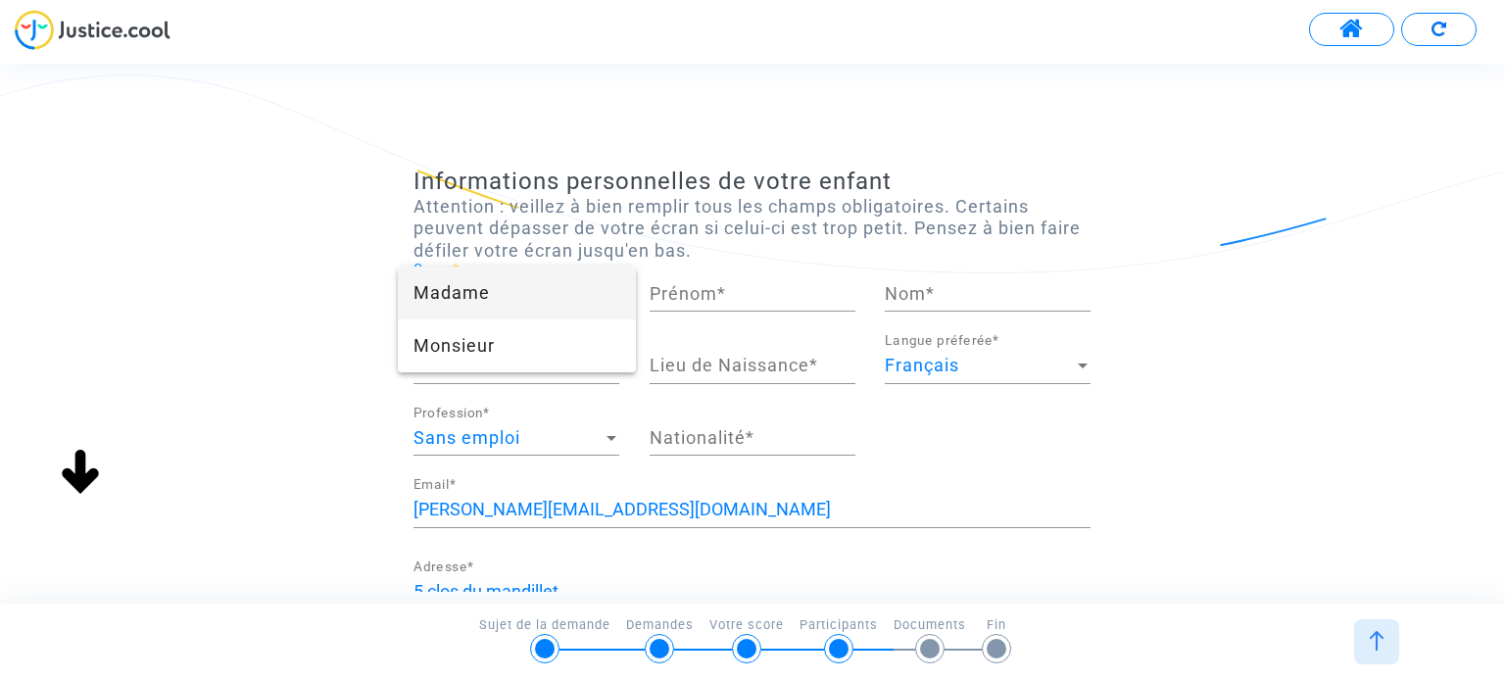
click at [260, 395] on div at bounding box center [752, 340] width 1505 height 681
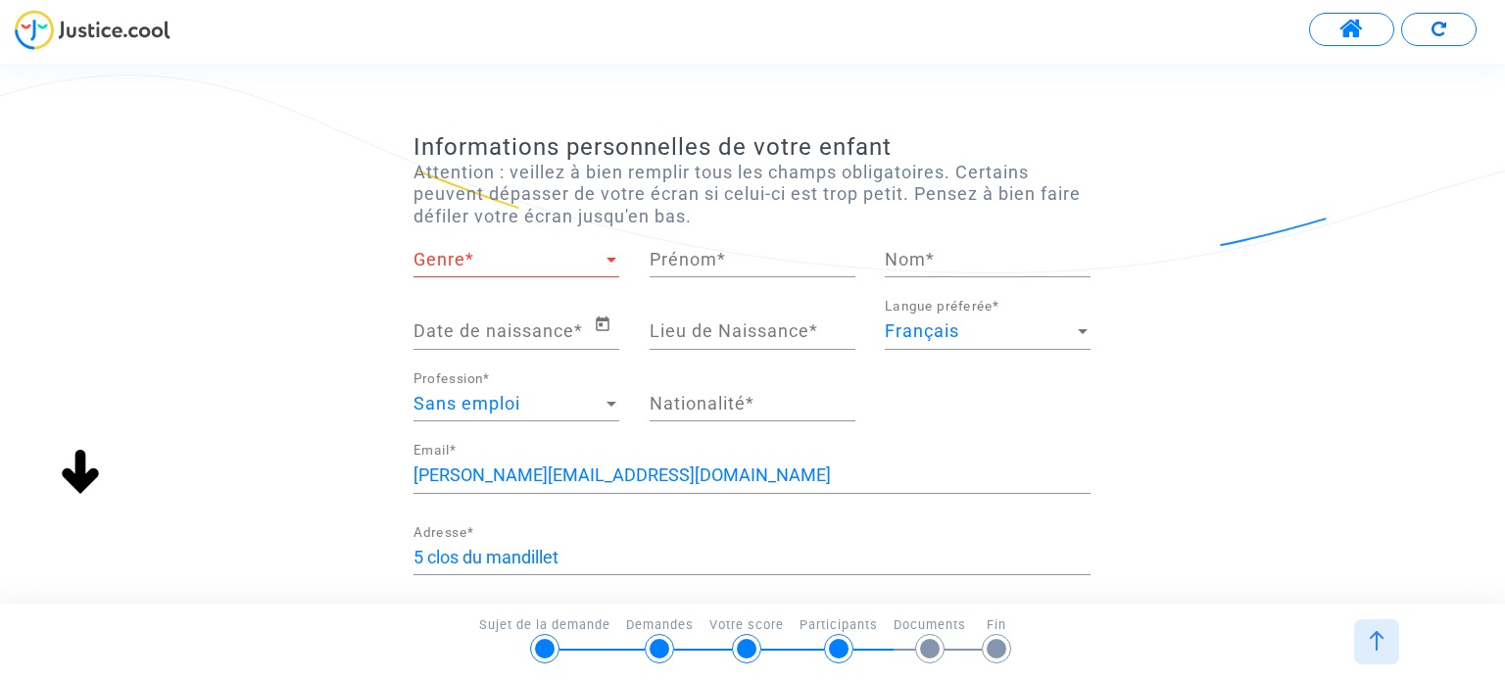
scroll to position [0, 0]
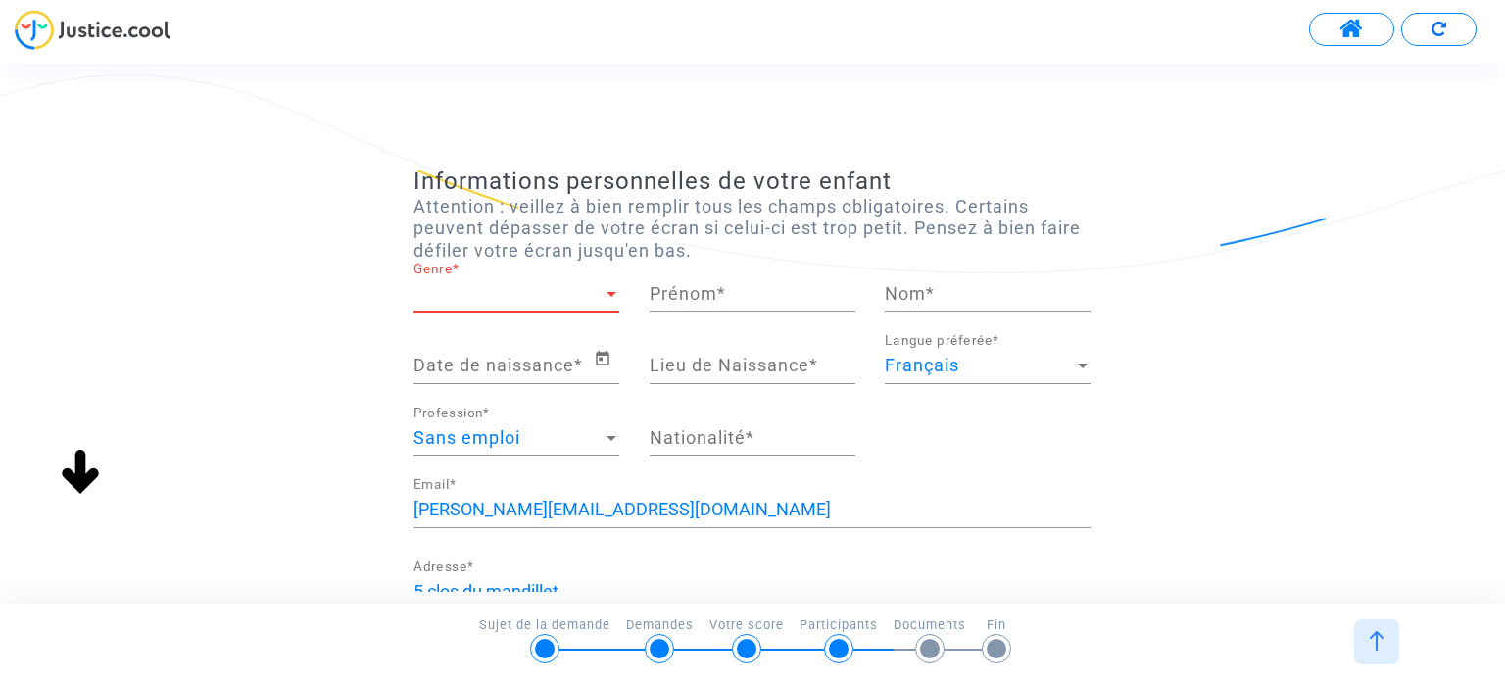
click at [517, 286] on span "Genre" at bounding box center [508, 294] width 188 height 20
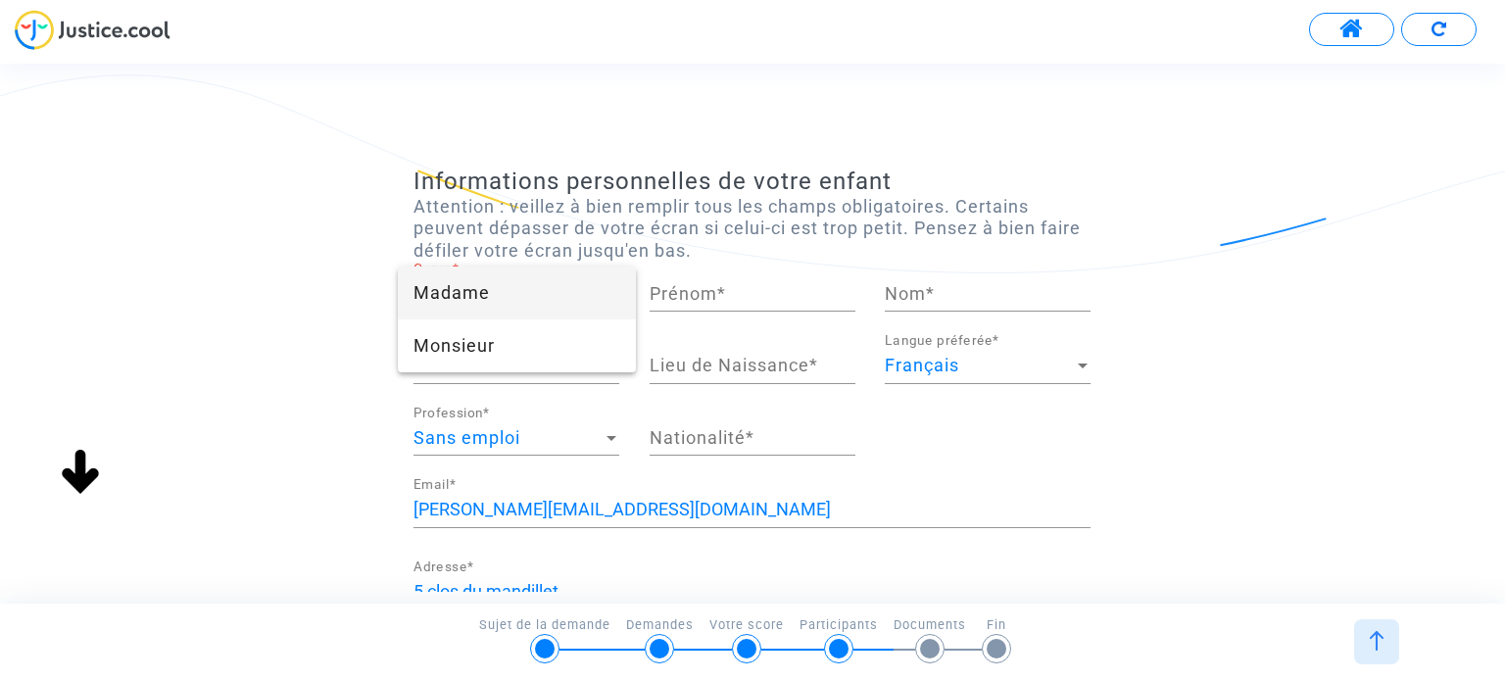
click at [496, 275] on span "Madame" at bounding box center [517, 293] width 206 height 53
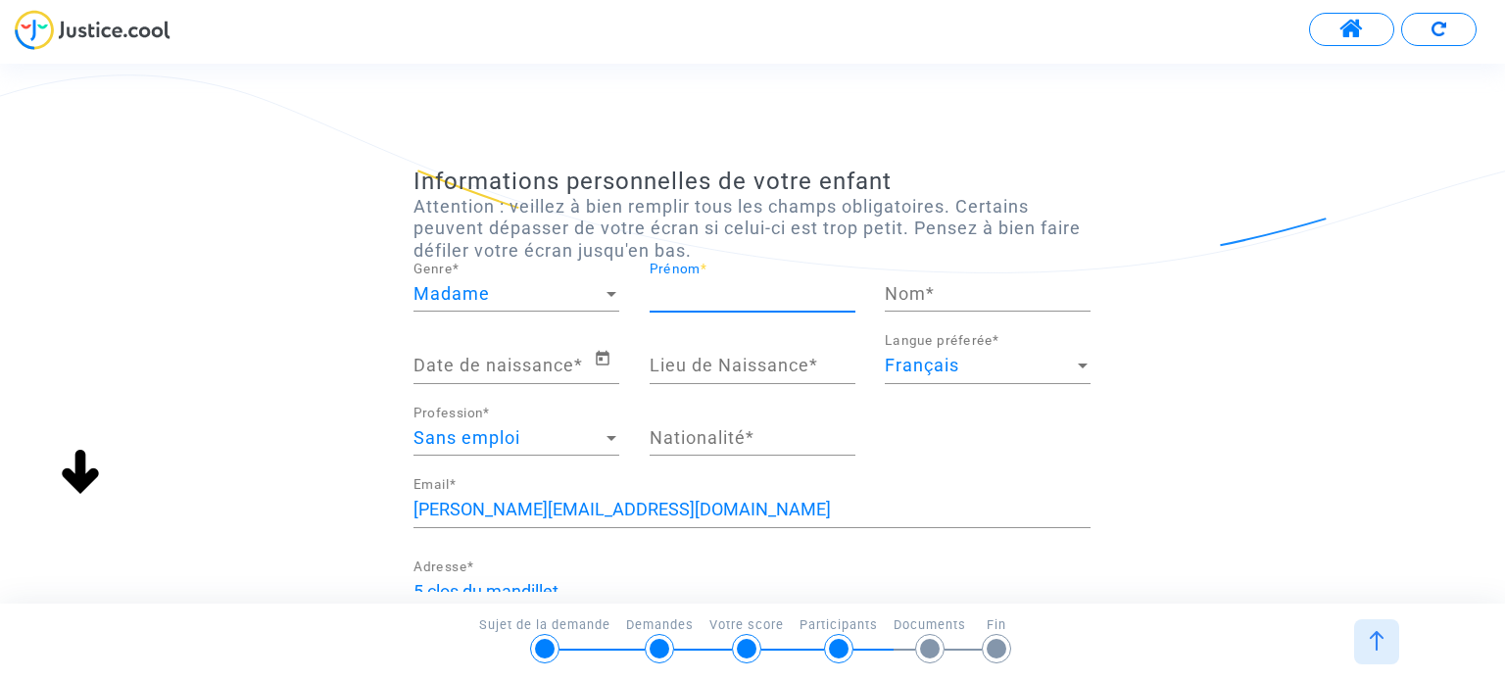
click at [706, 298] on input "Prénom *" at bounding box center [753, 294] width 206 height 20
type input "Clara"
click at [902, 277] on div "Nom *" at bounding box center [988, 287] width 206 height 50
type input "LEFEBVRE"
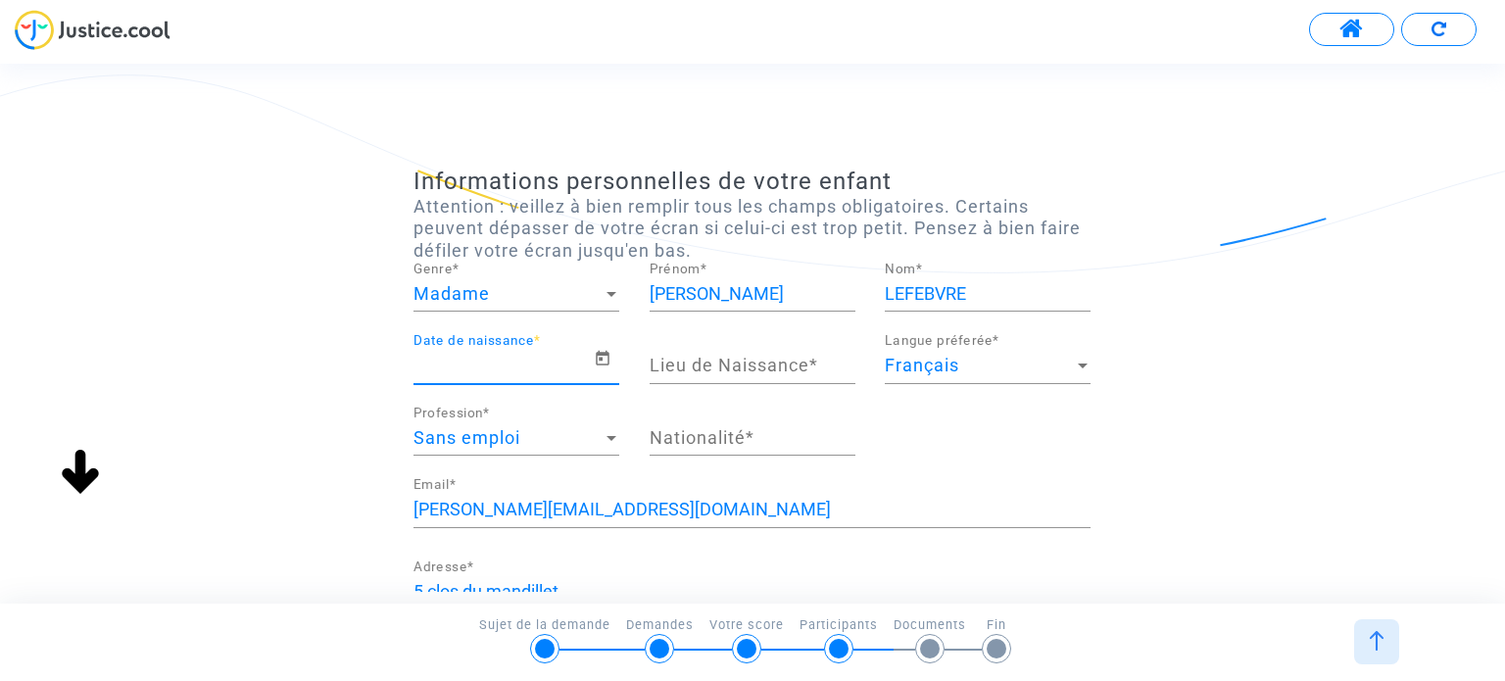
click at [517, 369] on input "Date de naissance *" at bounding box center [503, 366] width 179 height 20
click at [604, 352] on icon "Open calendar" at bounding box center [603, 358] width 14 height 15
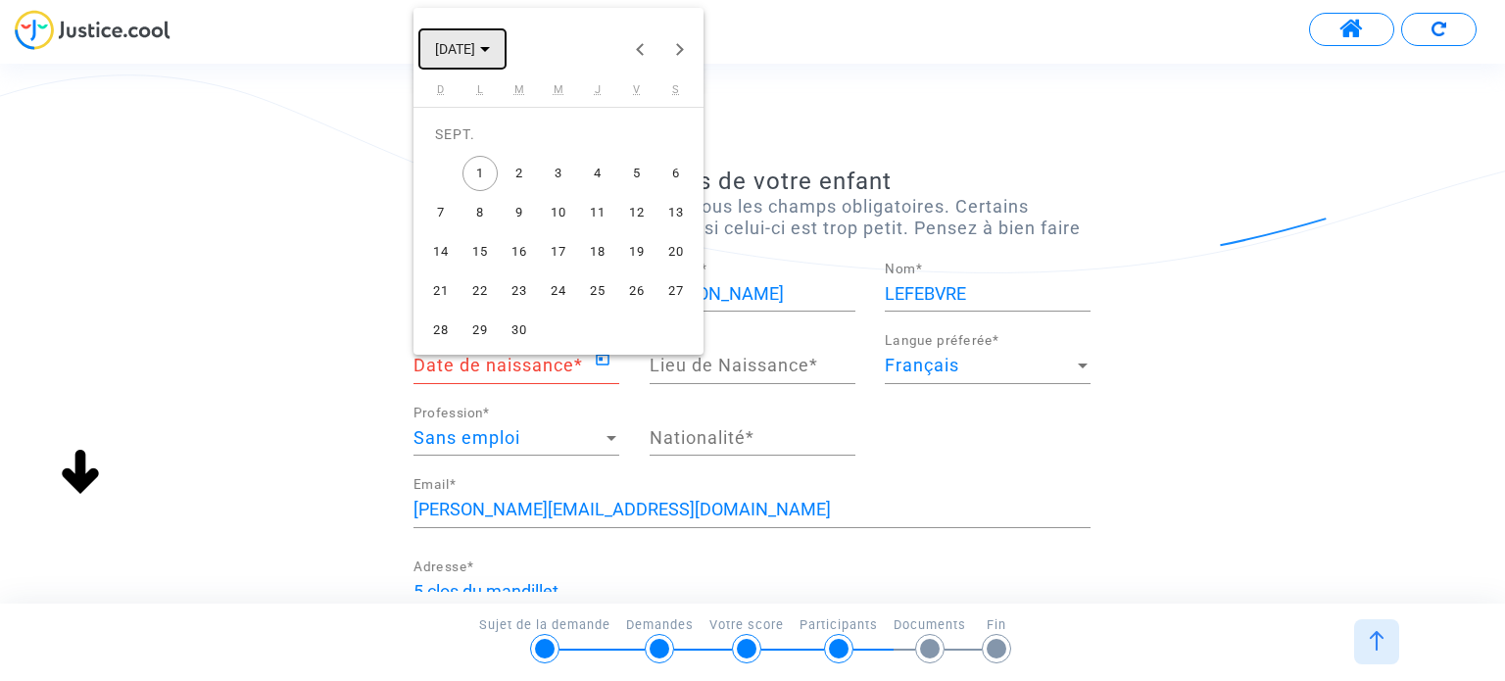
click at [490, 55] on span "SEPT. 2025" at bounding box center [462, 48] width 55 height 16
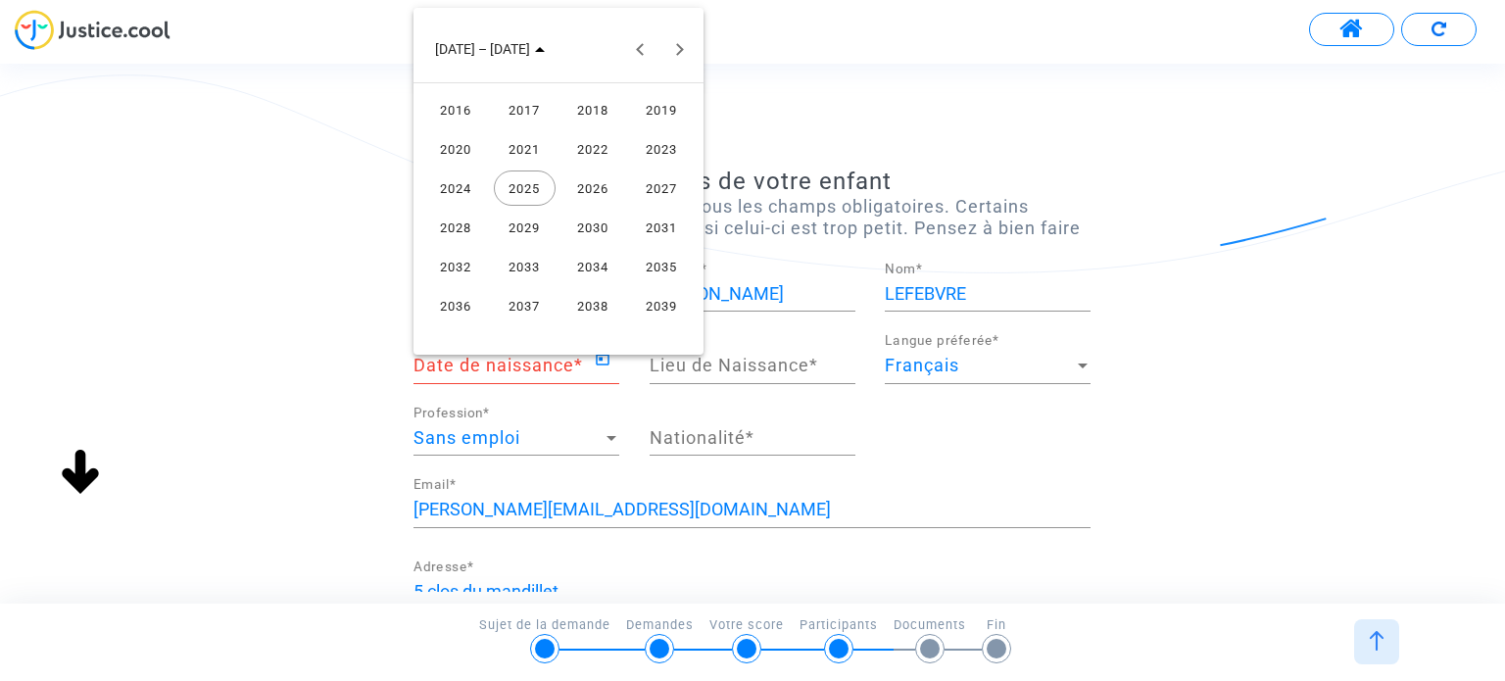
click at [521, 105] on div "2017" at bounding box center [525, 109] width 62 height 35
click at [647, 214] on div "DÉC." at bounding box center [662, 227] width 62 height 35
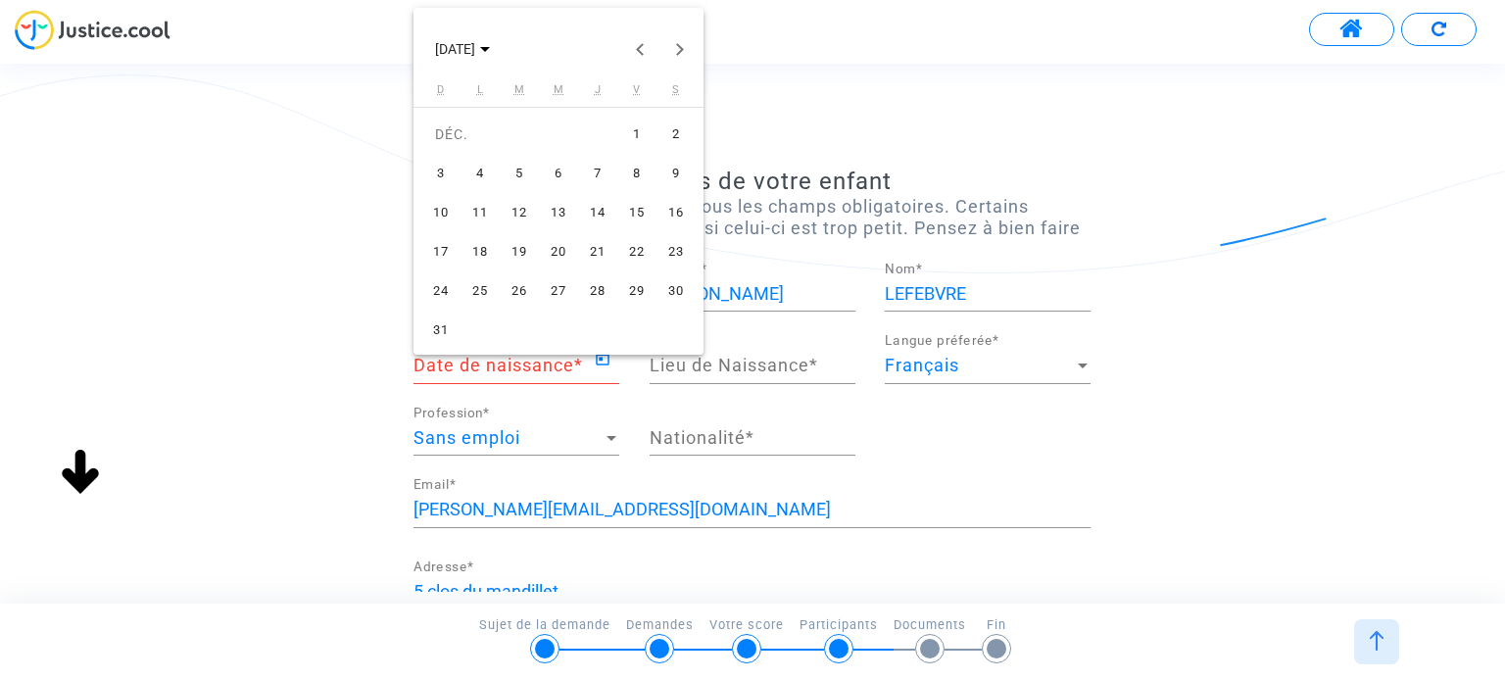
click at [518, 287] on div "26" at bounding box center [519, 290] width 35 height 35
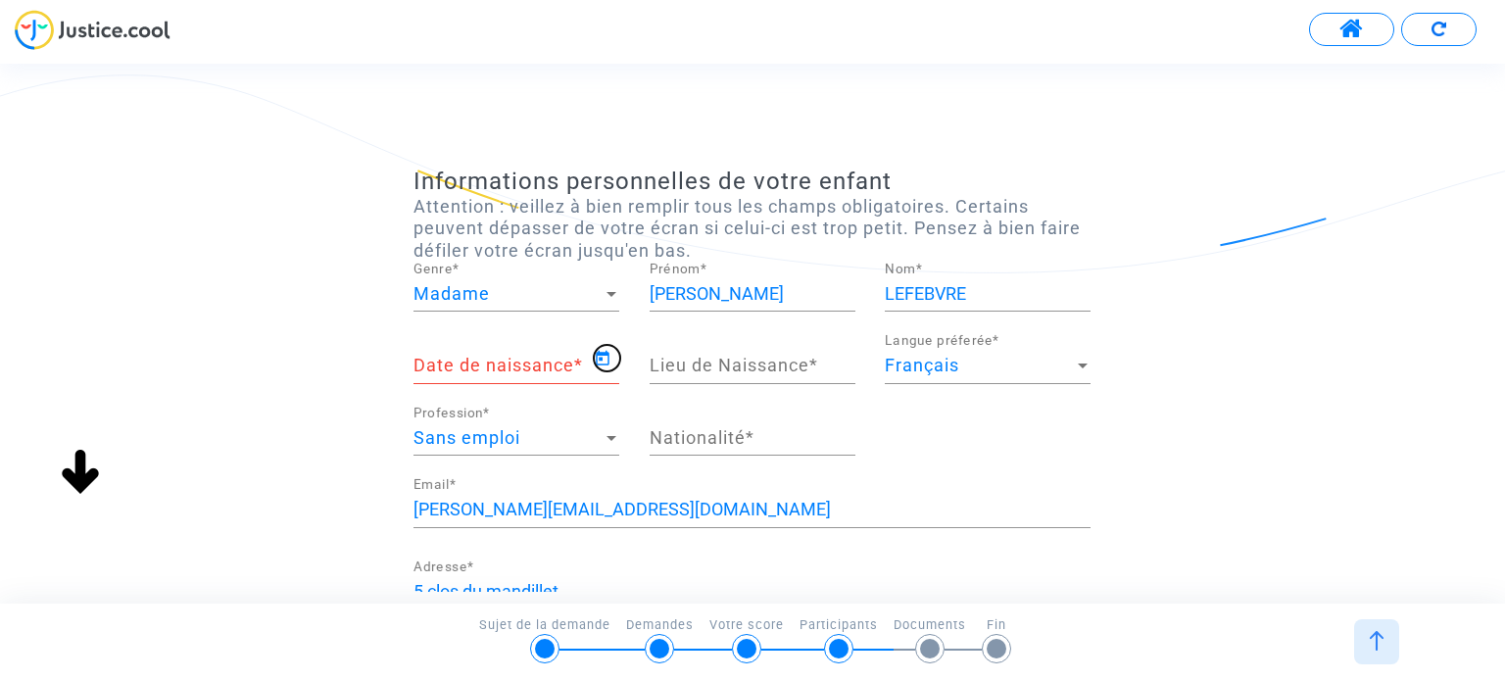
type input "26/12/2017"
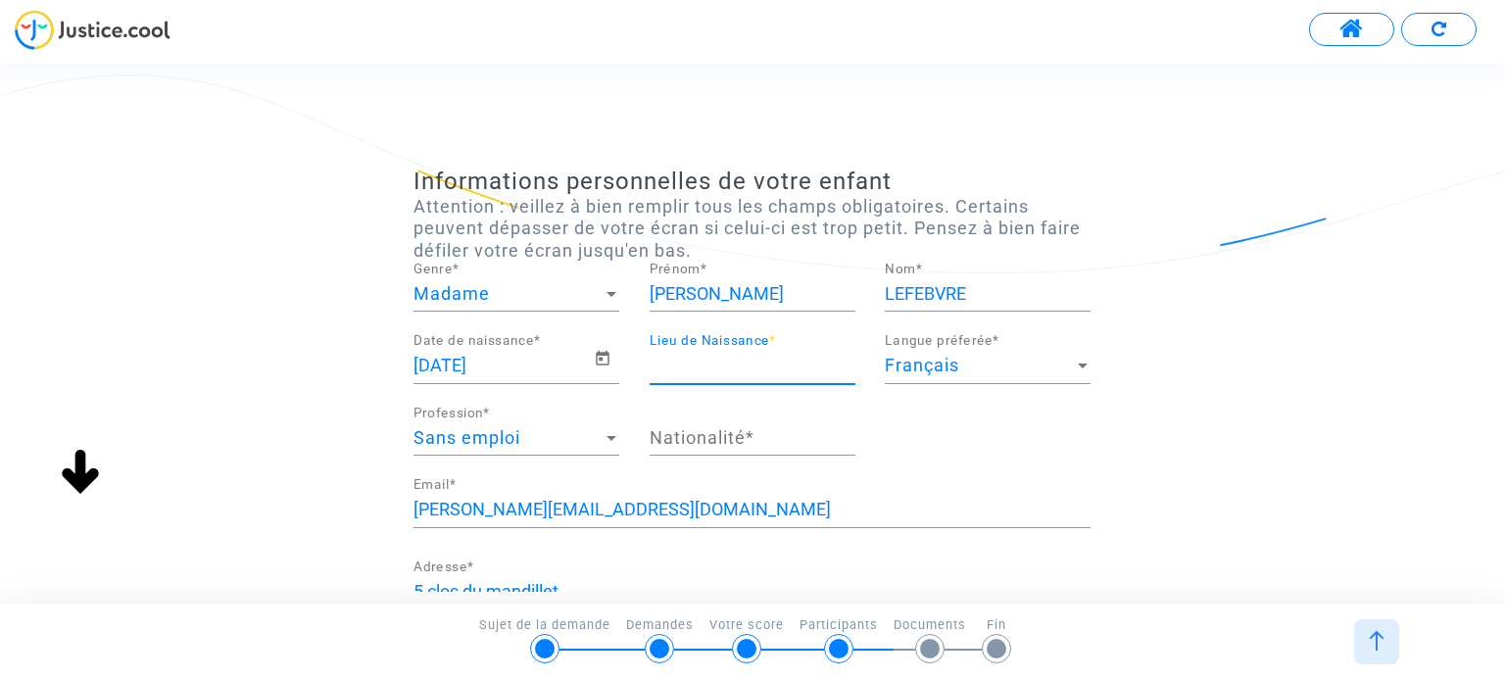
click at [752, 362] on input "Lieu de Naissance *" at bounding box center [753, 366] width 206 height 20
type input "Mondonville"
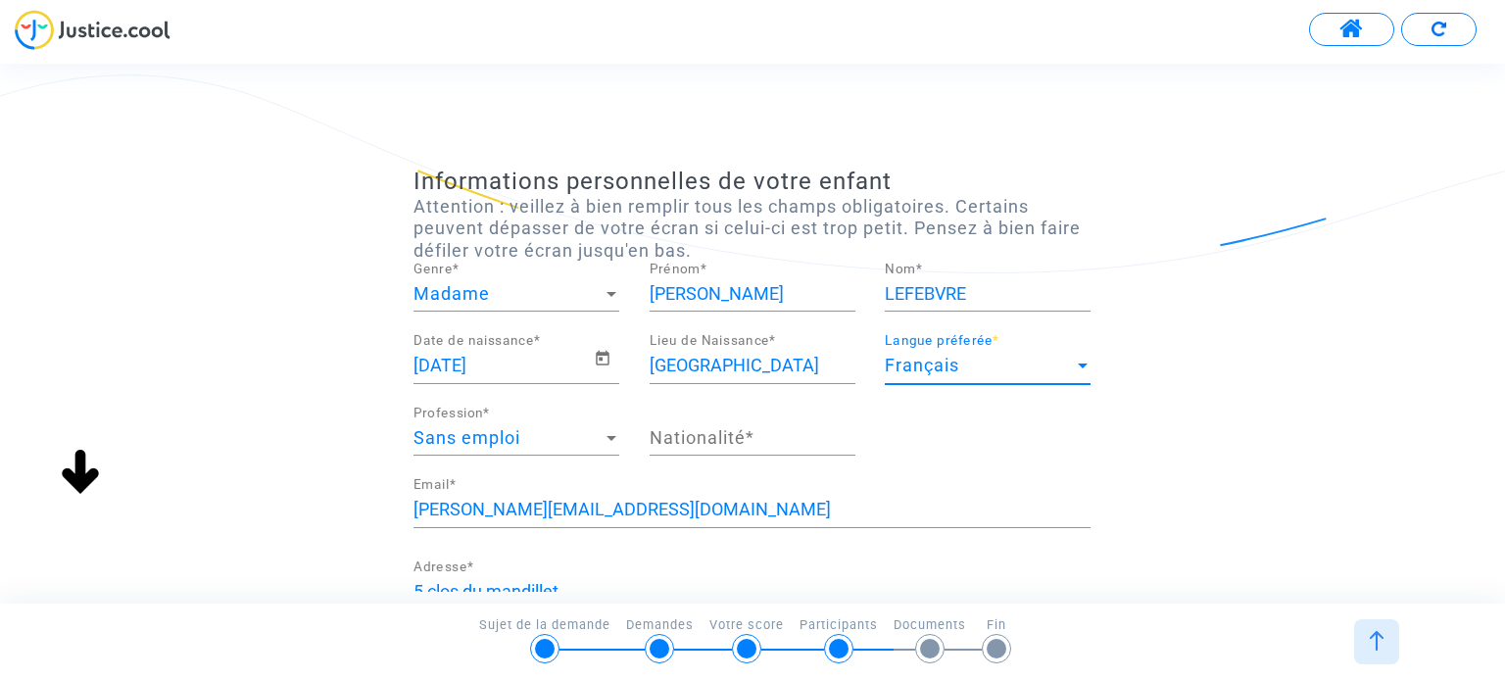
click at [934, 364] on span "Français" at bounding box center [922, 365] width 74 height 21
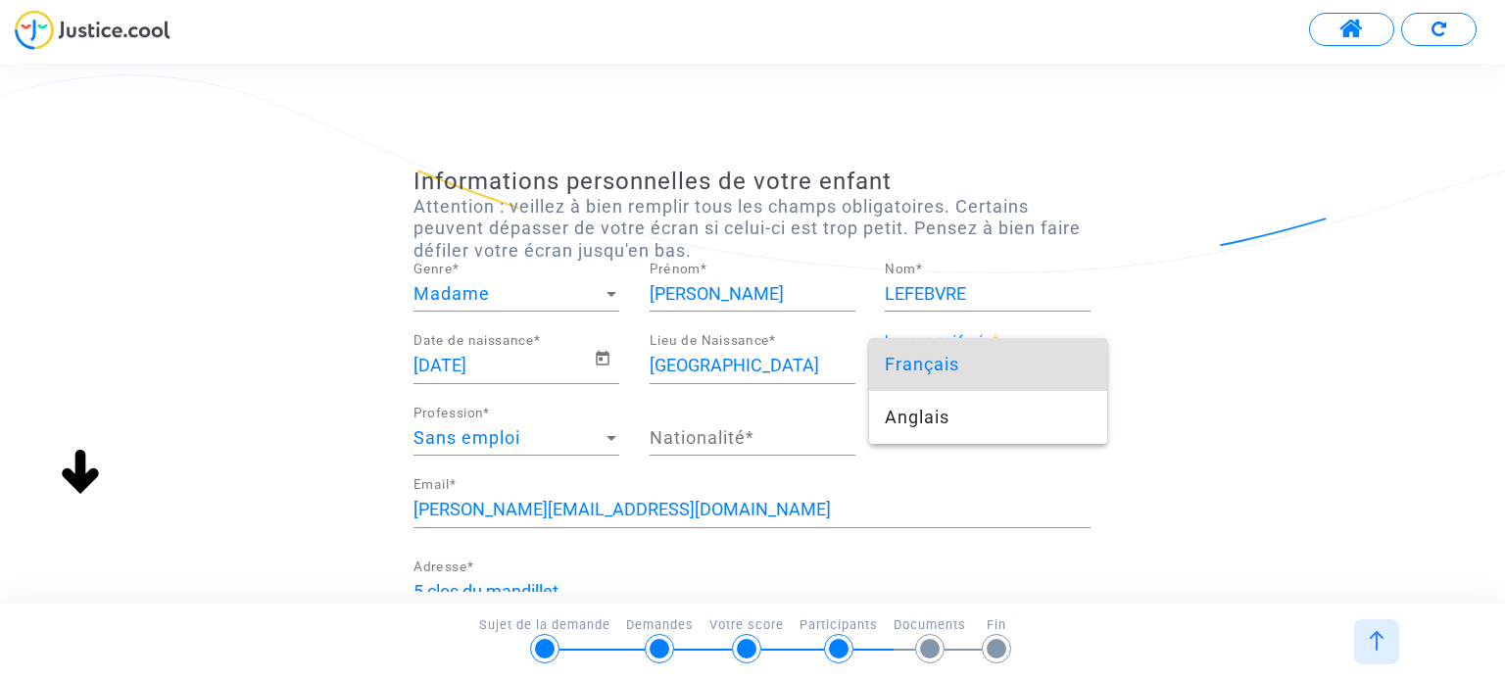
click at [378, 419] on div at bounding box center [752, 340] width 1505 height 681
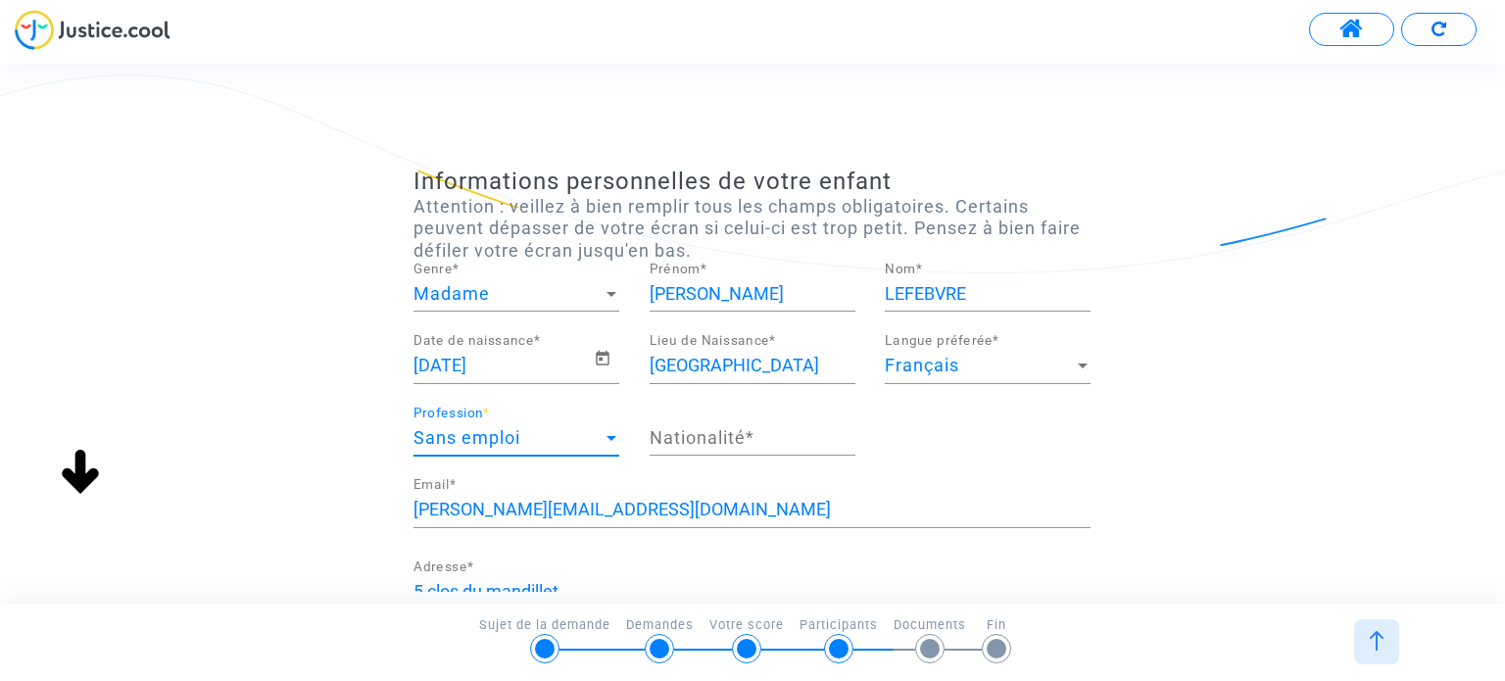
click at [490, 443] on span "Sans emploi" at bounding box center [467, 437] width 107 height 21
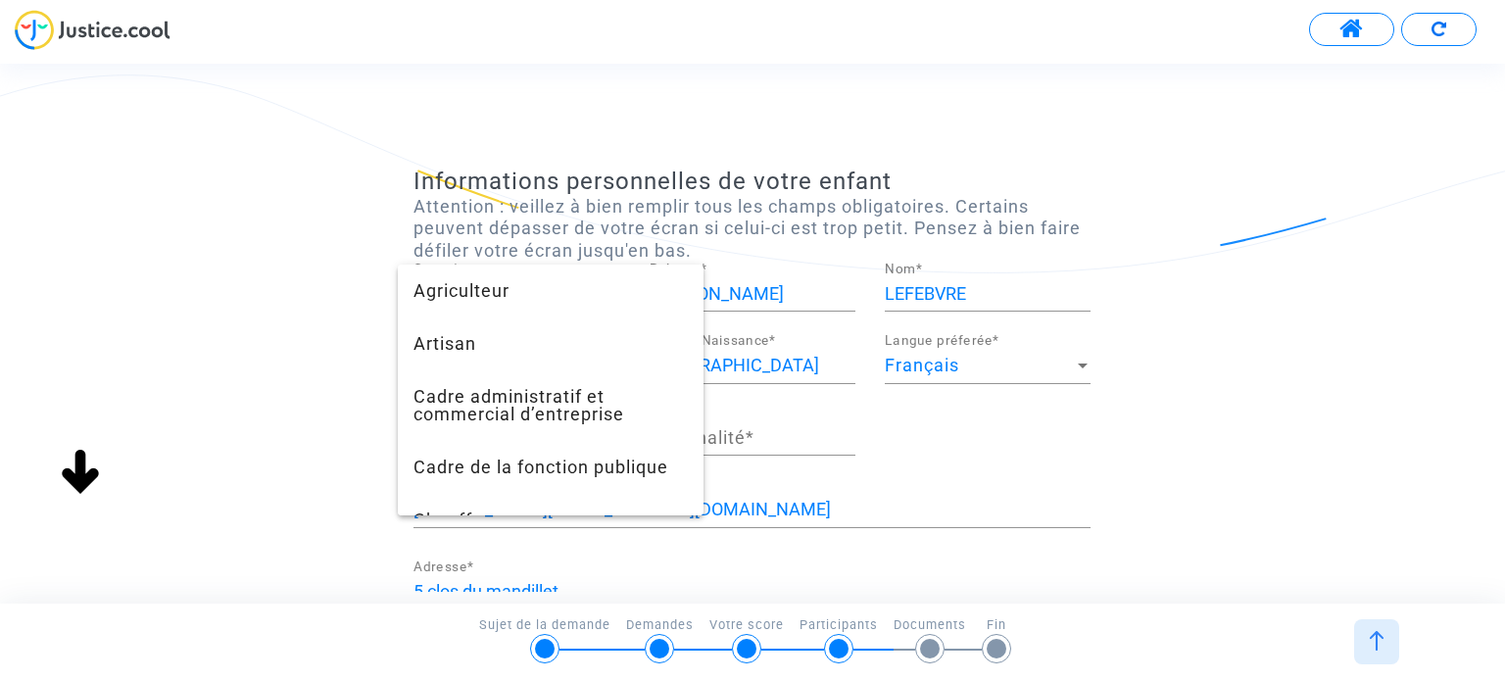
scroll to position [1443, 0]
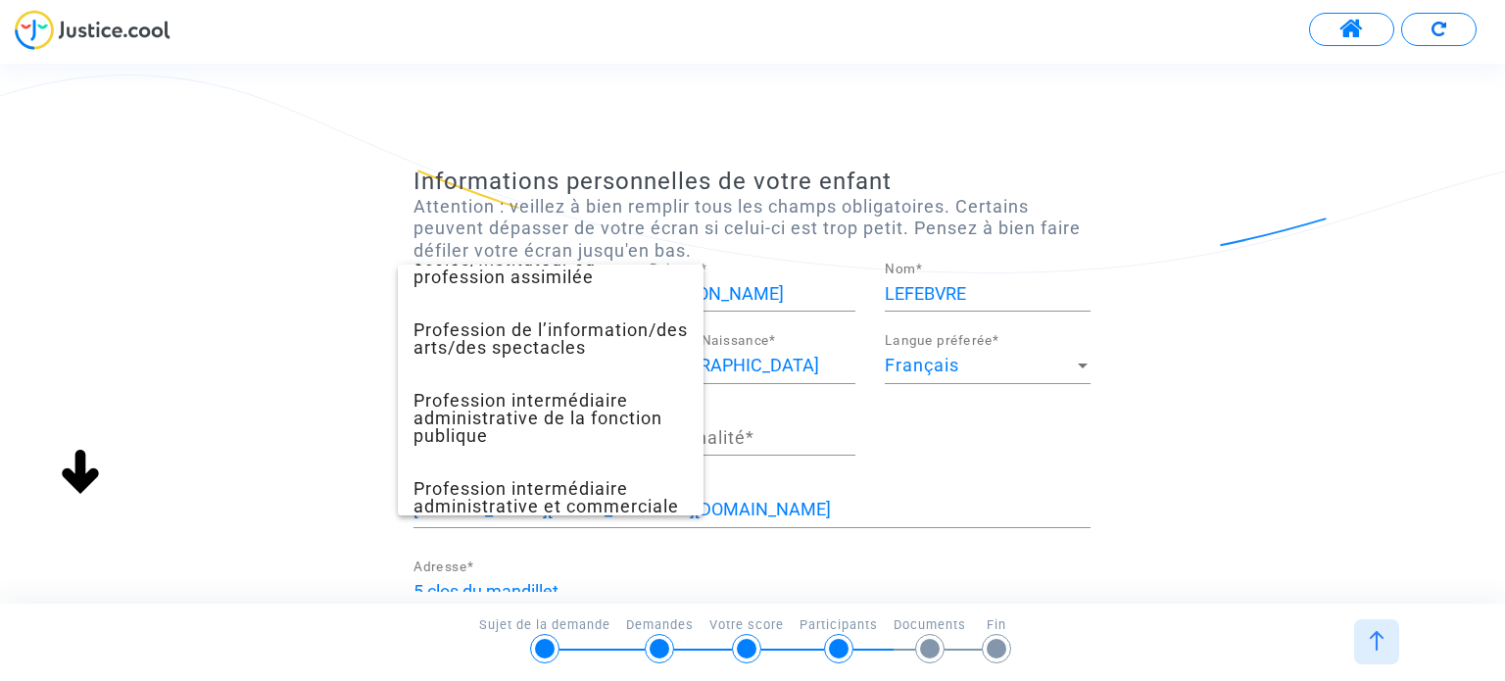
click at [257, 434] on div at bounding box center [752, 340] width 1505 height 681
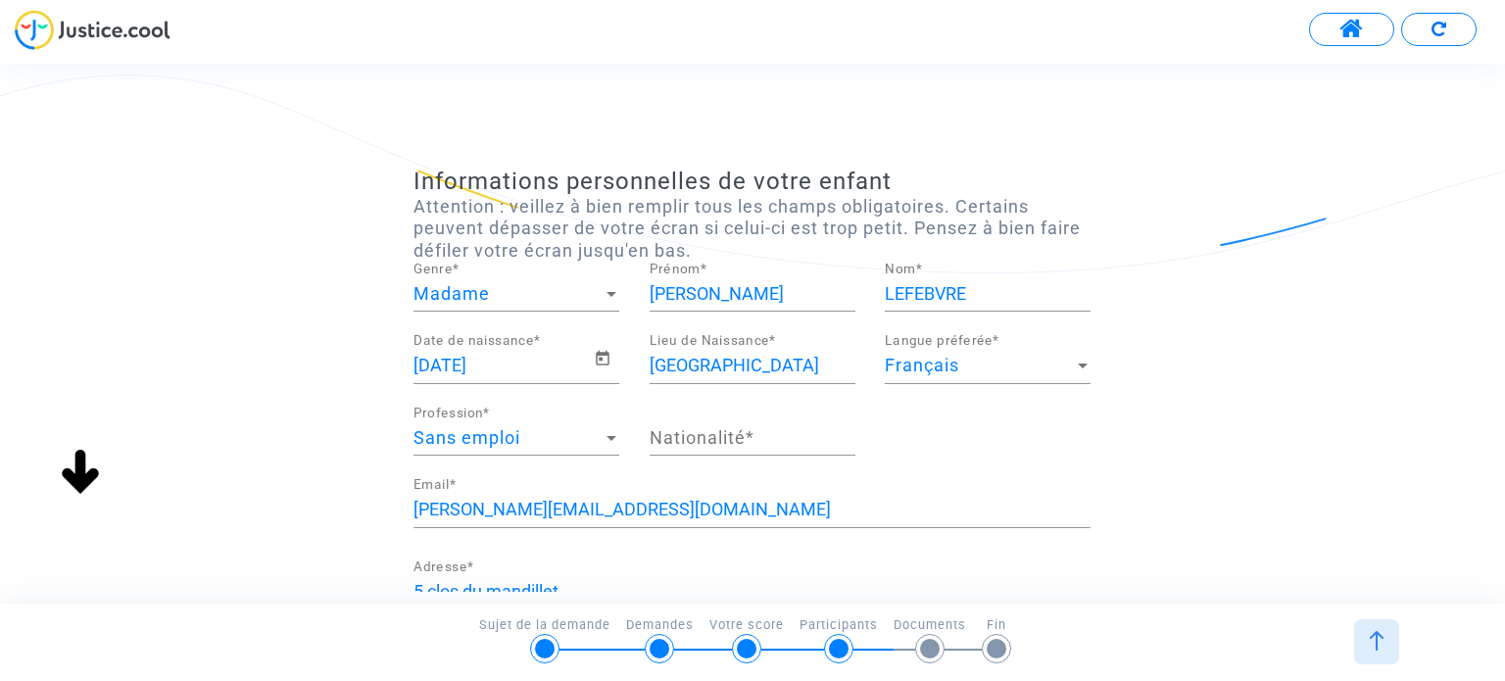
click at [688, 434] on input "Nationalité *" at bounding box center [753, 438] width 206 height 20
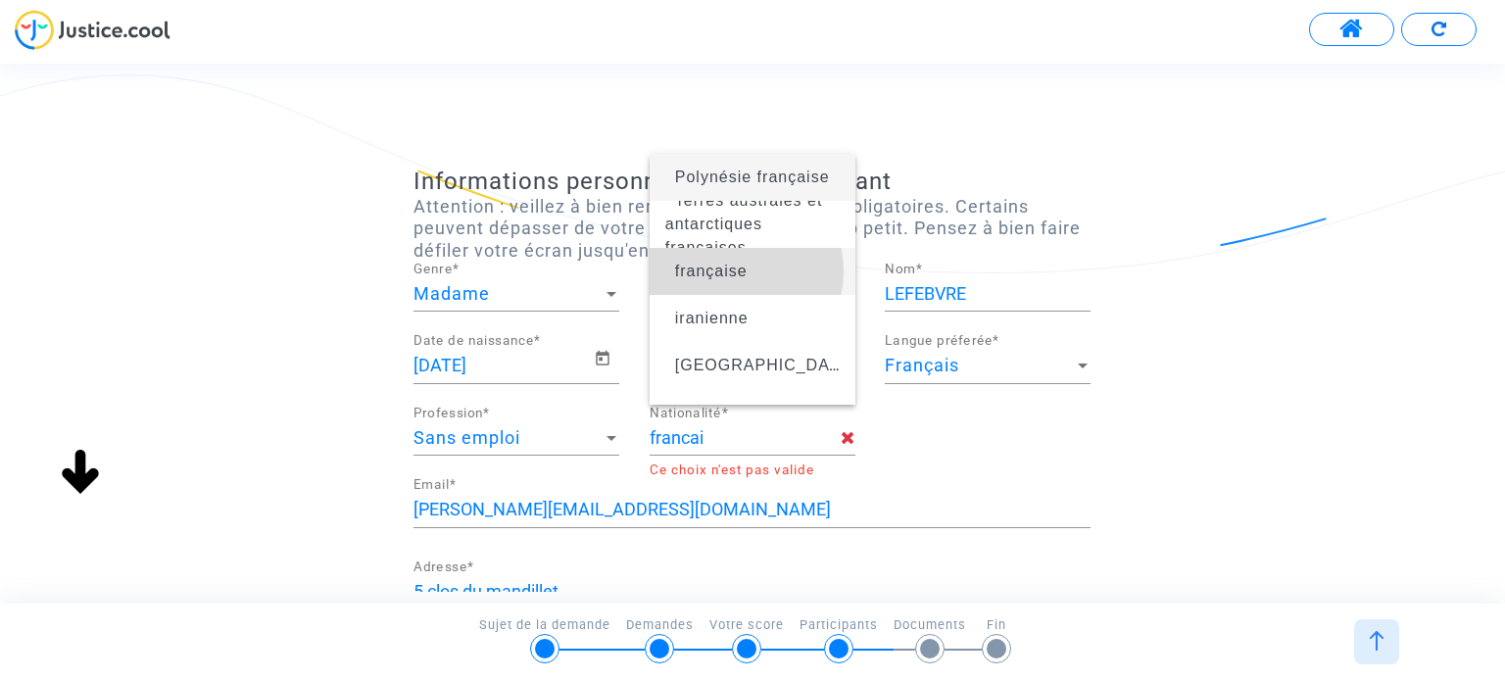
click at [732, 271] on span "française" at bounding box center [711, 271] width 73 height 17
type input "française"
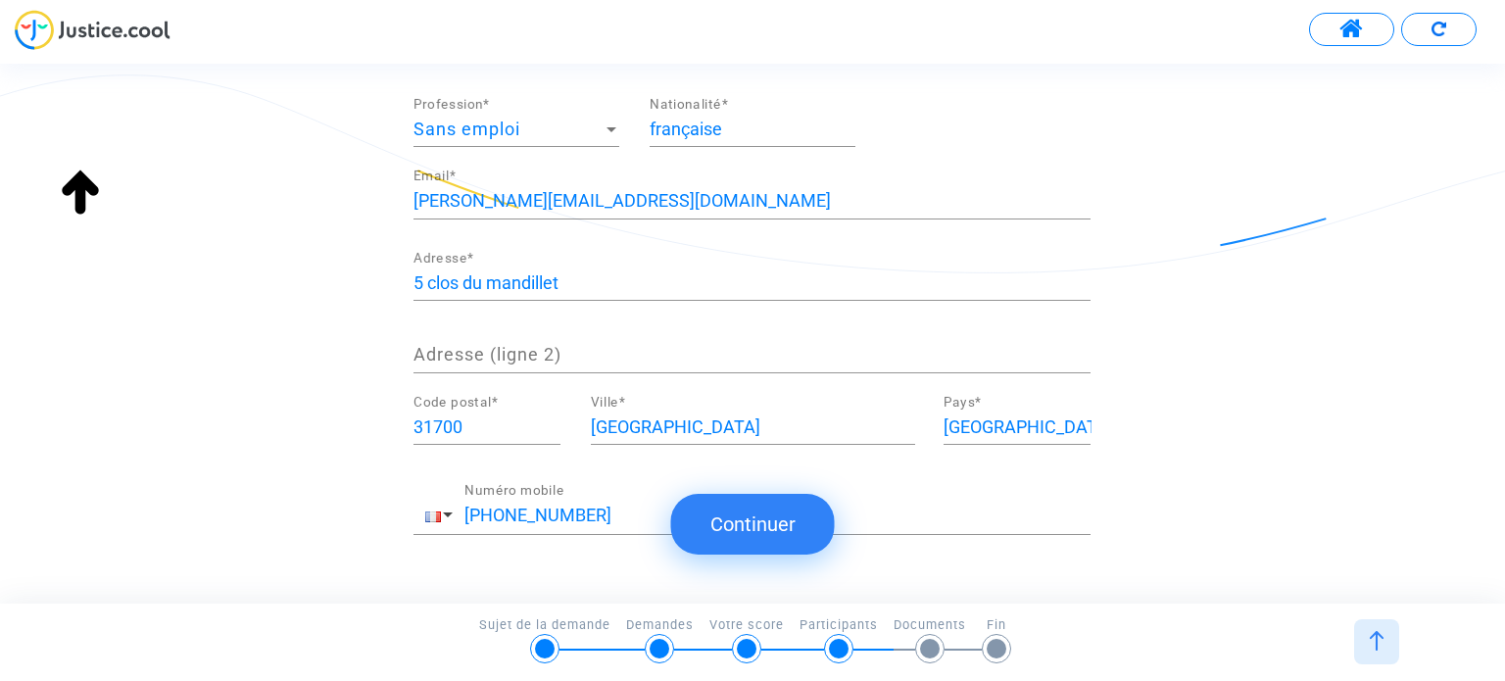
scroll to position [386, 0]
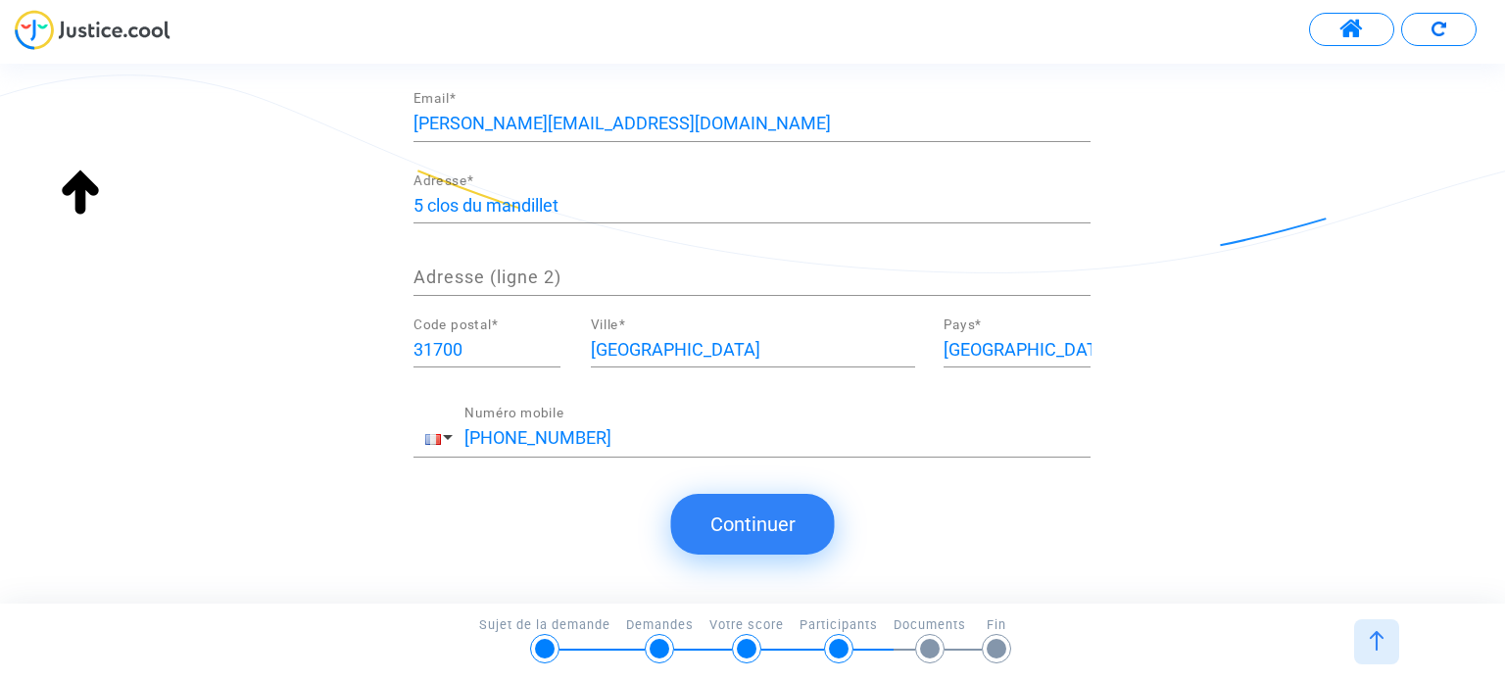
click at [751, 528] on button "Continuer" at bounding box center [753, 524] width 164 height 61
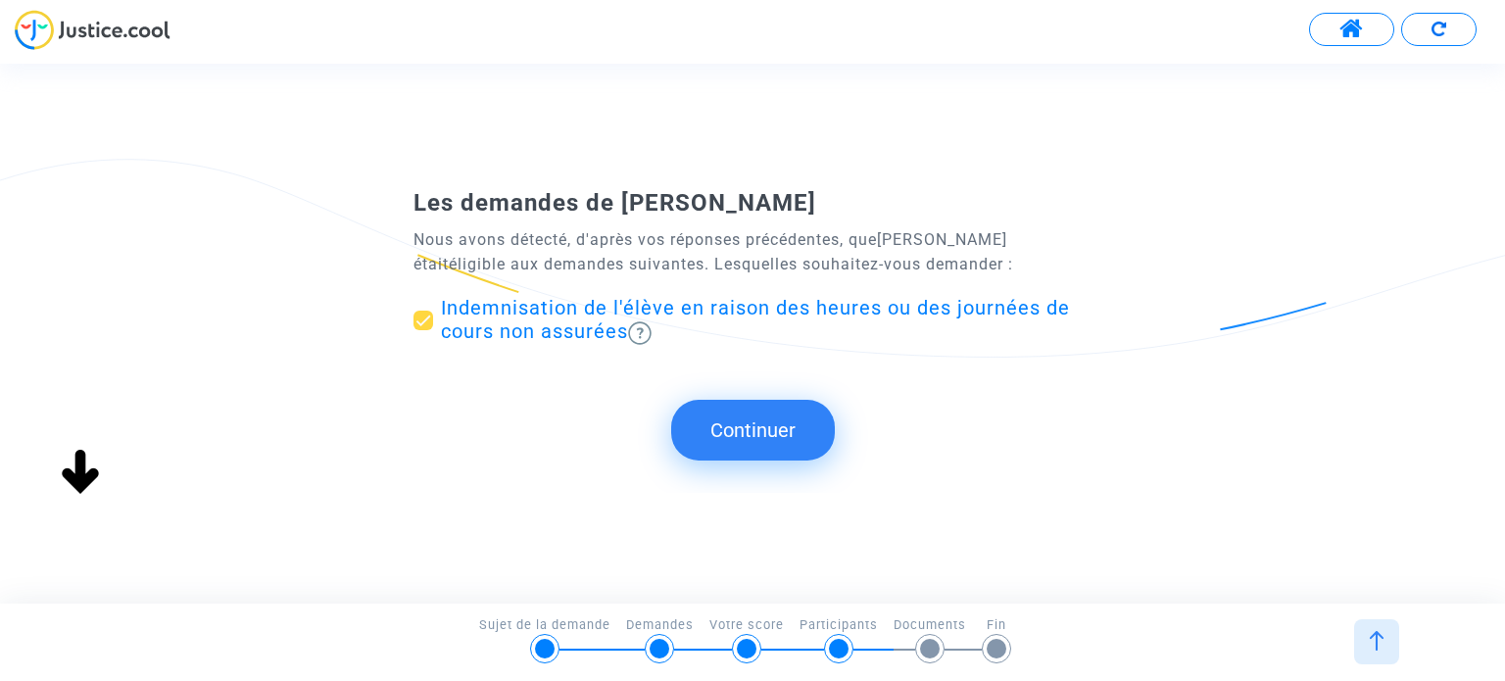
scroll to position [0, 0]
click at [729, 430] on button "Continuer" at bounding box center [753, 430] width 164 height 61
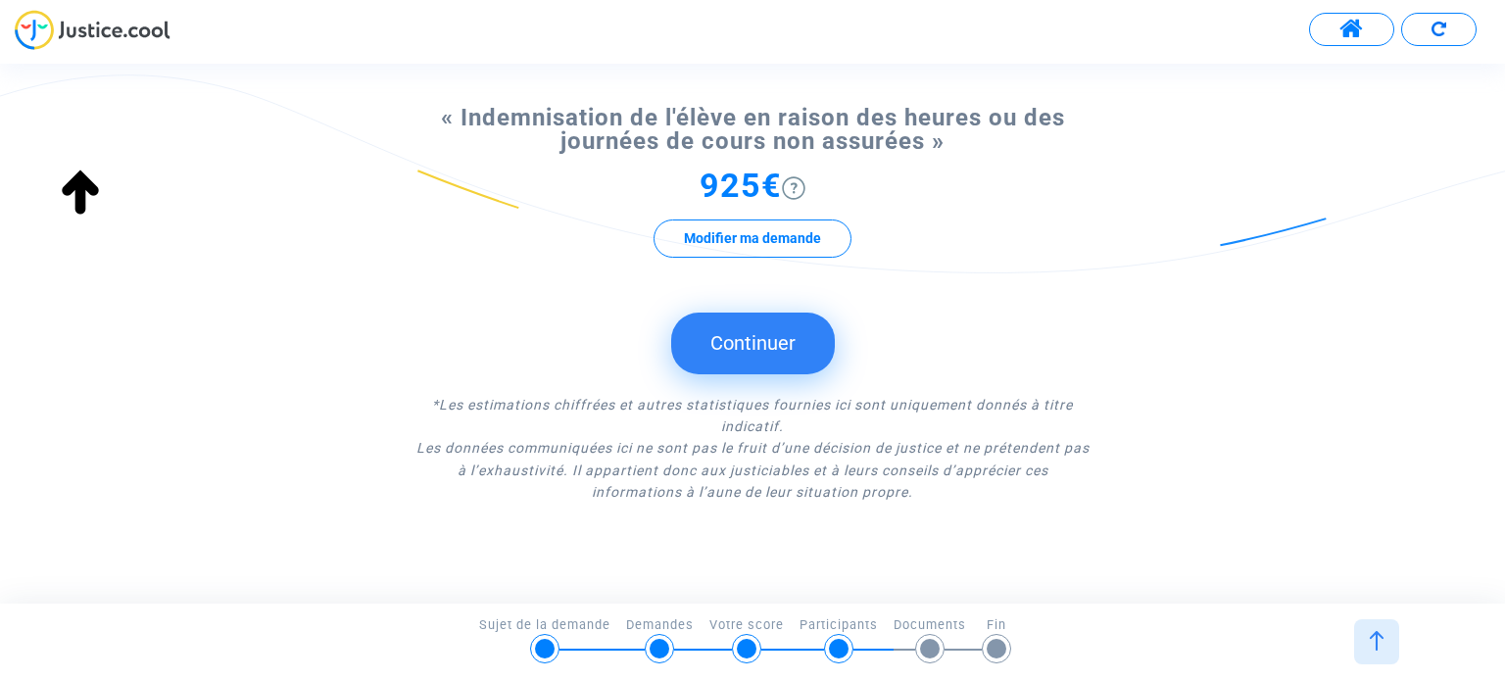
scroll to position [210, 0]
click at [735, 352] on button "Continuer" at bounding box center [753, 341] width 164 height 61
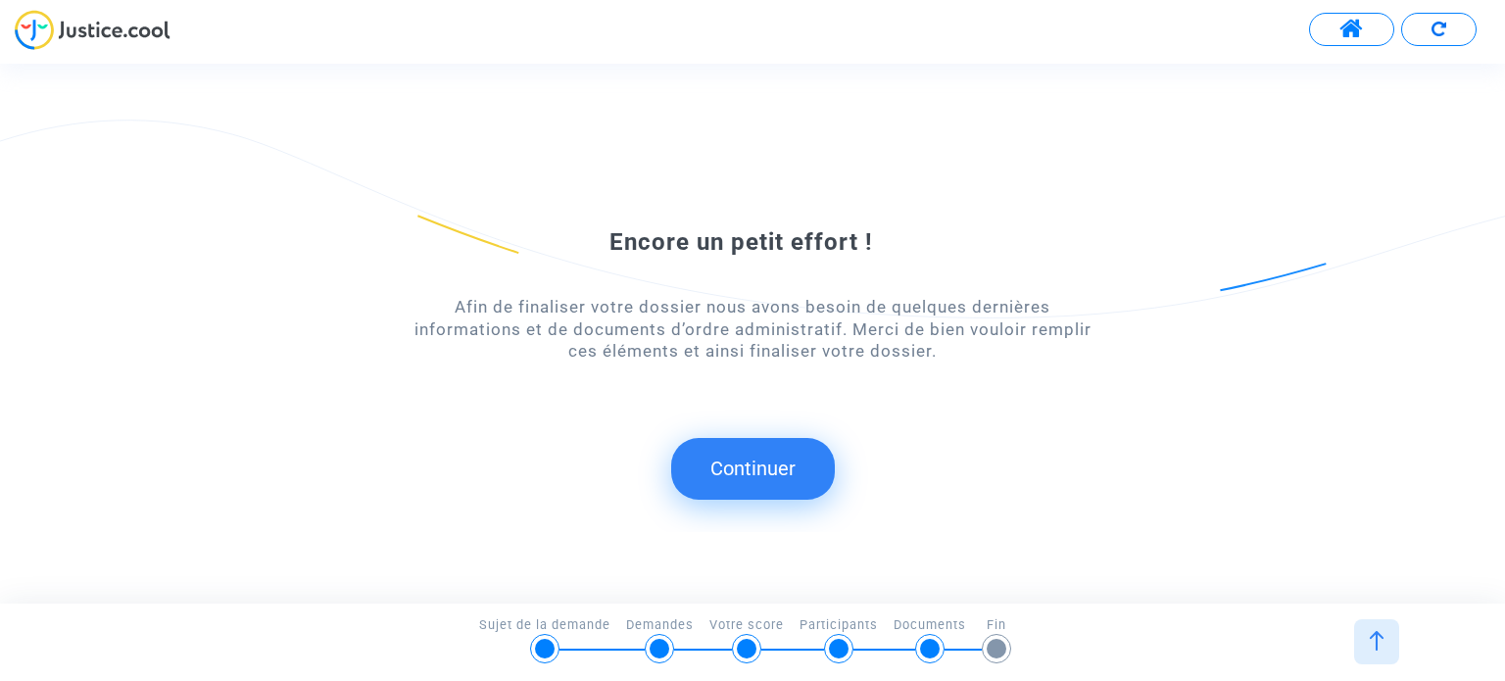
click at [745, 470] on button "Continuer" at bounding box center [753, 468] width 164 height 61
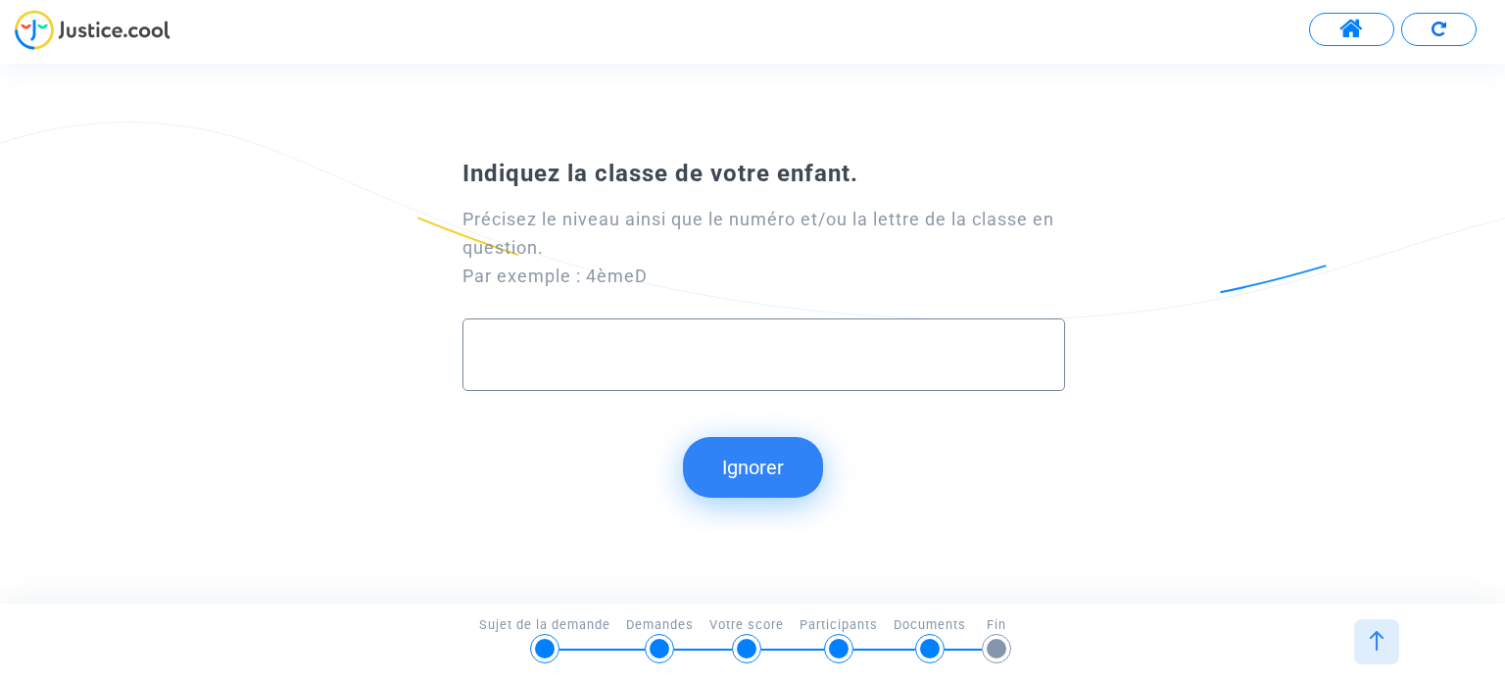
click at [565, 343] on input "text" at bounding box center [763, 354] width 561 height 23
type input "CE1A"
click at [741, 468] on button "Continuer" at bounding box center [753, 467] width 164 height 61
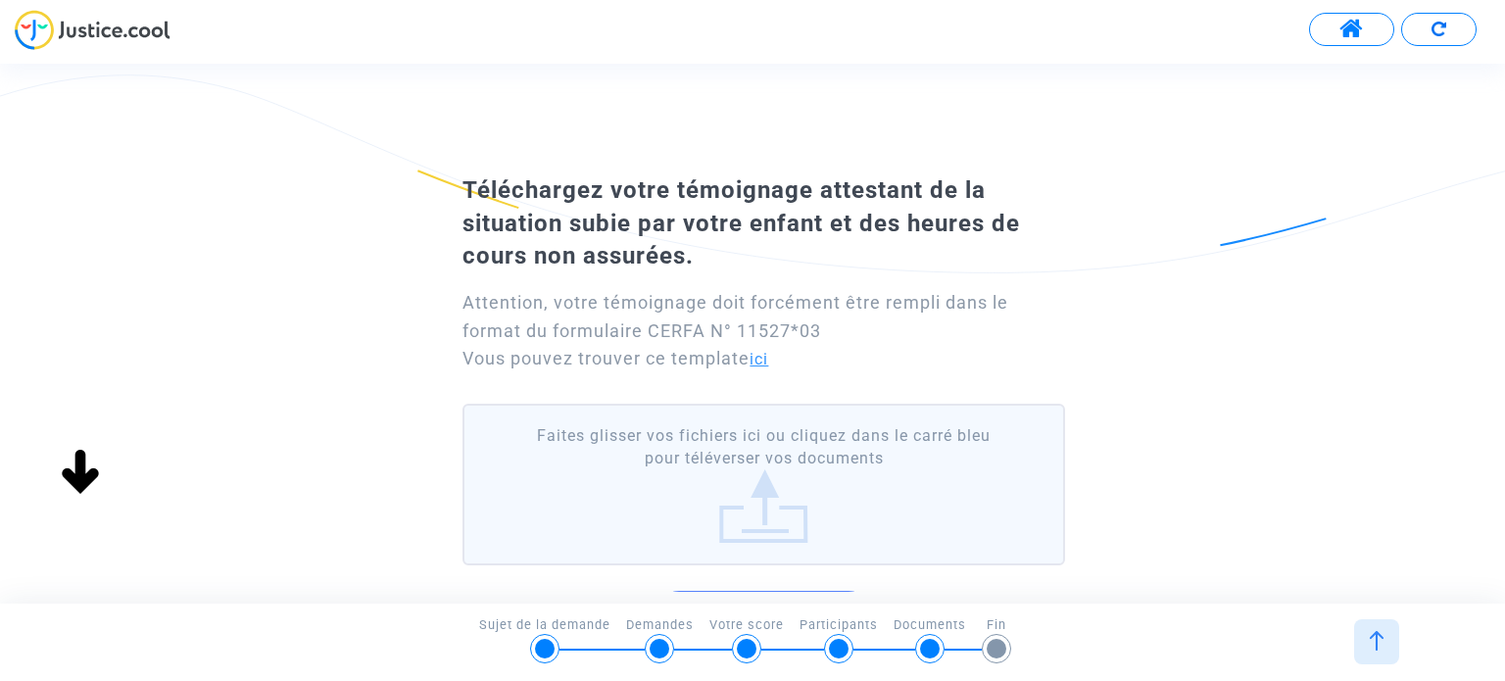
click at [768, 367] on link "ici" at bounding box center [759, 359] width 19 height 19
